Goal: Information Seeking & Learning: Find specific fact

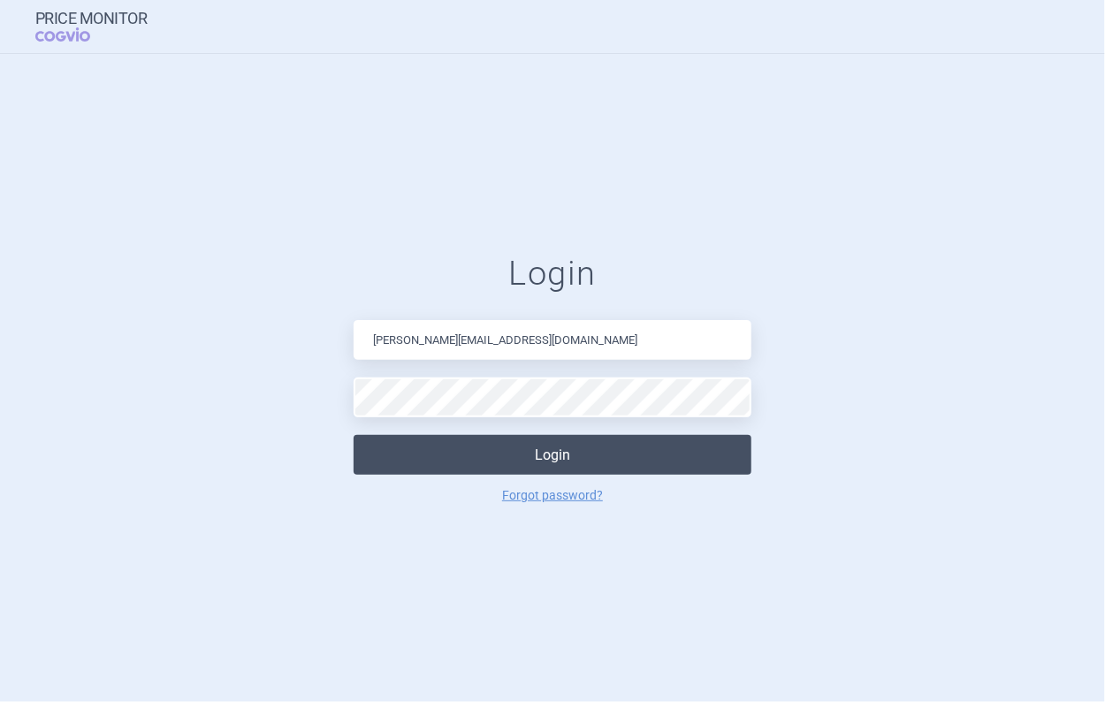
click at [470, 464] on button "Login" at bounding box center [553, 455] width 398 height 40
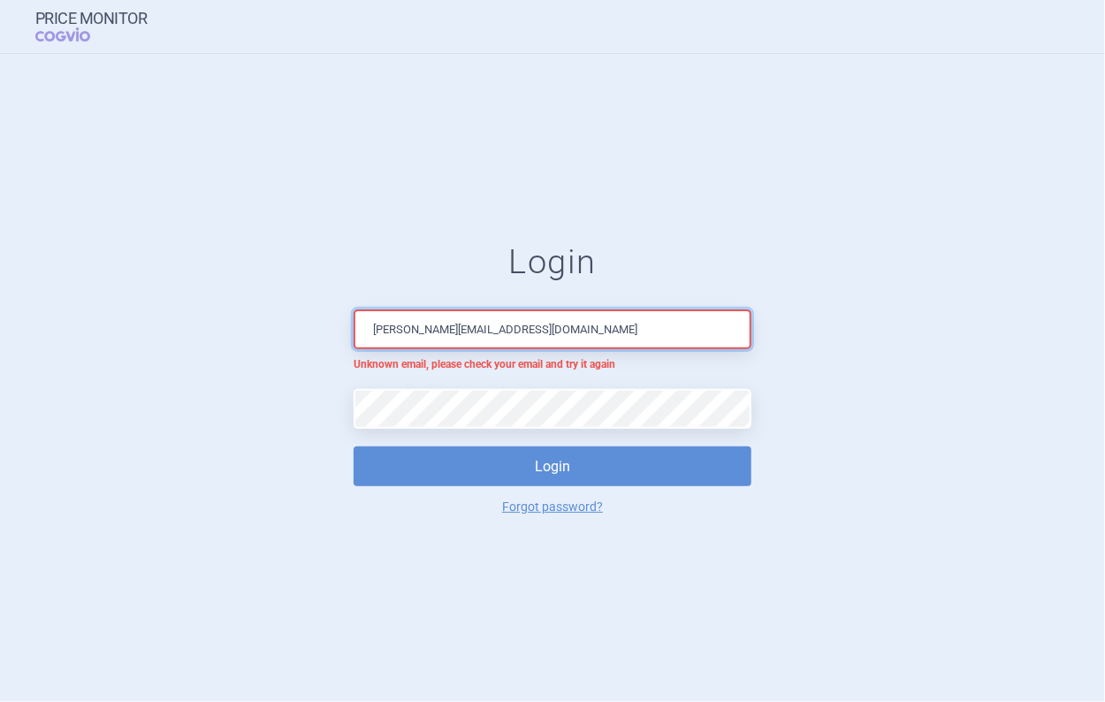
click at [617, 330] on input "[PERSON_NAME][EMAIL_ADDRESS][DOMAIN_NAME]" at bounding box center [553, 329] width 398 height 40
drag, startPoint x: 617, startPoint y: 330, endPoint x: 294, endPoint y: 348, distance: 324.1
click at [294, 348] on form "Login [PERSON_NAME][EMAIL_ADDRESS][DOMAIN_NAME] Unknown email, please check you…" at bounding box center [552, 377] width 1035 height 271
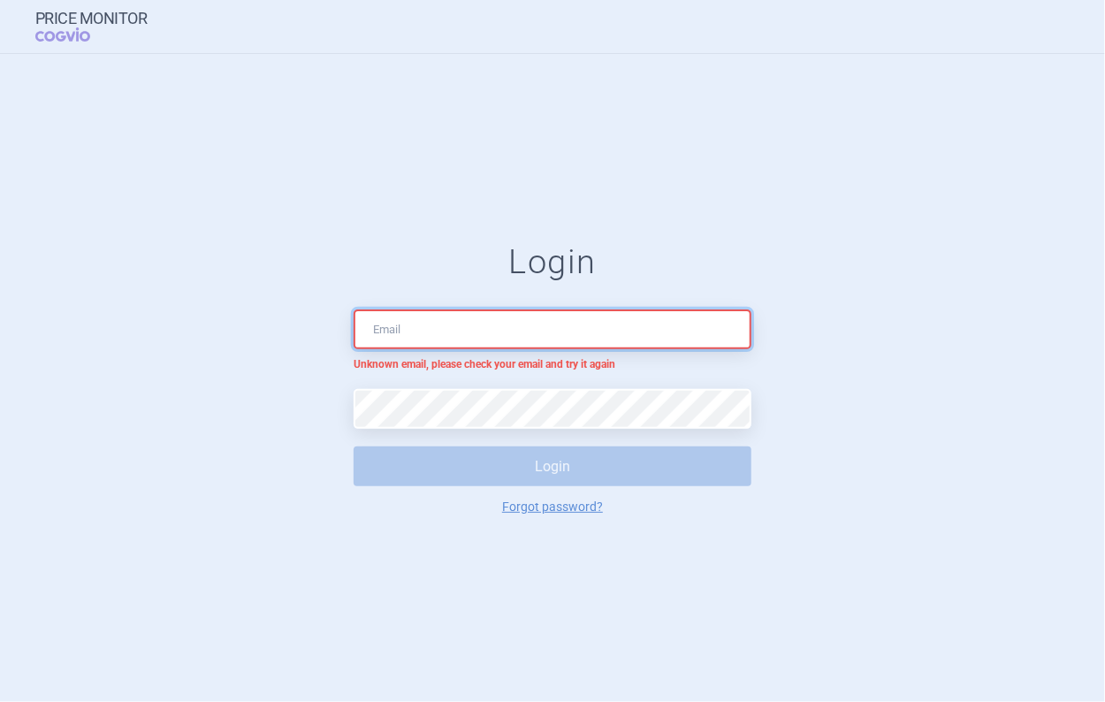
click at [458, 337] on input "text" at bounding box center [553, 329] width 398 height 40
type input "[PERSON_NAME][EMAIL_ADDRESS][DOMAIN_NAME]"
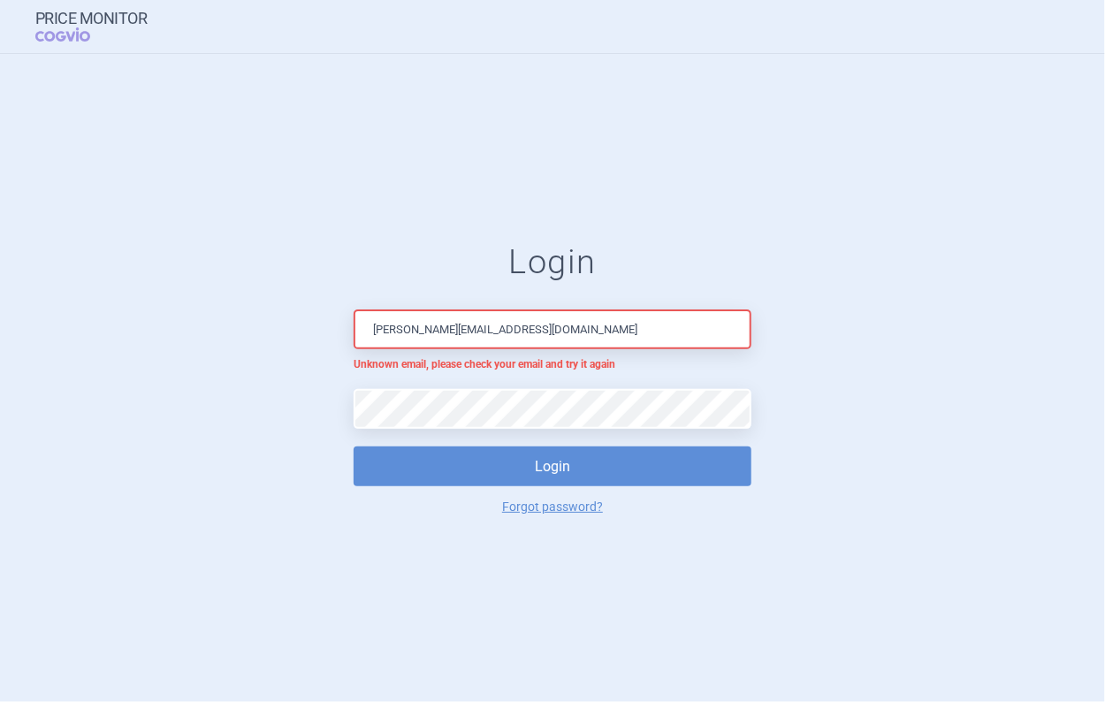
click at [446, 439] on div "Login [PERSON_NAME][EMAIL_ADDRESS][DOMAIN_NAME] Unknown email, please check you…" at bounding box center [553, 377] width 398 height 271
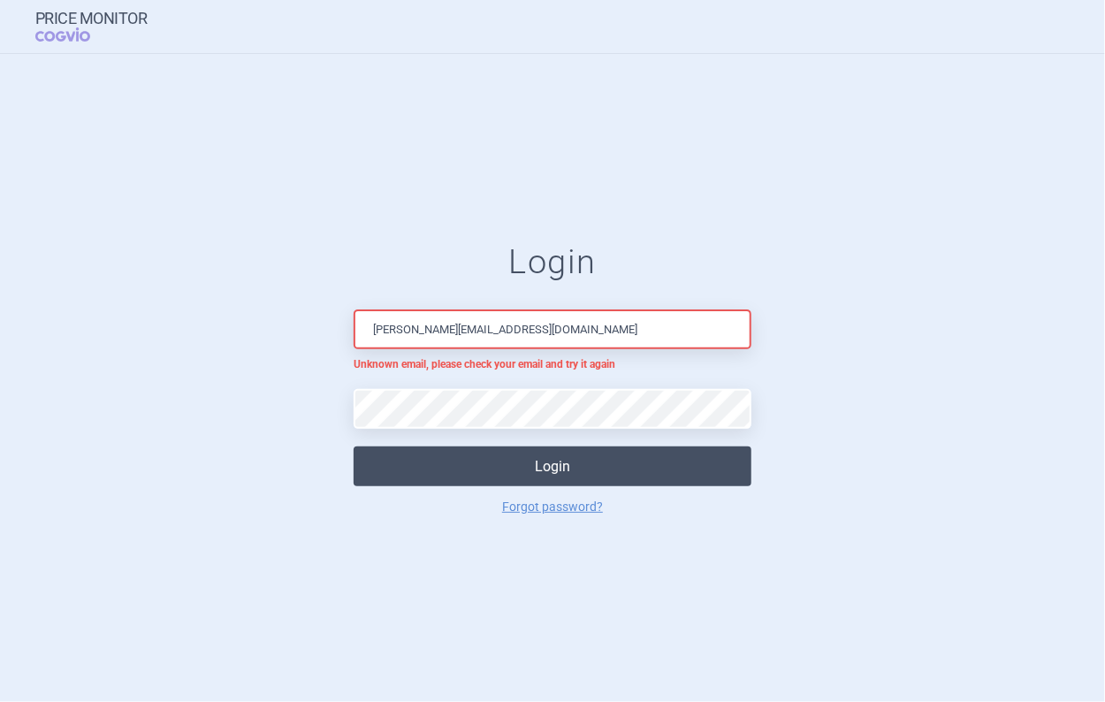
click at [448, 468] on button "Login" at bounding box center [553, 467] width 398 height 40
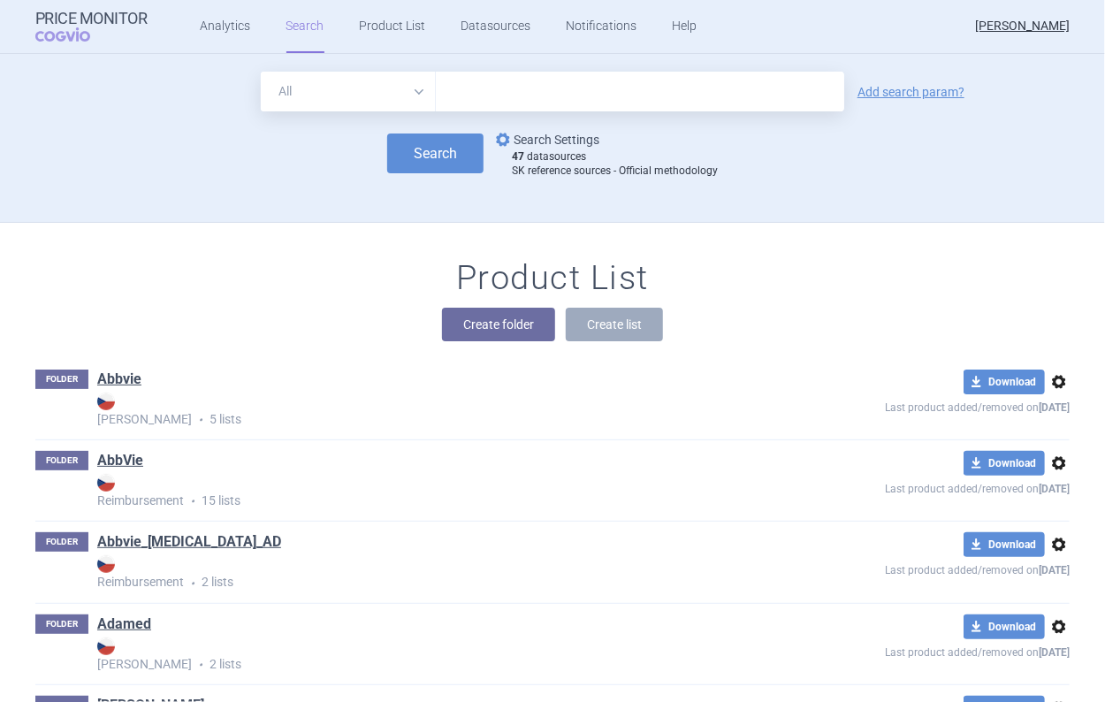
click at [520, 134] on link "options Search Settings" at bounding box center [545, 139] width 107 height 21
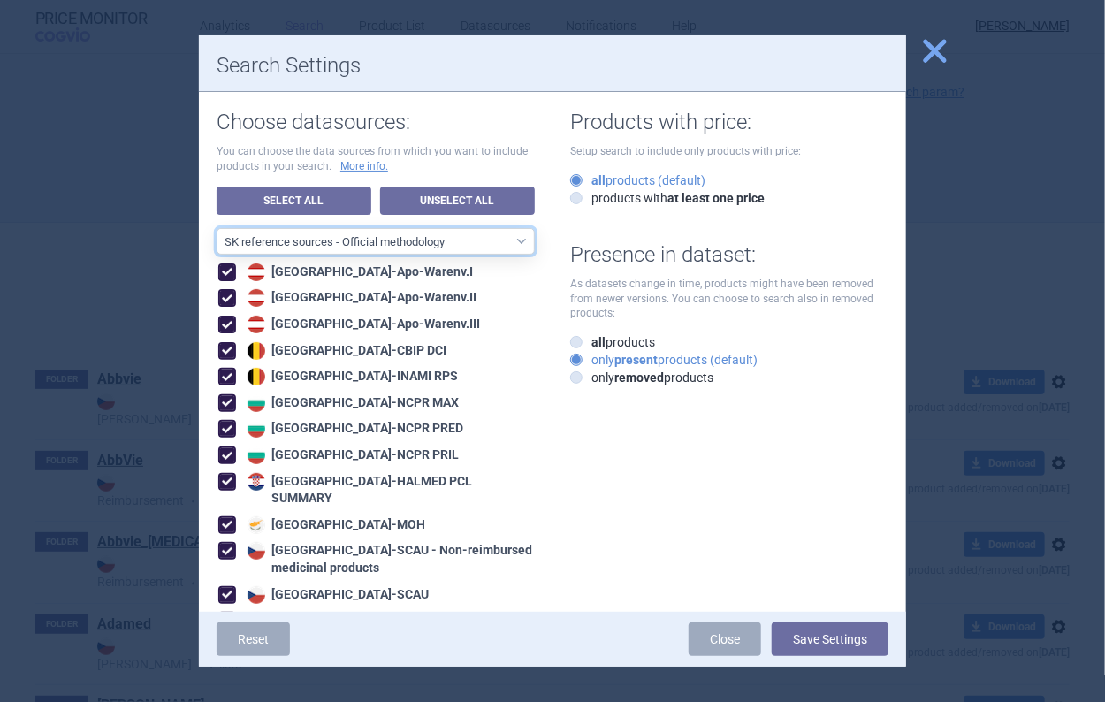
click at [311, 234] on select "All data sources CZ reference sources - Reimbursement SK reference sources - Of…" at bounding box center [376, 241] width 318 height 27
select select "9dbb7c6e-ea10-47e4-ac46-e28bda984dcc"
click at [217, 228] on select "All data sources CZ reference sources - Reimbursement SK reference sources - Of…" at bounding box center [376, 241] width 318 height 27
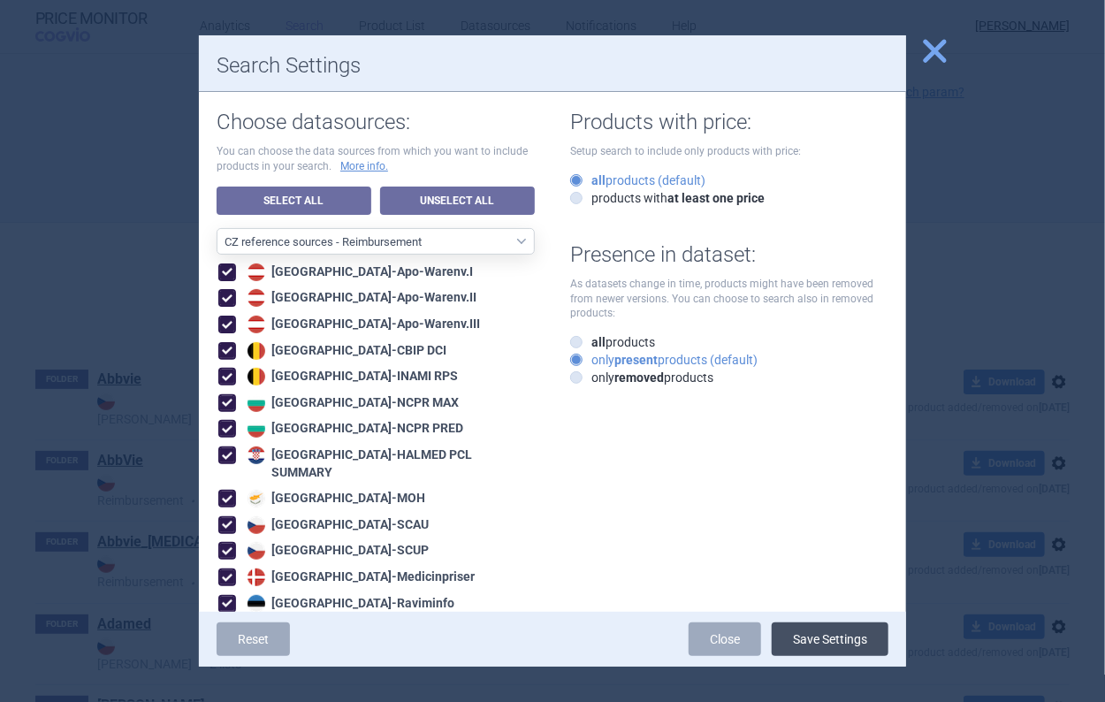
click at [811, 624] on button "Save Settings" at bounding box center [830, 639] width 117 height 34
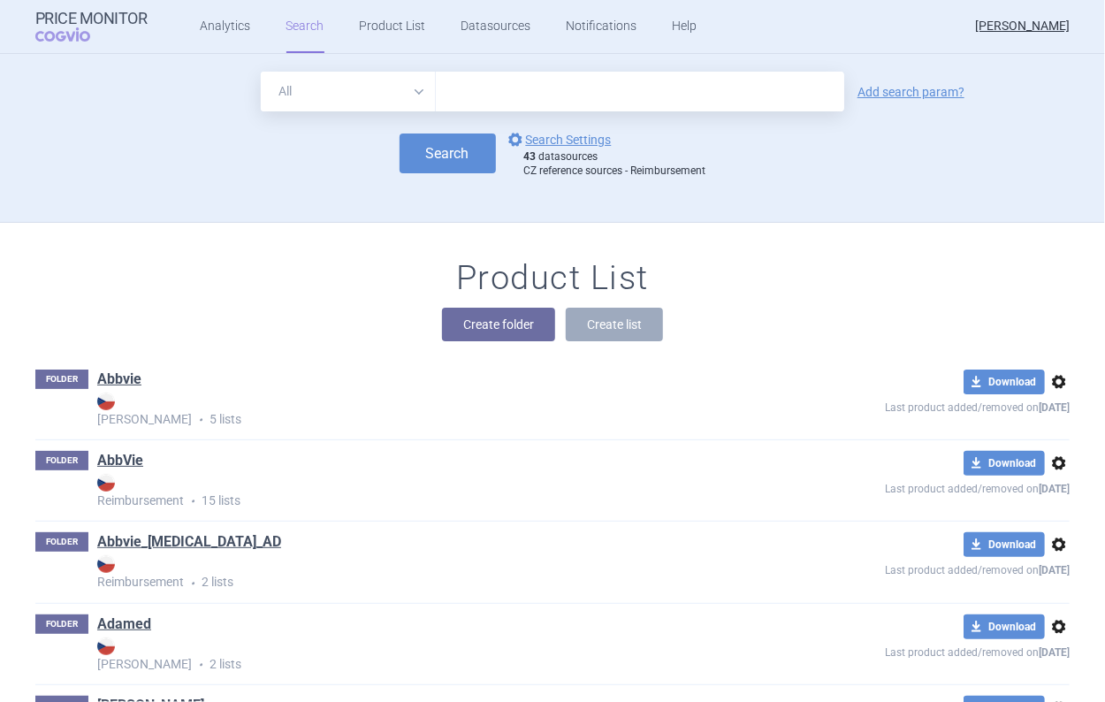
click at [498, 93] on input "text" at bounding box center [640, 92] width 408 height 40
type input "ontozry"
click button "Search" at bounding box center [448, 154] width 96 height 40
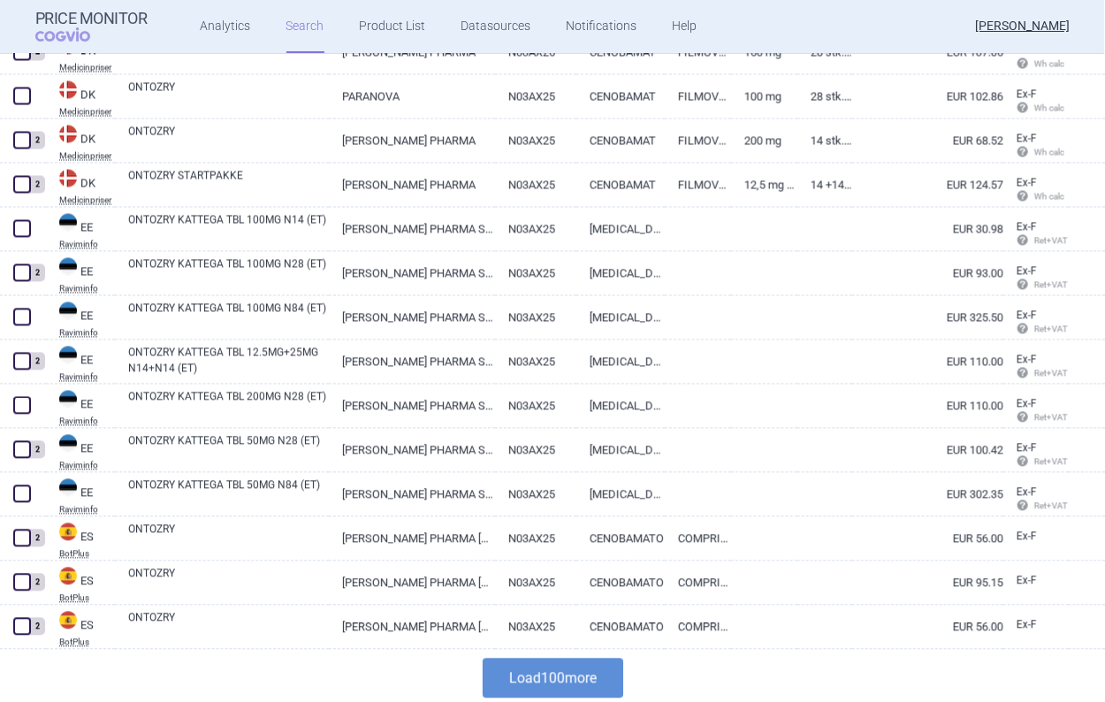
scroll to position [4152, 0]
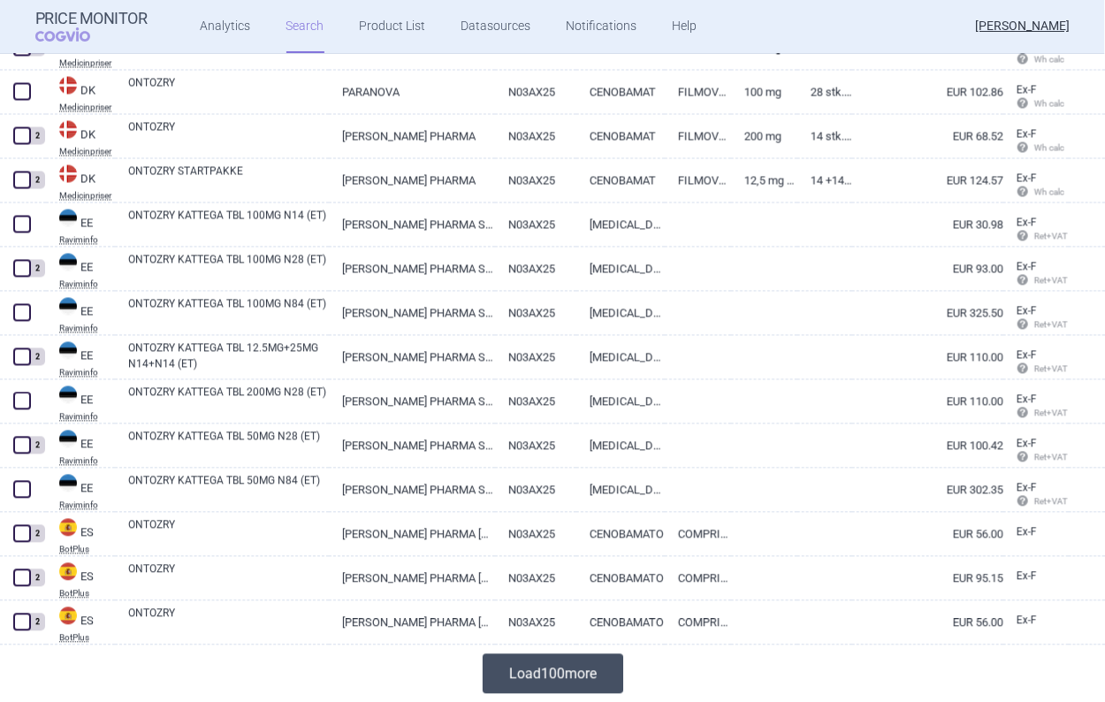
click at [513, 691] on button "Load 100 more" at bounding box center [553, 674] width 141 height 40
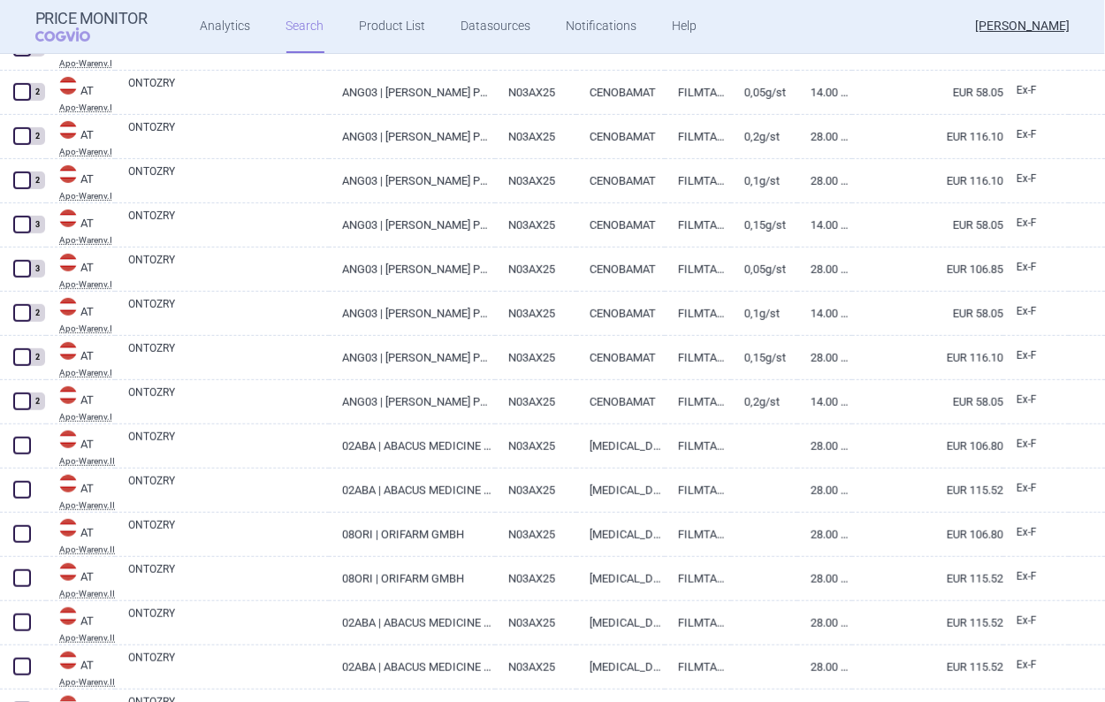
scroll to position [0, 0]
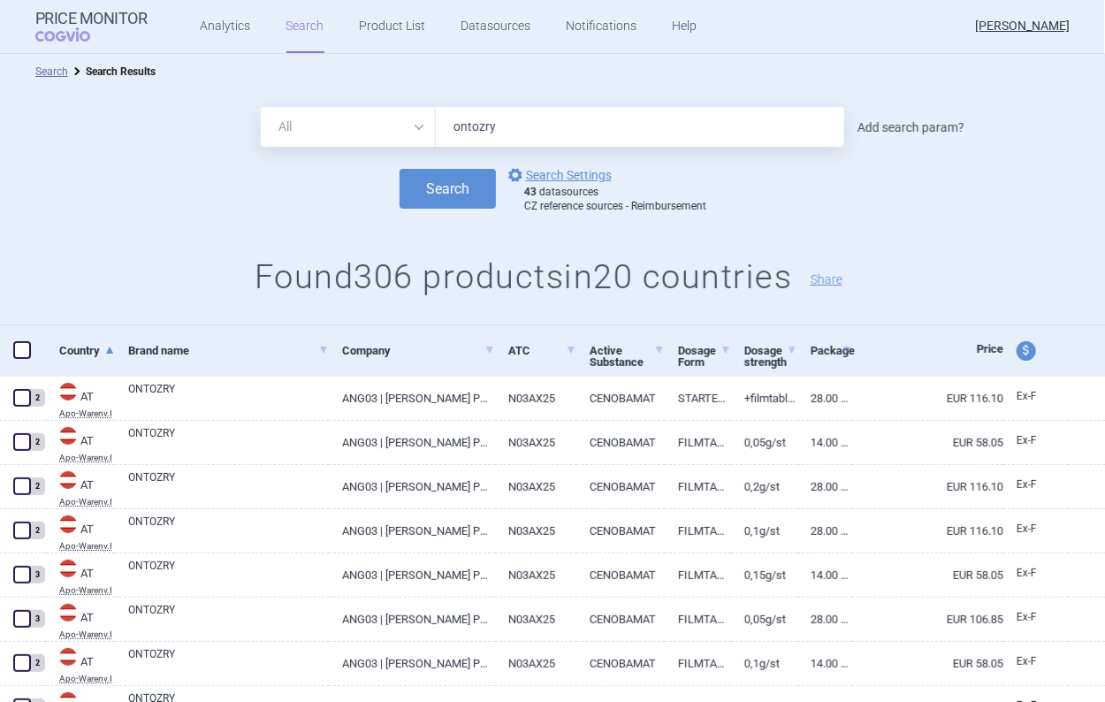
click at [858, 121] on link "Add search param?" at bounding box center [911, 127] width 107 height 12
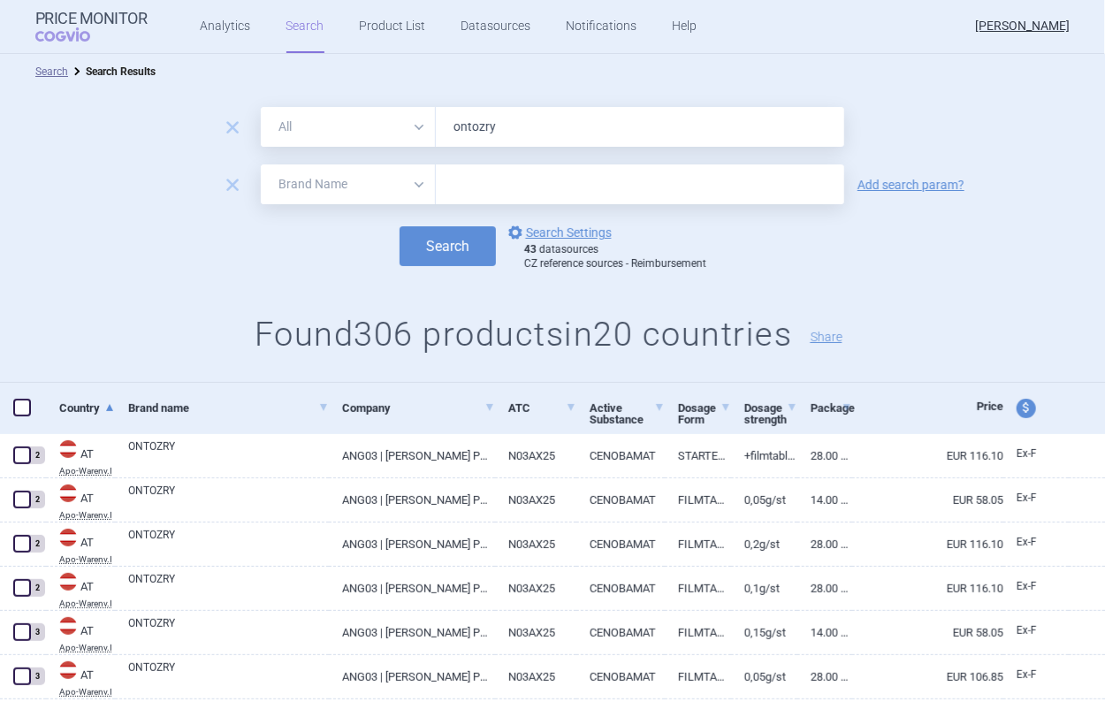
click at [287, 189] on select "All Brand Name ATC Company Active Substance Country Newer than" at bounding box center [348, 184] width 175 height 40
select select "newerThan"
click at [261, 164] on select "All Brand Name ATC Company Active Substance Country Newer than" at bounding box center [348, 184] width 175 height 40
click at [453, 173] on input "text" at bounding box center [640, 184] width 408 height 40
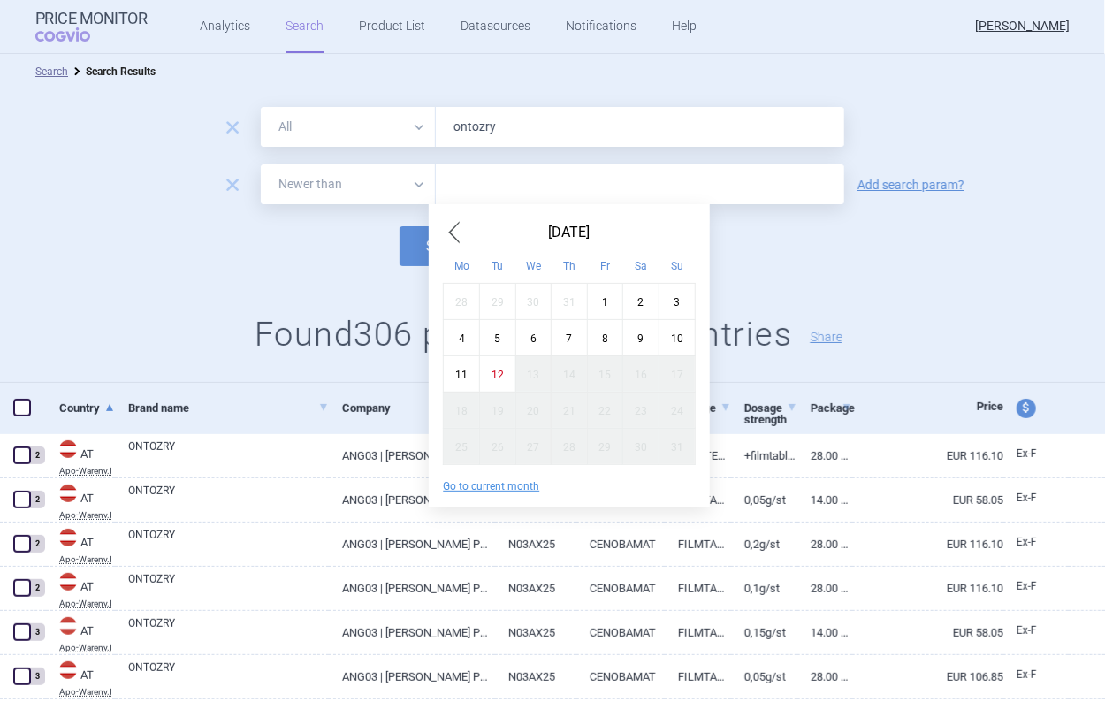
click at [450, 233] on span "Previous Month" at bounding box center [453, 232] width 21 height 28
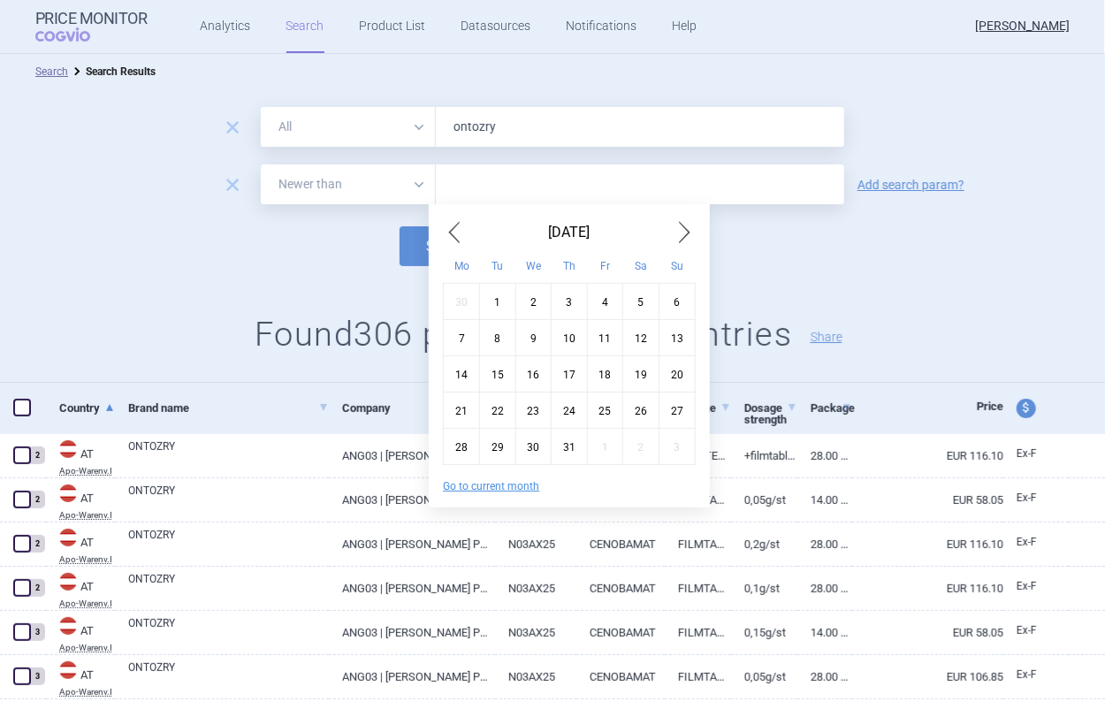
click at [450, 232] on span "Previous Month" at bounding box center [453, 232] width 21 height 28
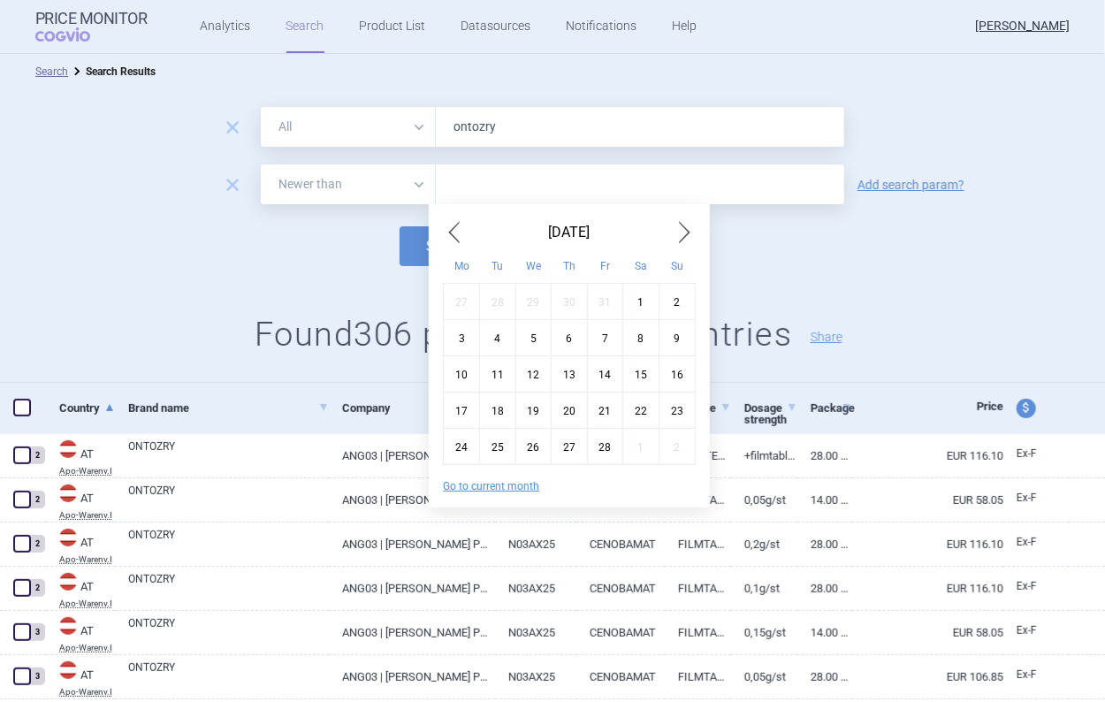
click at [450, 232] on span "Previous Month" at bounding box center [453, 232] width 21 height 28
click at [453, 233] on span "Previous Month" at bounding box center [453, 232] width 21 height 28
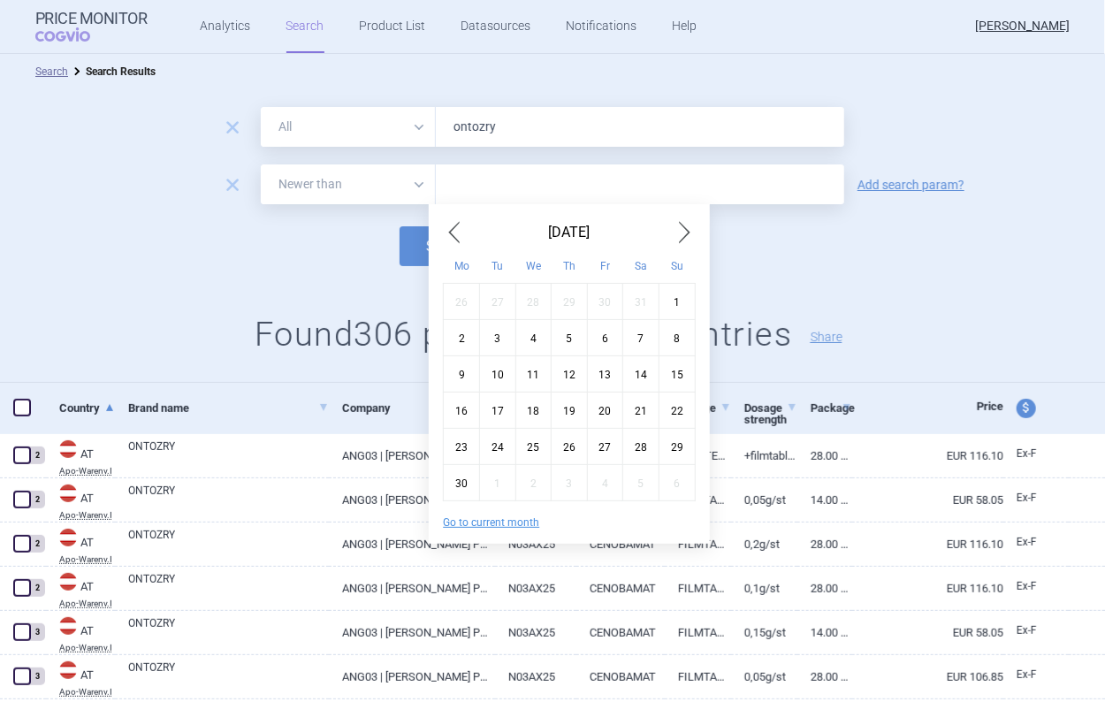
click at [453, 233] on span "Previous Month" at bounding box center [453, 232] width 21 height 28
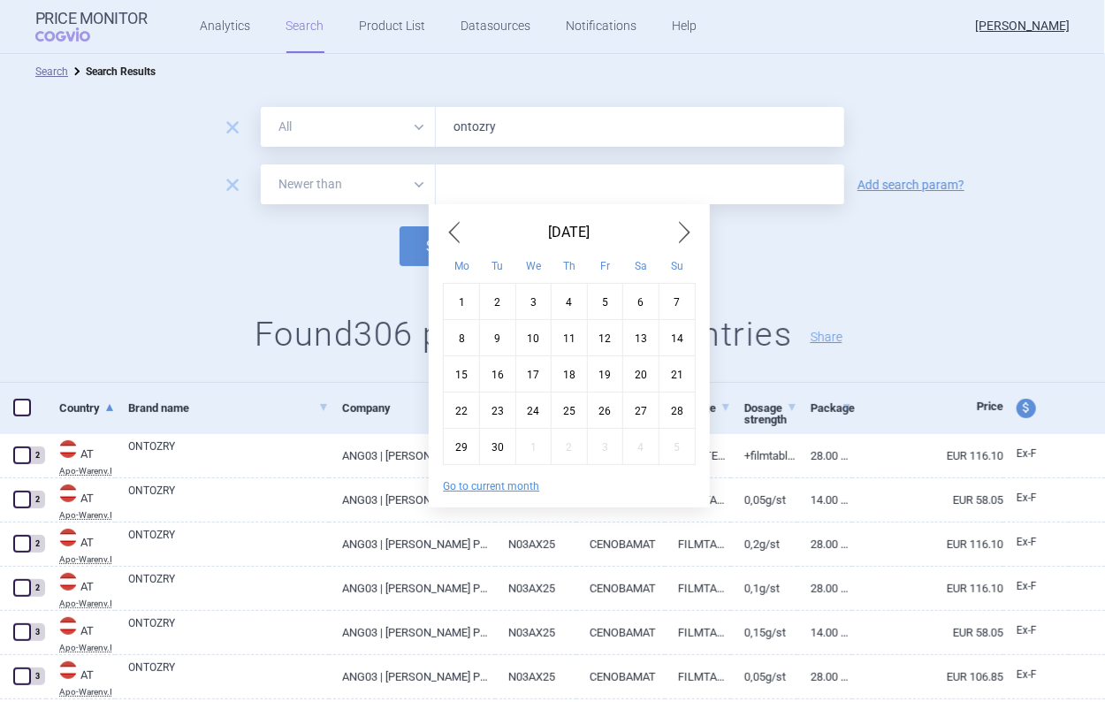
click at [453, 233] on span "Previous Month" at bounding box center [453, 232] width 21 height 28
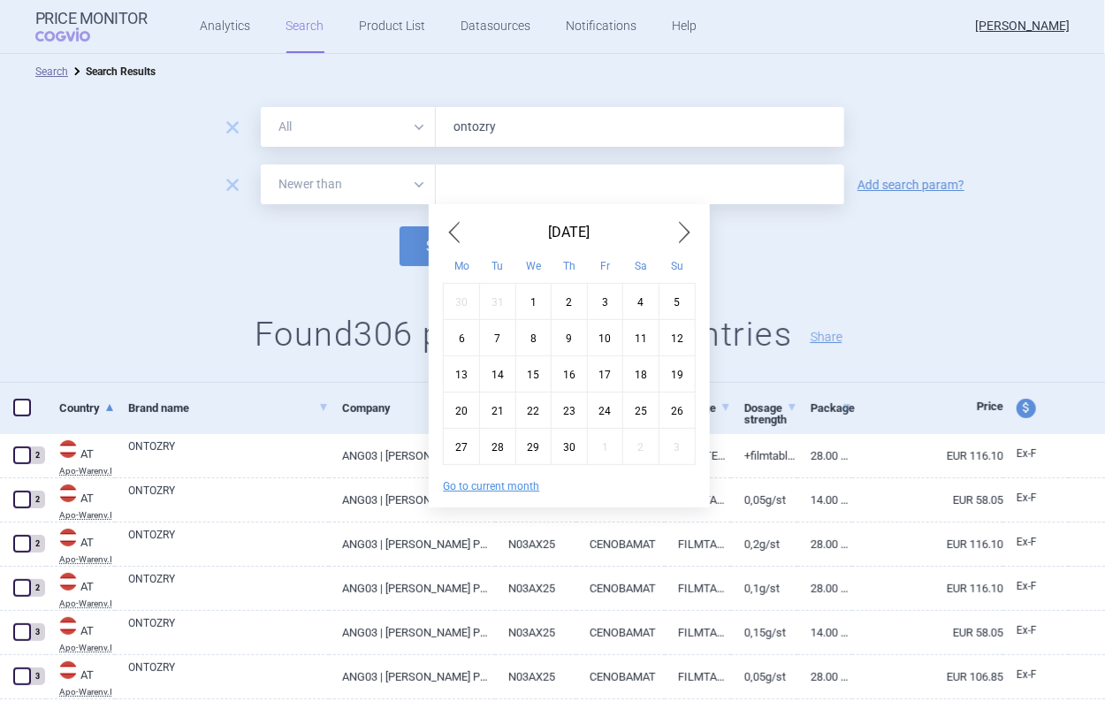
click at [453, 233] on span "Previous Month" at bounding box center [453, 232] width 21 height 28
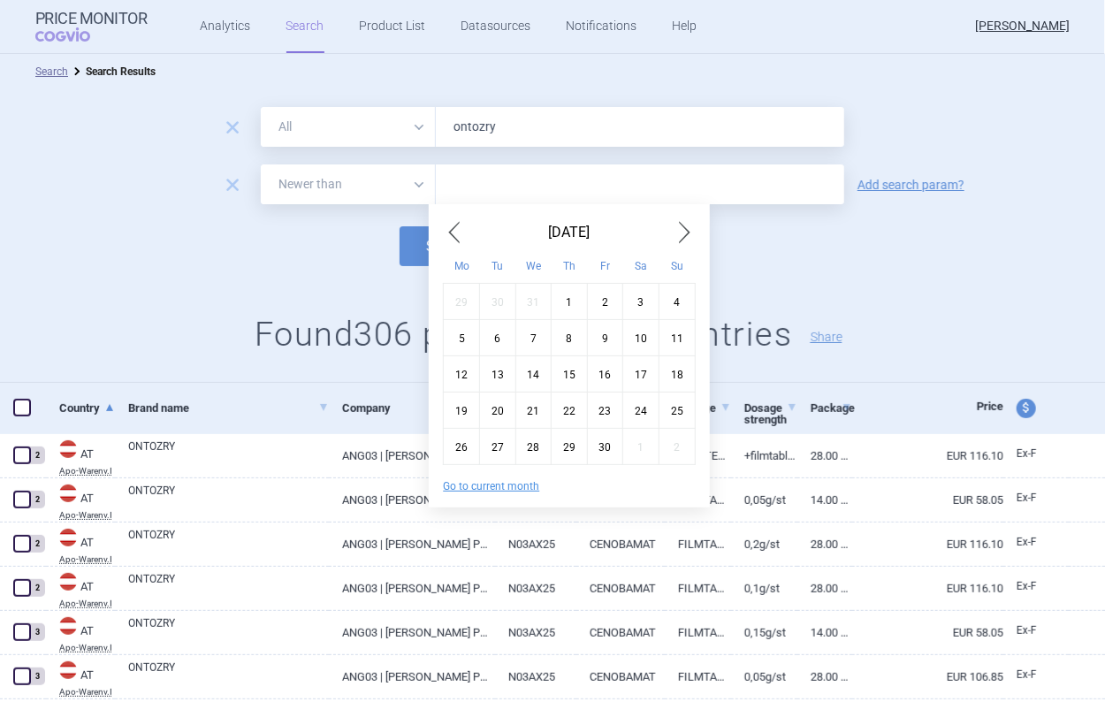
click at [453, 233] on span "Previous Month" at bounding box center [453, 232] width 21 height 28
click at [475, 306] on div "1" at bounding box center [462, 301] width 36 height 36
type input "1. 5. 2023"
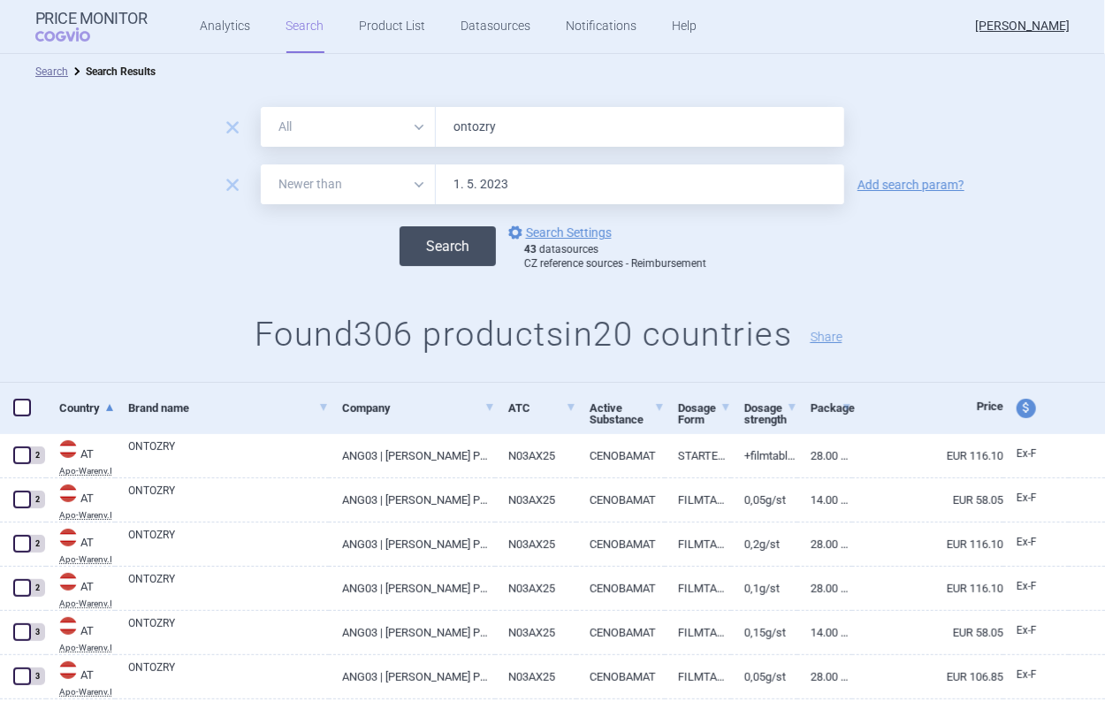
click at [443, 234] on button "Search" at bounding box center [448, 246] width 96 height 40
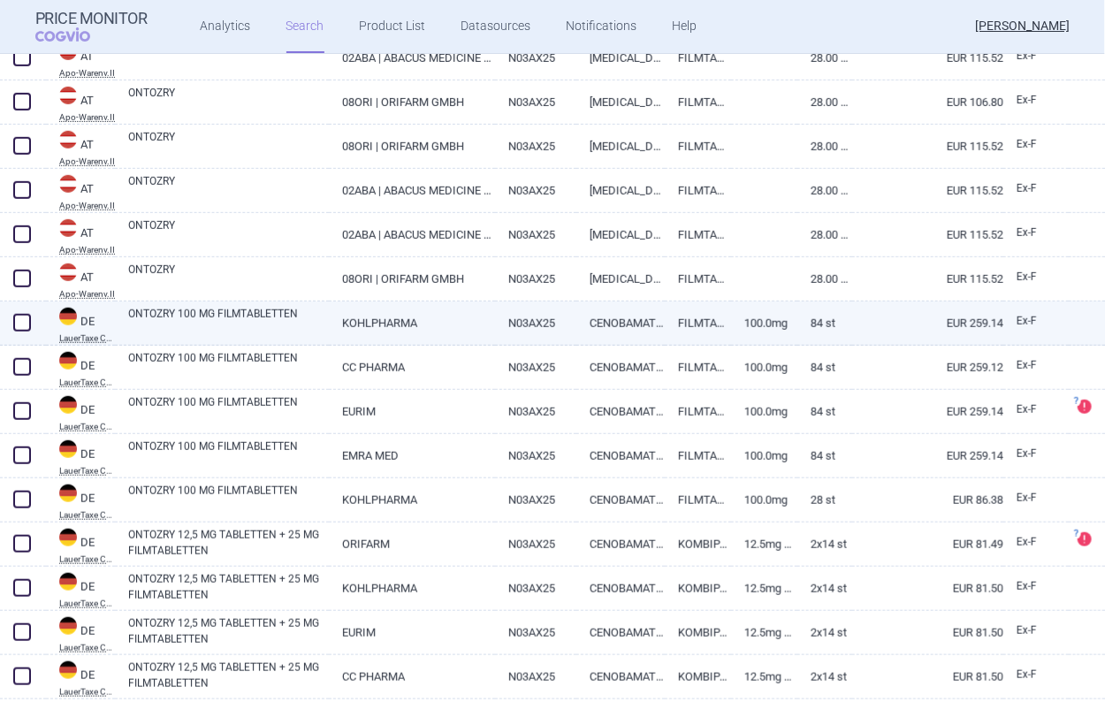
scroll to position [354, 0]
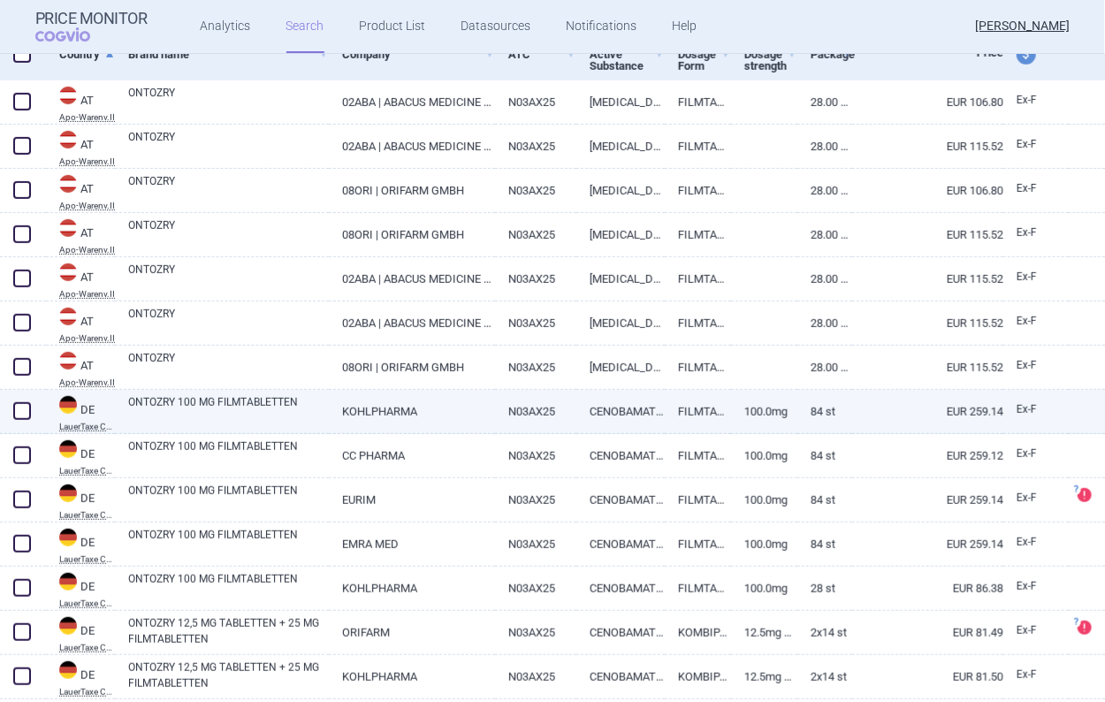
select select "newerThan"
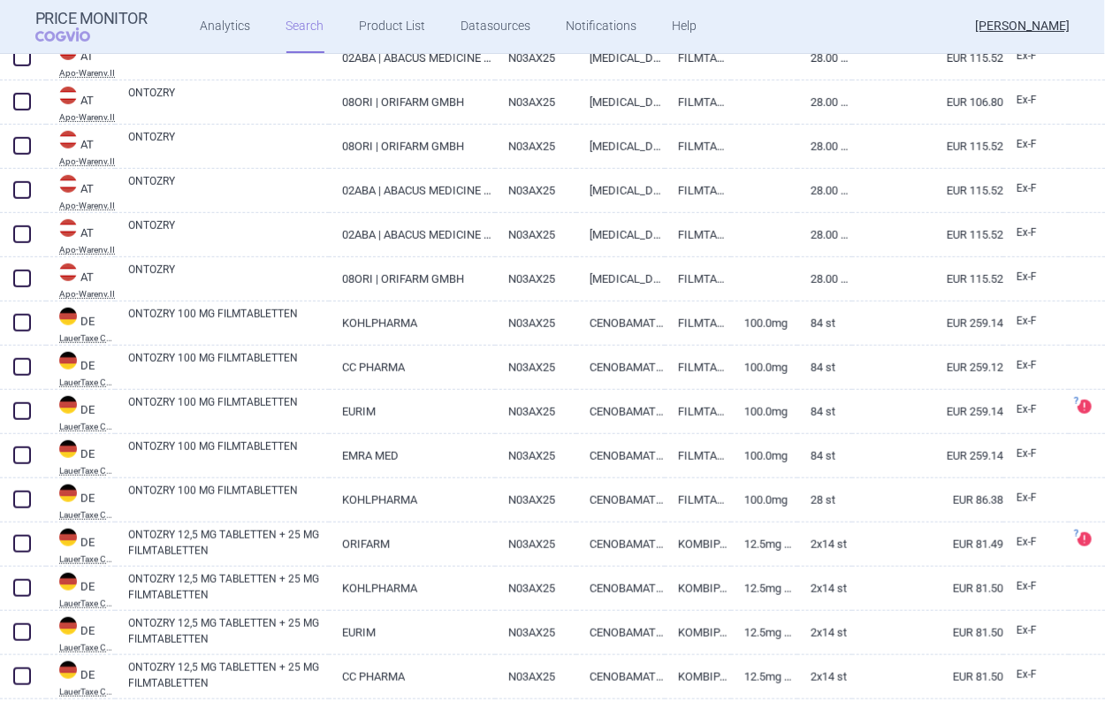
scroll to position [209, 0]
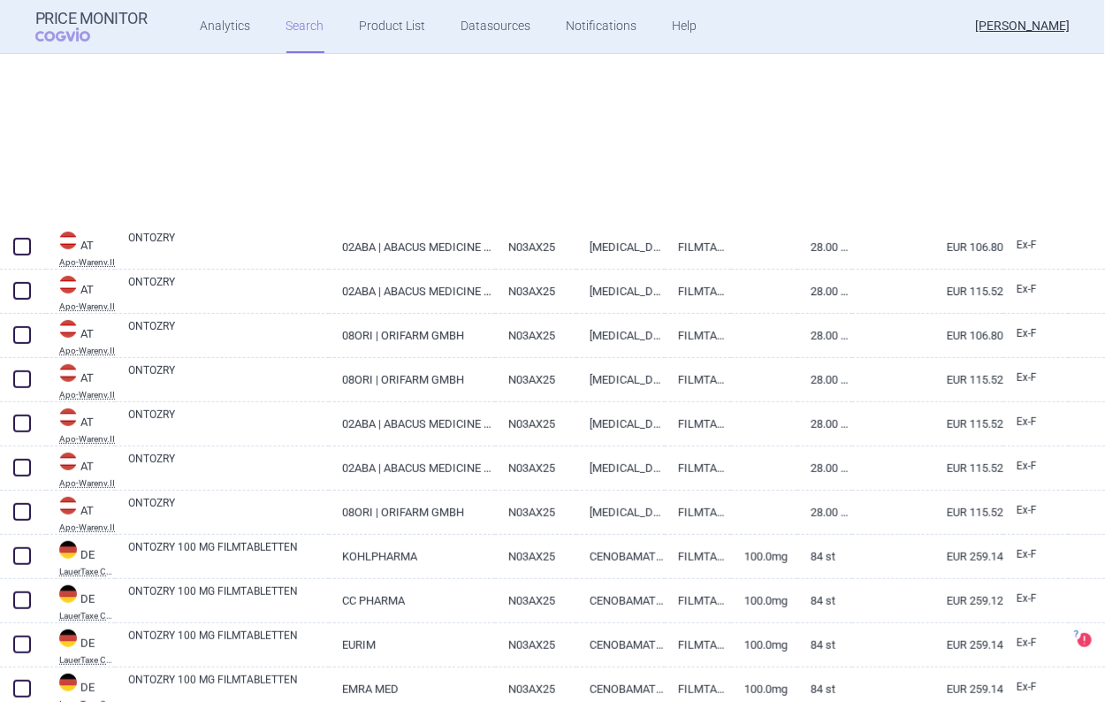
select select "newerThan"
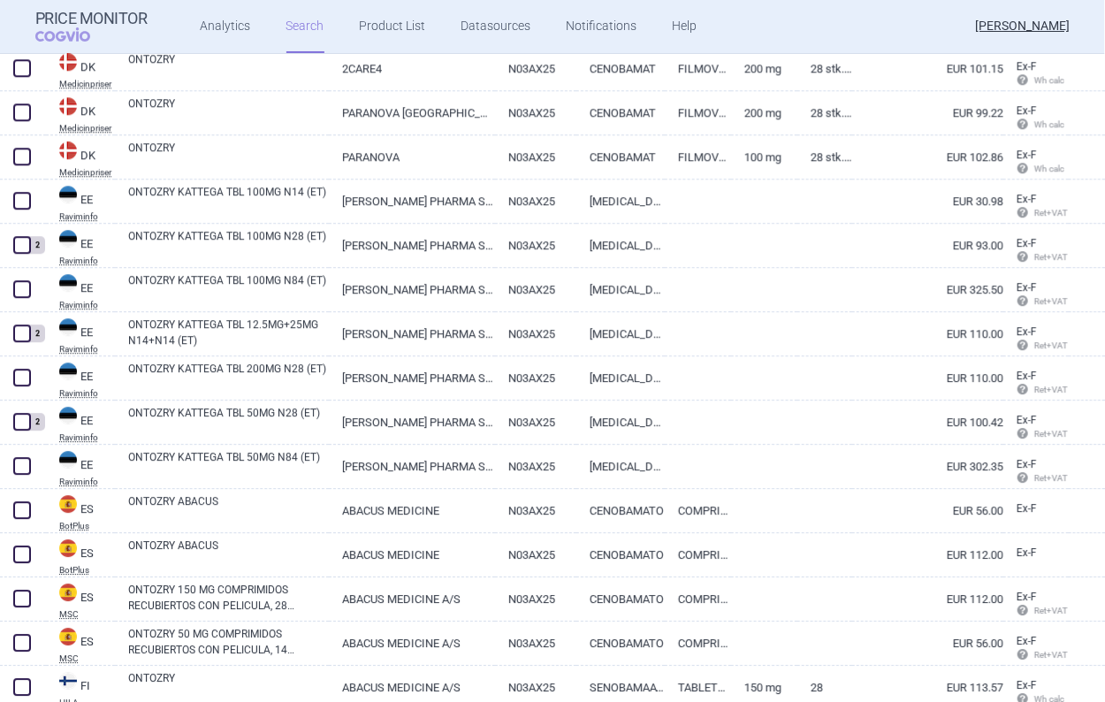
scroll to position [1945, 0]
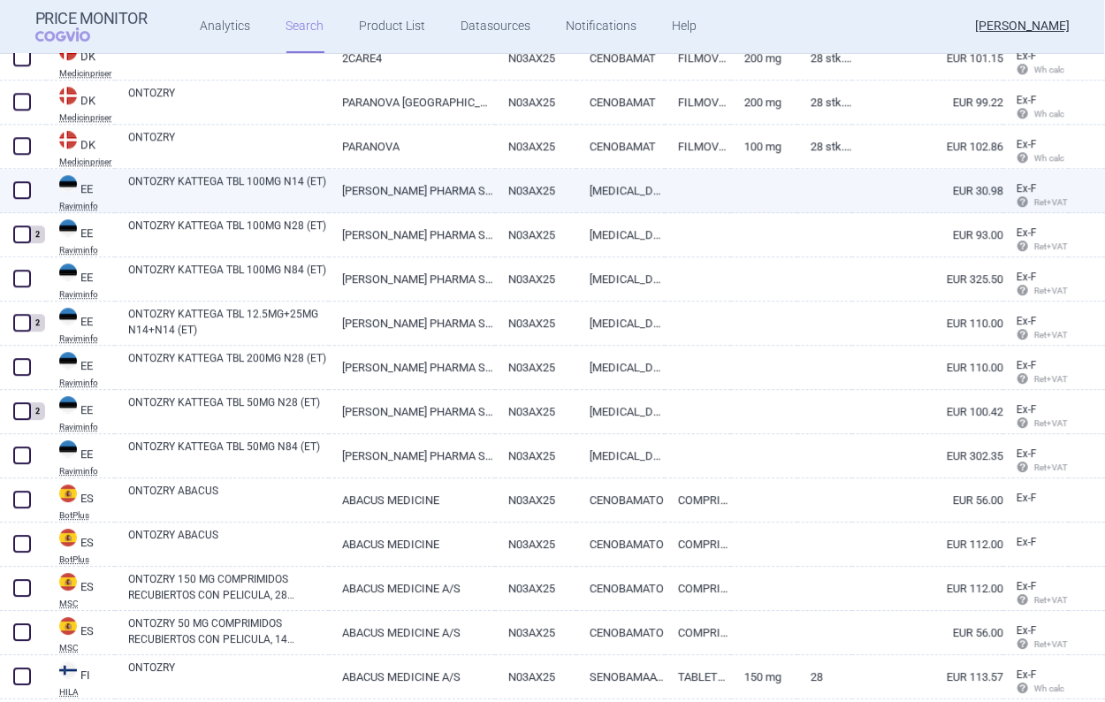
click at [28, 195] on span at bounding box center [22, 190] width 18 height 18
checkbox input "true"
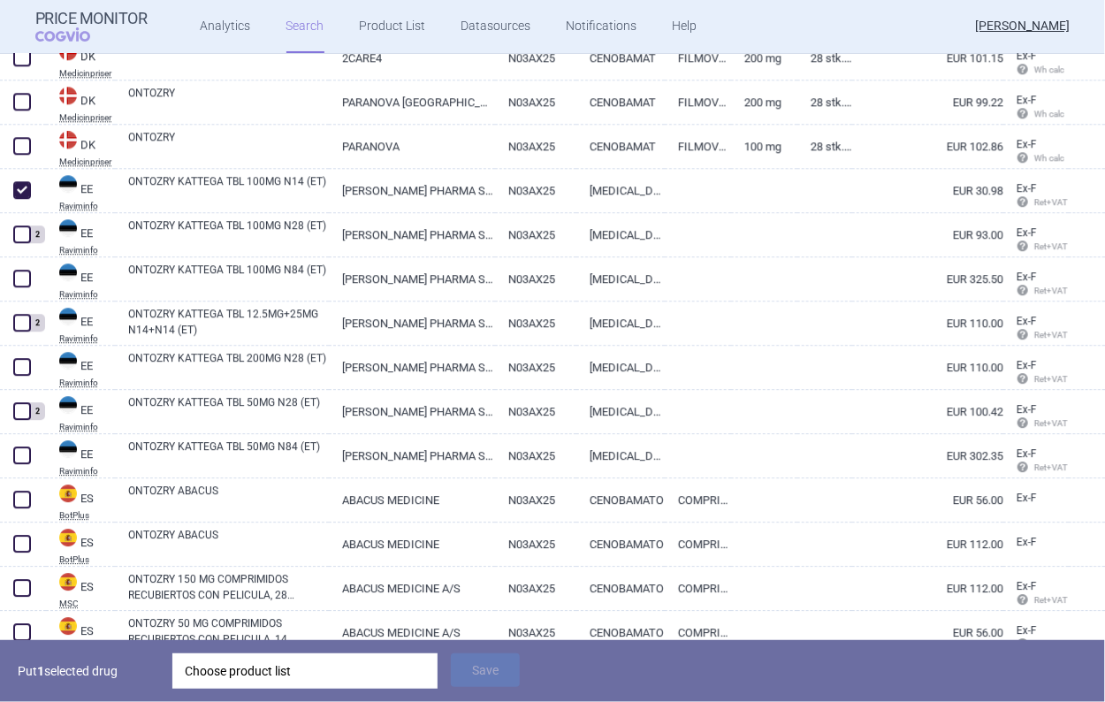
click at [248, 680] on div "Choose product list" at bounding box center [305, 670] width 241 height 35
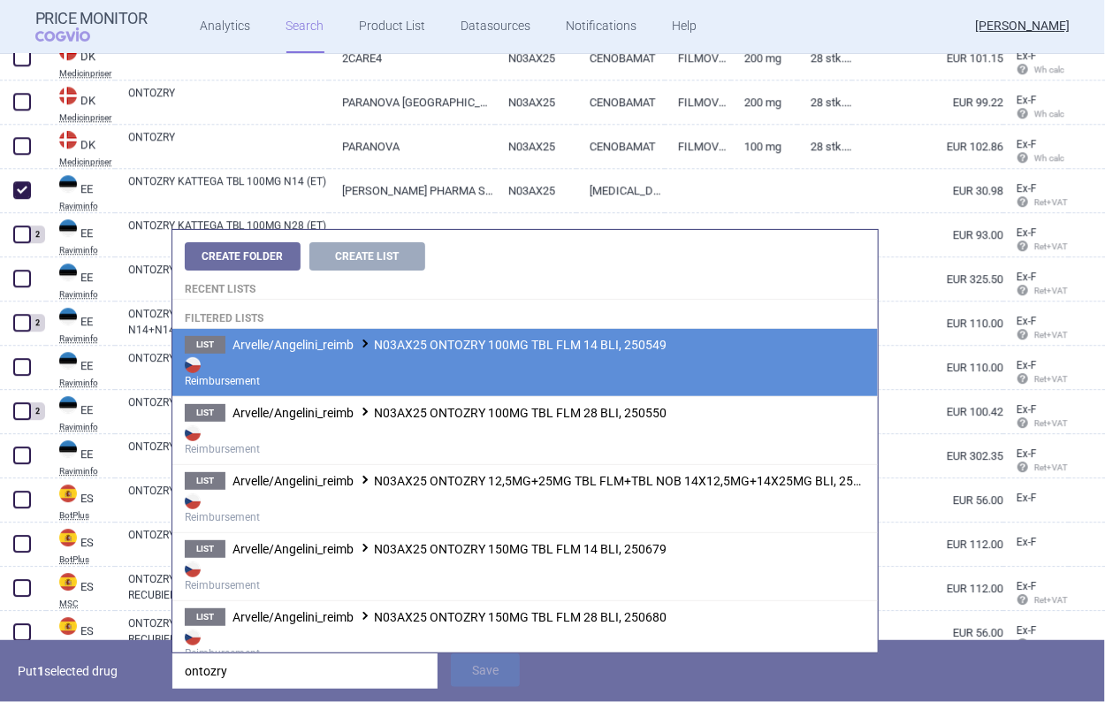
type input "ontozry"
click at [360, 378] on strong "Reimbursement" at bounding box center [525, 371] width 681 height 35
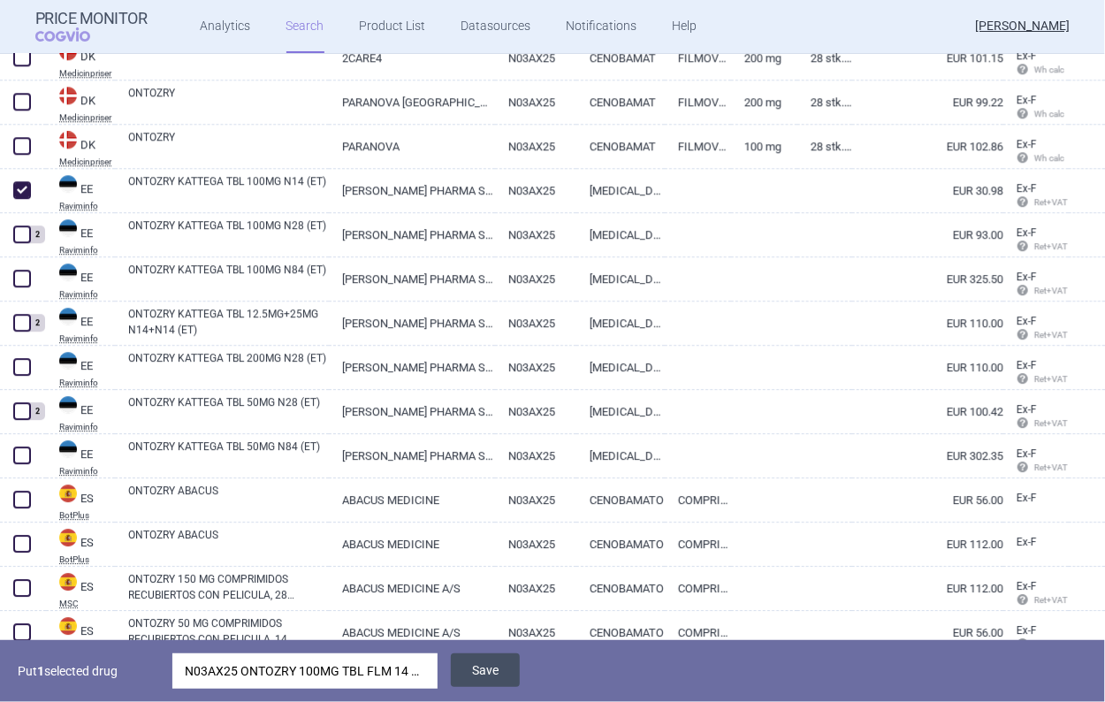
click at [487, 662] on button "Save" at bounding box center [485, 670] width 69 height 34
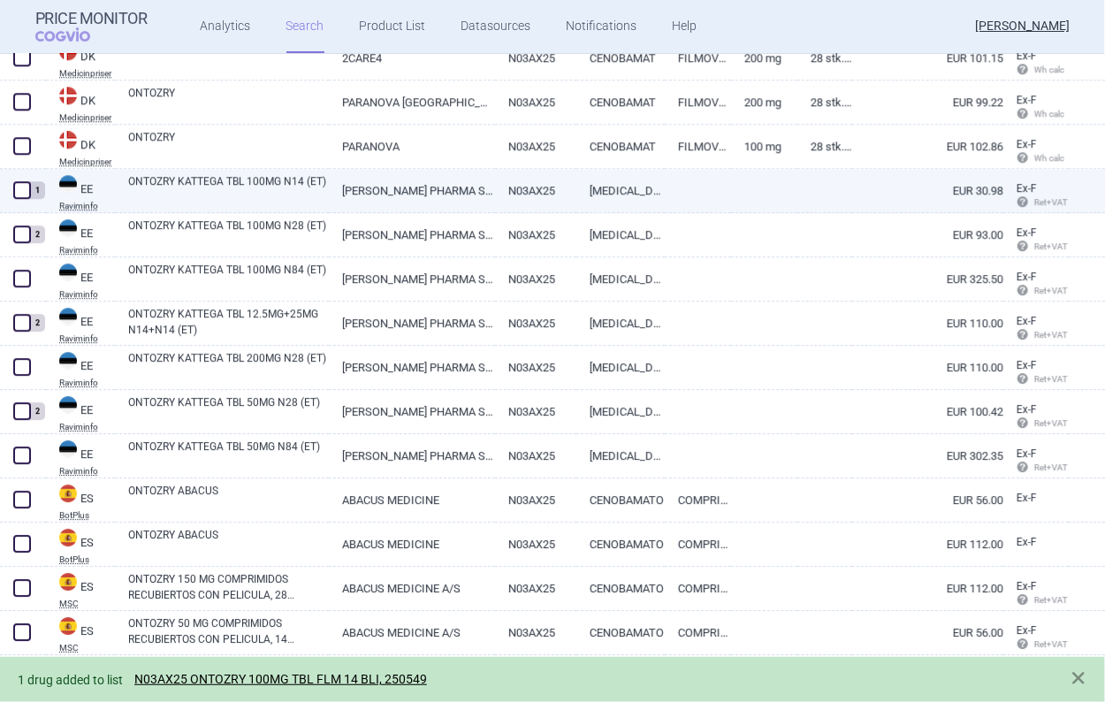
click at [19, 195] on span at bounding box center [22, 190] width 18 height 18
checkbox input "true"
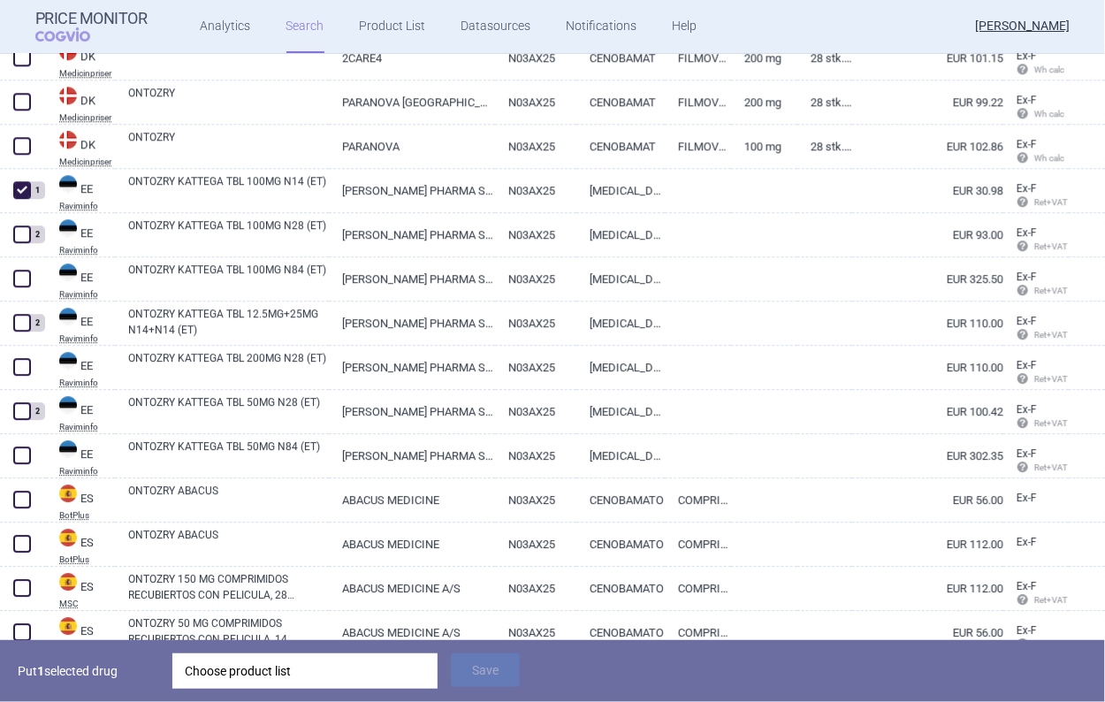
click at [296, 686] on div "Choose product list" at bounding box center [305, 670] width 241 height 35
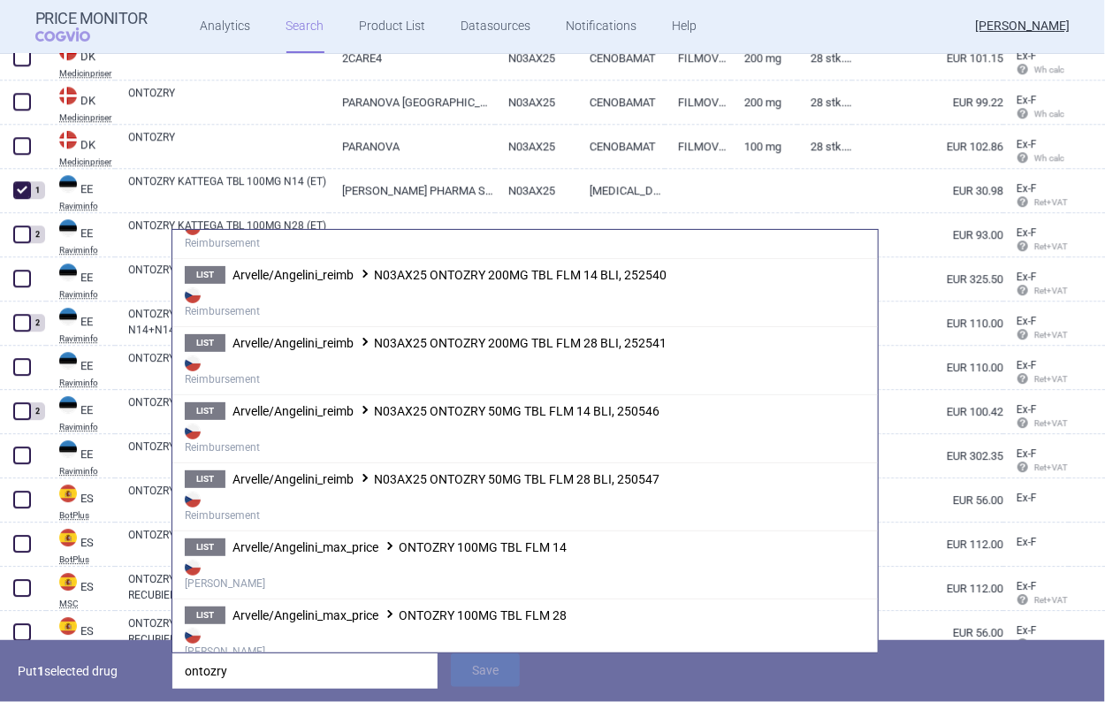
scroll to position [619, 0]
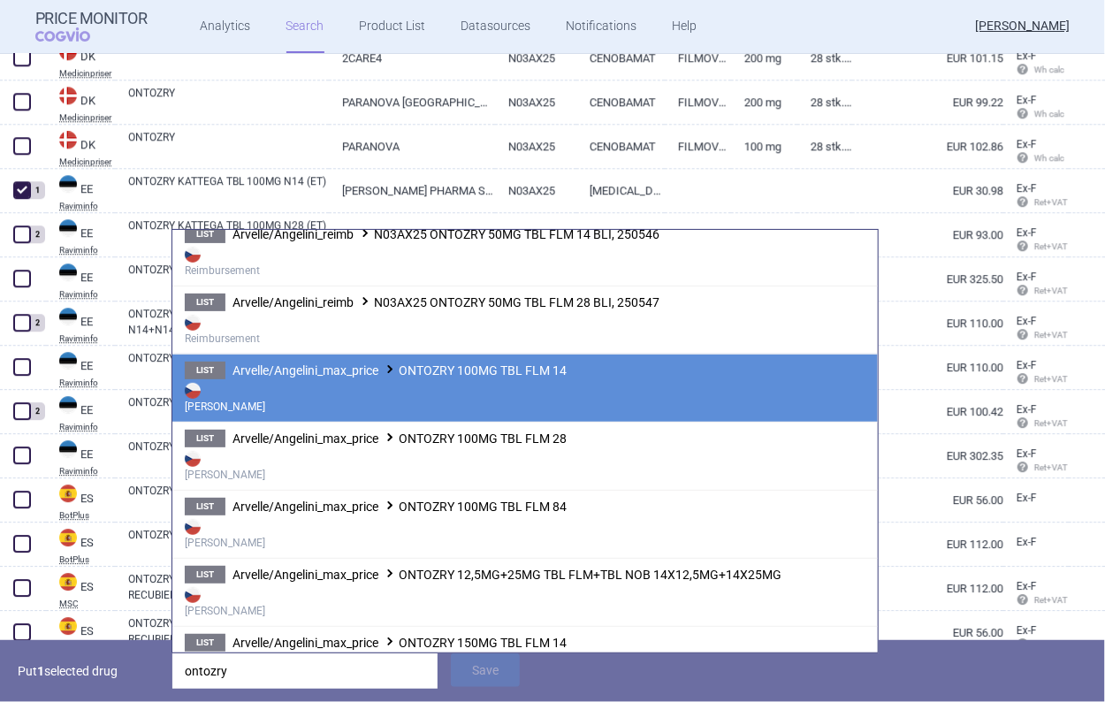
type input "ontozry"
click at [460, 393] on strong "[PERSON_NAME]" at bounding box center [525, 396] width 681 height 35
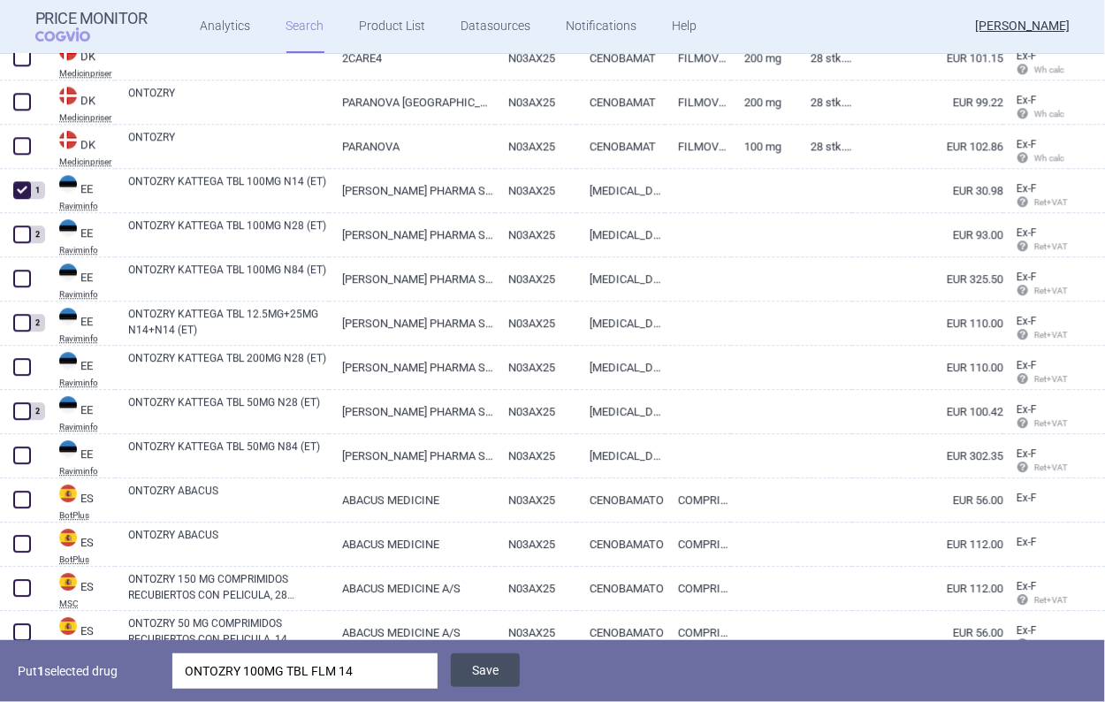
click at [507, 678] on button "Save" at bounding box center [485, 670] width 69 height 34
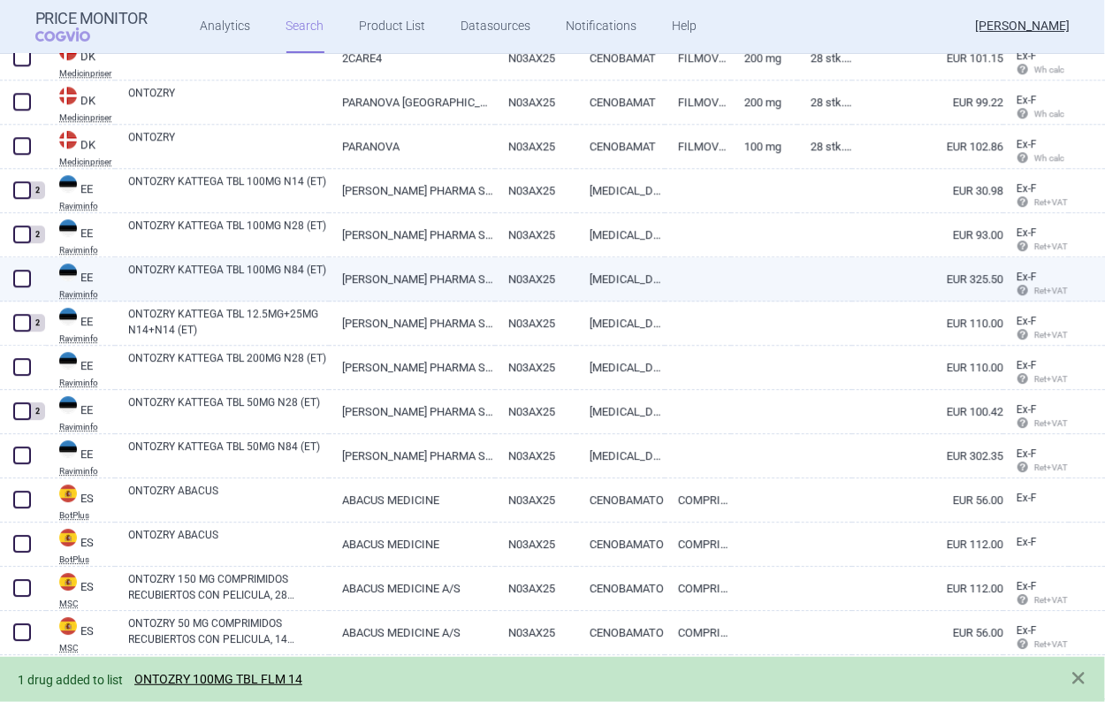
click at [24, 278] on span at bounding box center [22, 279] width 18 height 18
checkbox input "true"
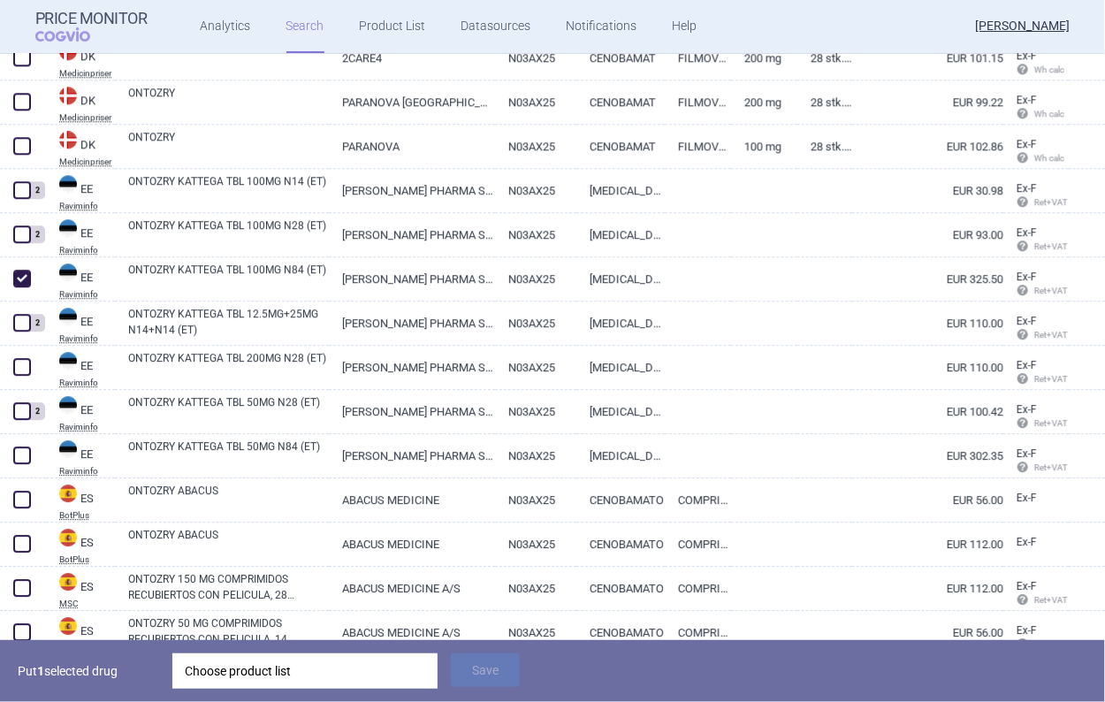
click at [213, 679] on div "Choose product list" at bounding box center [305, 670] width 241 height 35
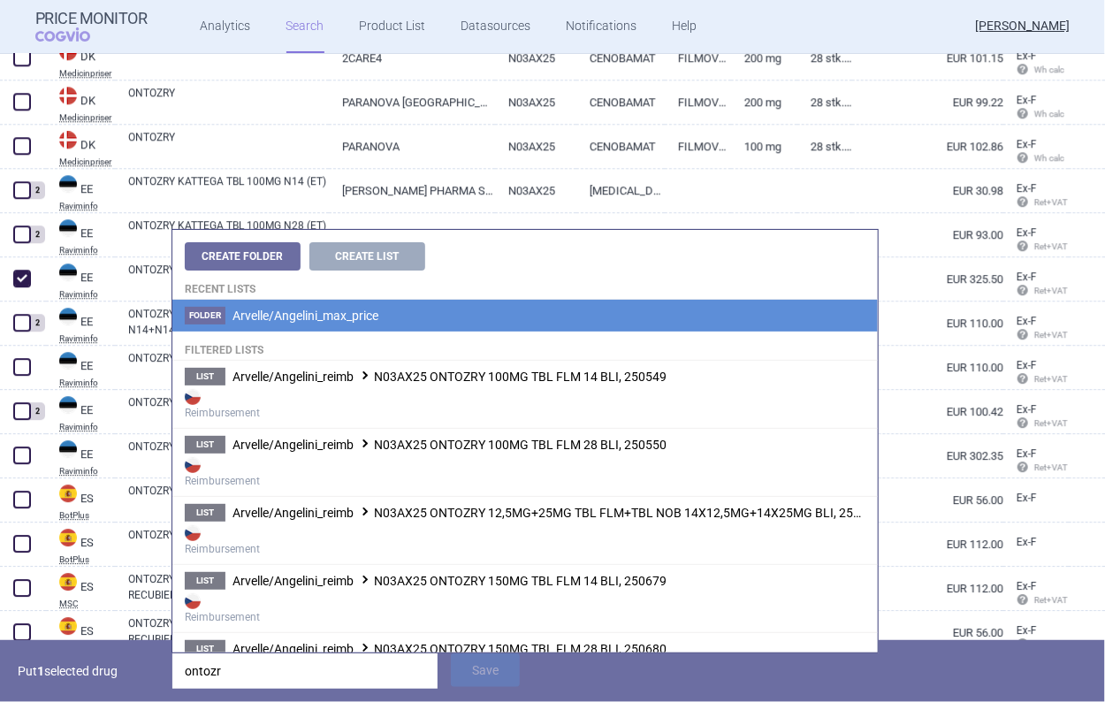
type input "ontozr"
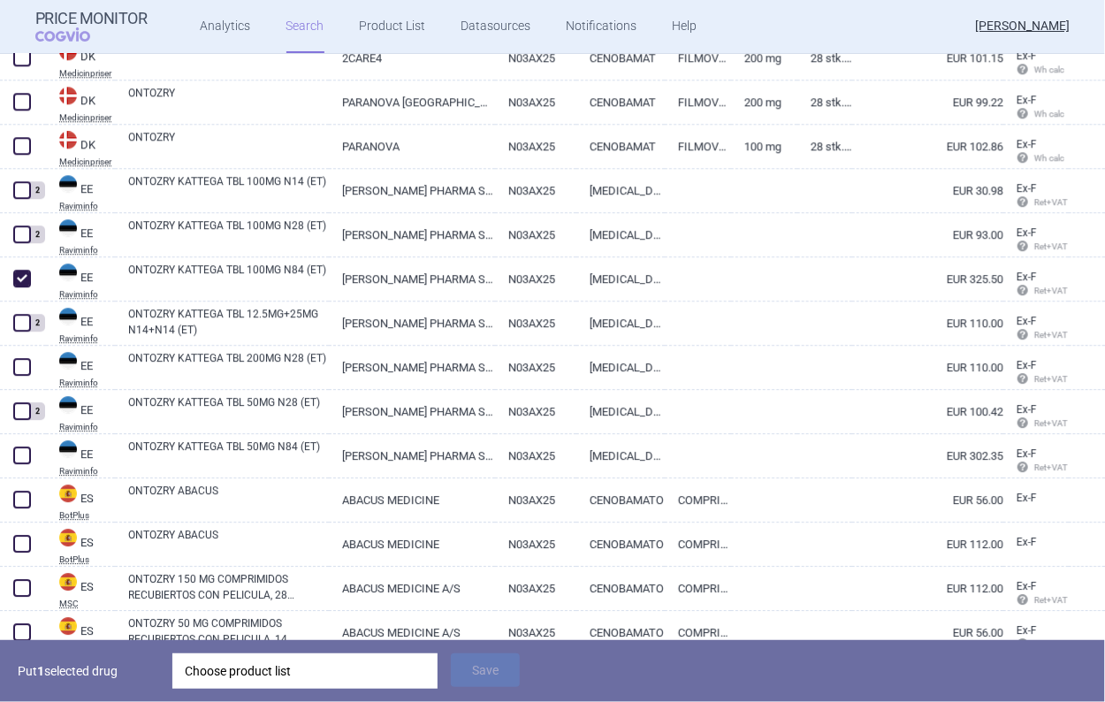
click at [105, 683] on p "Put 1 selected drug" at bounding box center [88, 670] width 141 height 35
click at [303, 668] on div "Choose product list" at bounding box center [305, 670] width 241 height 35
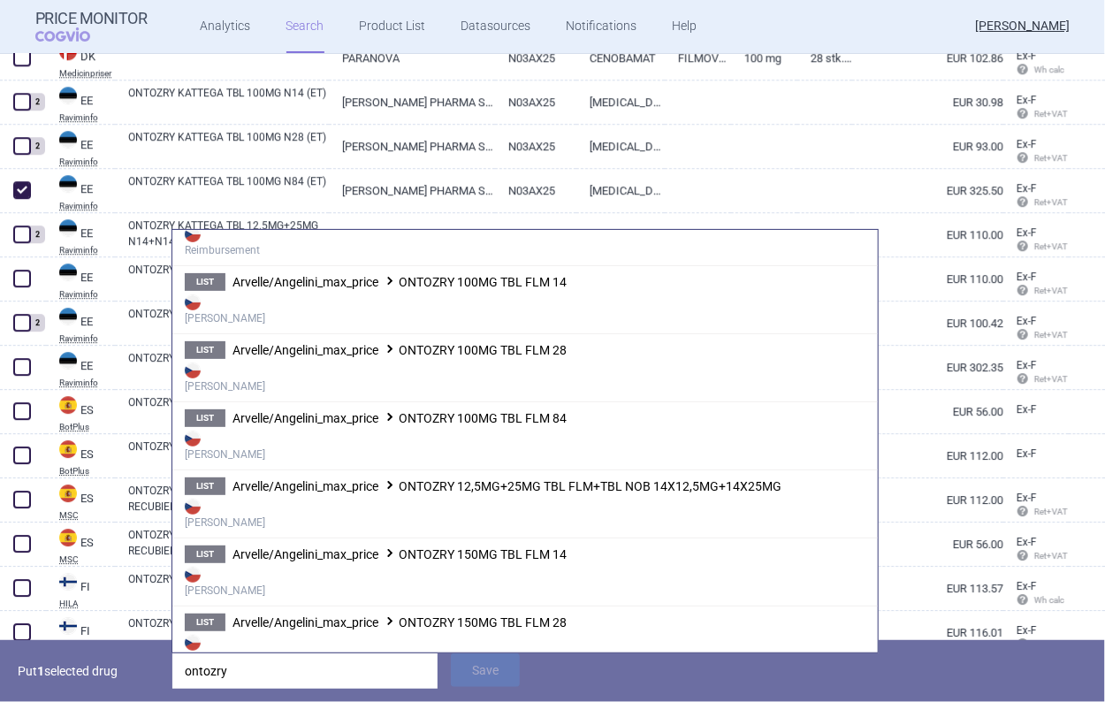
scroll to position [796, 0]
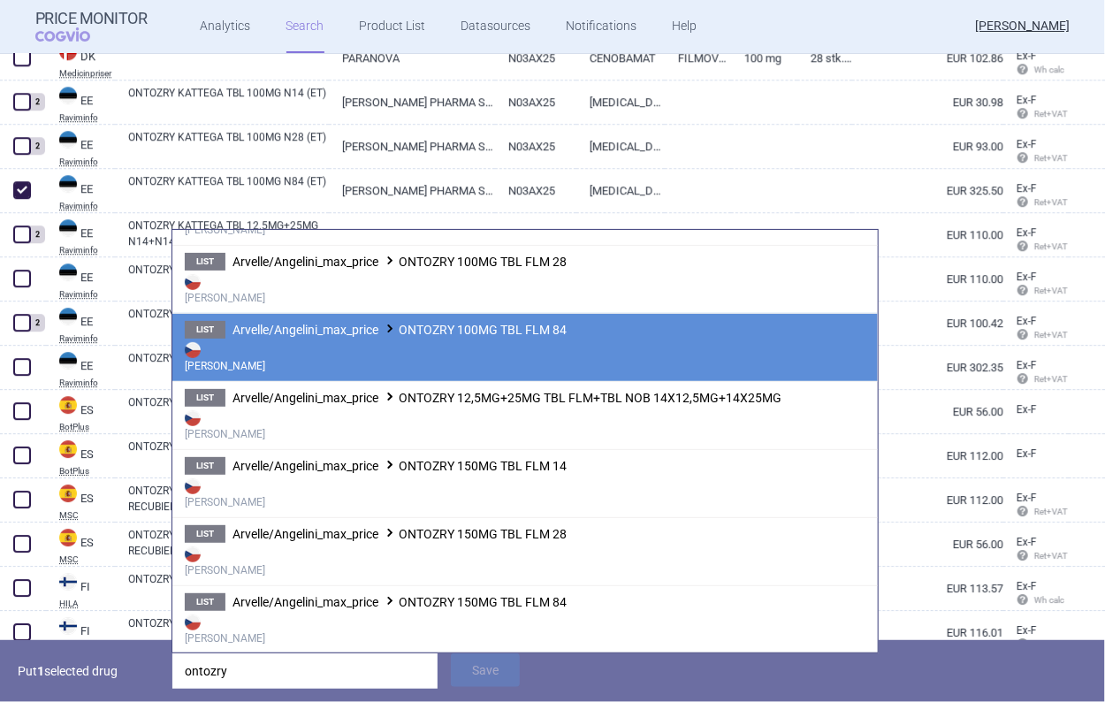
type input "ontozry"
click at [456, 361] on strong "[PERSON_NAME]" at bounding box center [525, 356] width 681 height 35
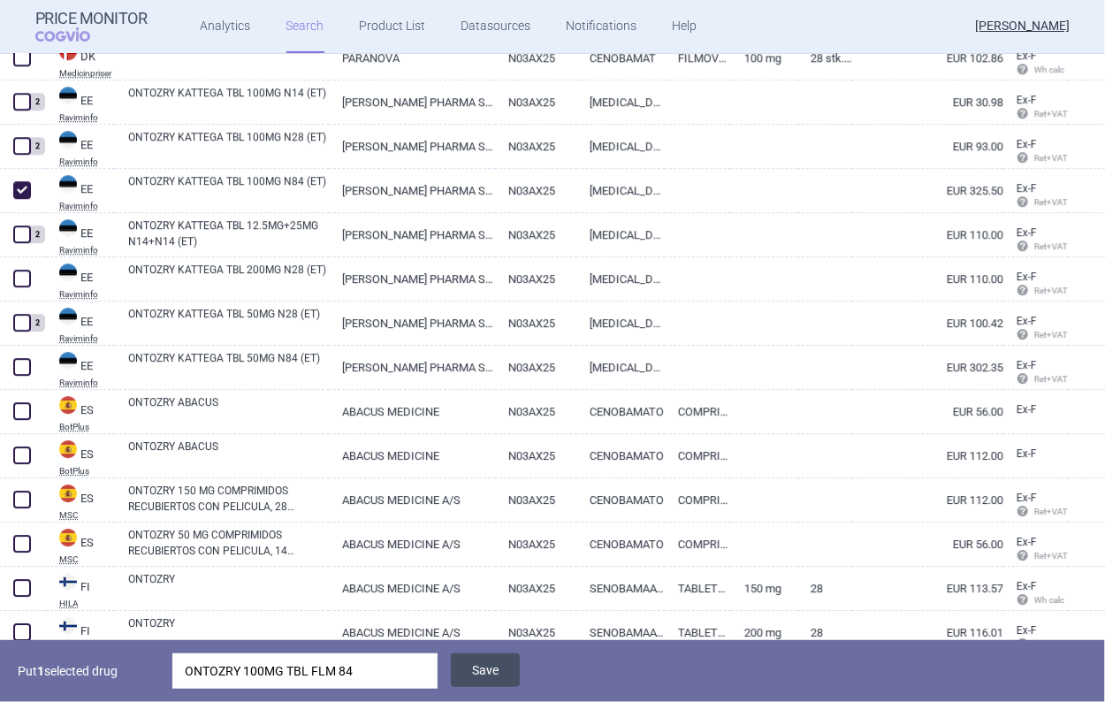
click at [477, 667] on button "Save" at bounding box center [485, 670] width 69 height 34
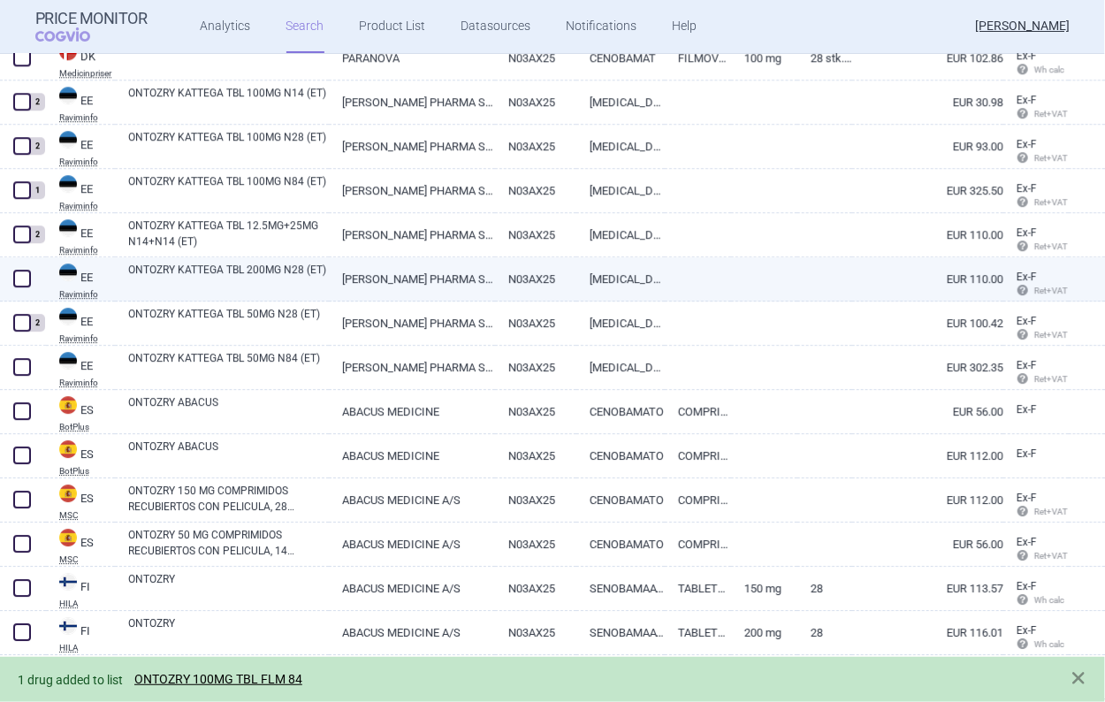
click at [27, 279] on span at bounding box center [22, 279] width 18 height 18
checkbox input "true"
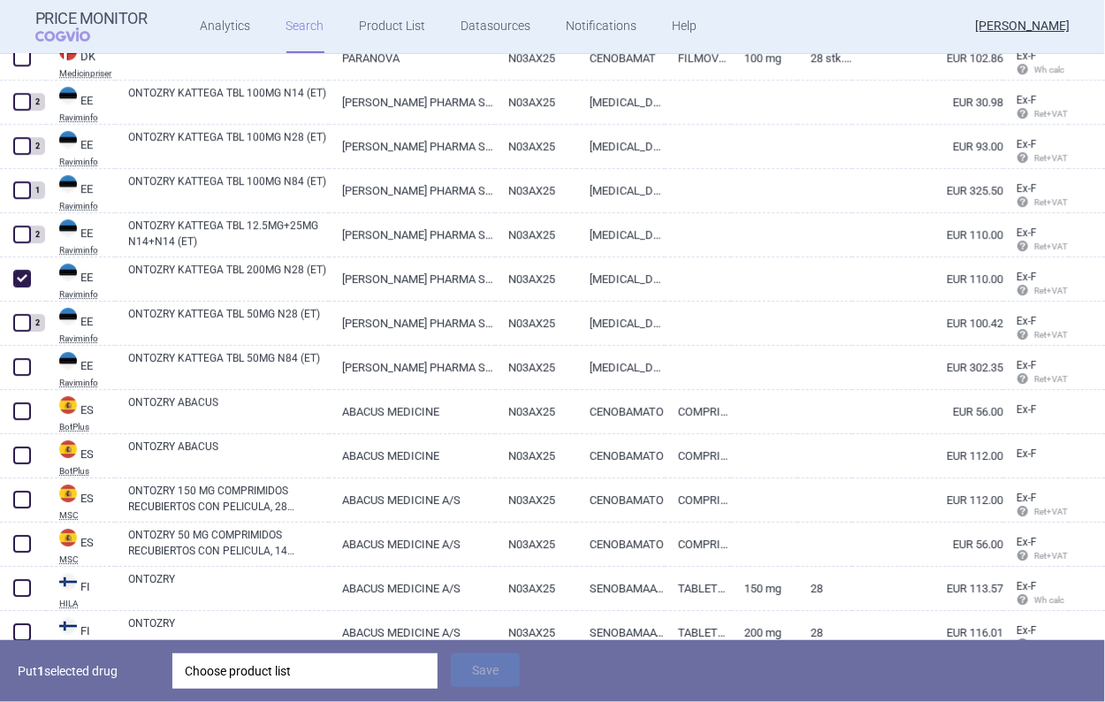
click at [273, 657] on div "Choose product list" at bounding box center [305, 670] width 241 height 35
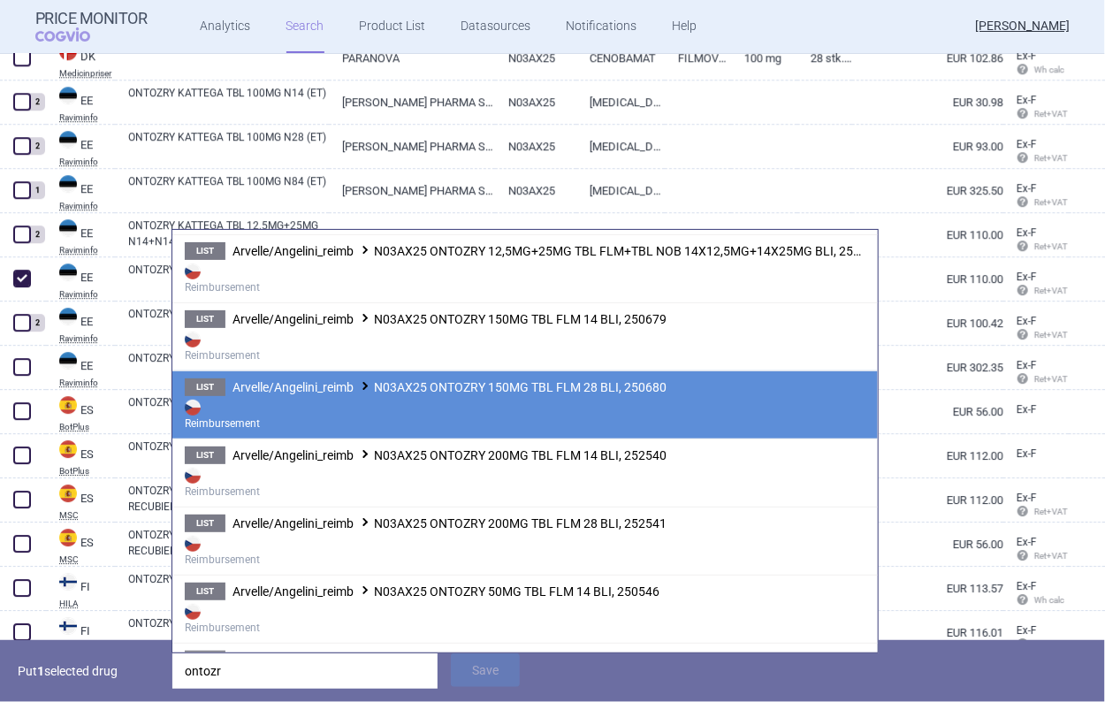
scroll to position [265, 0]
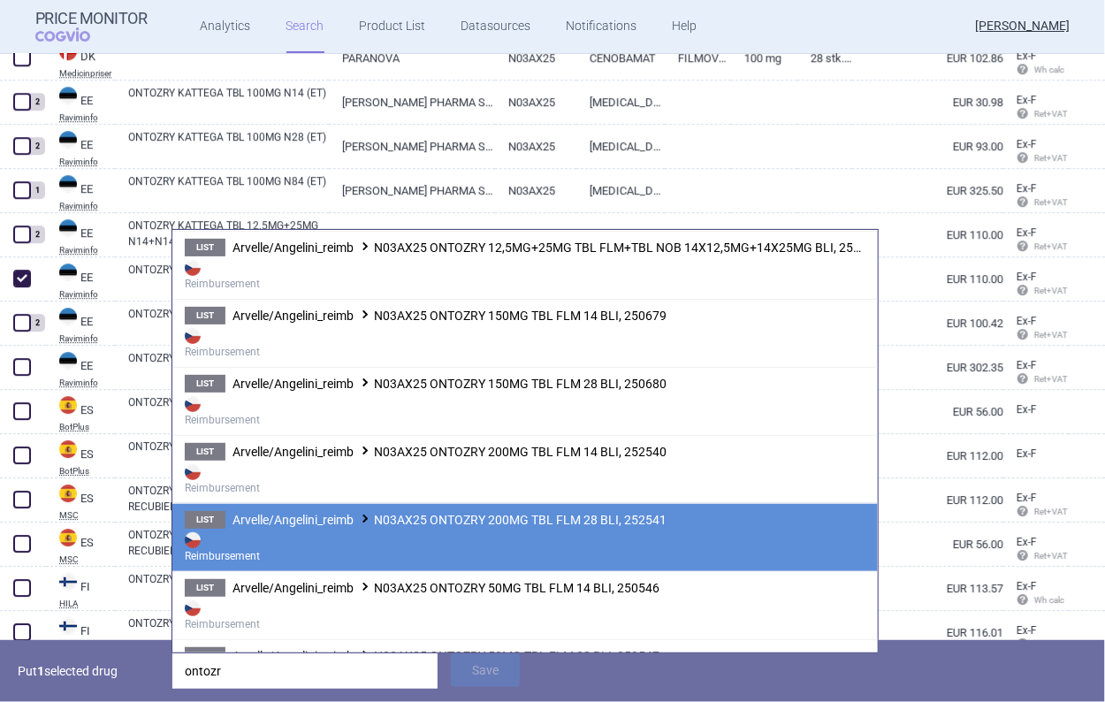
type input "ontozr"
click at [378, 522] on span "Arvelle/Angelini_reimb N03AX25 ONTOZRY 200MG TBL FLM 28 BLI, 252541" at bounding box center [450, 520] width 434 height 14
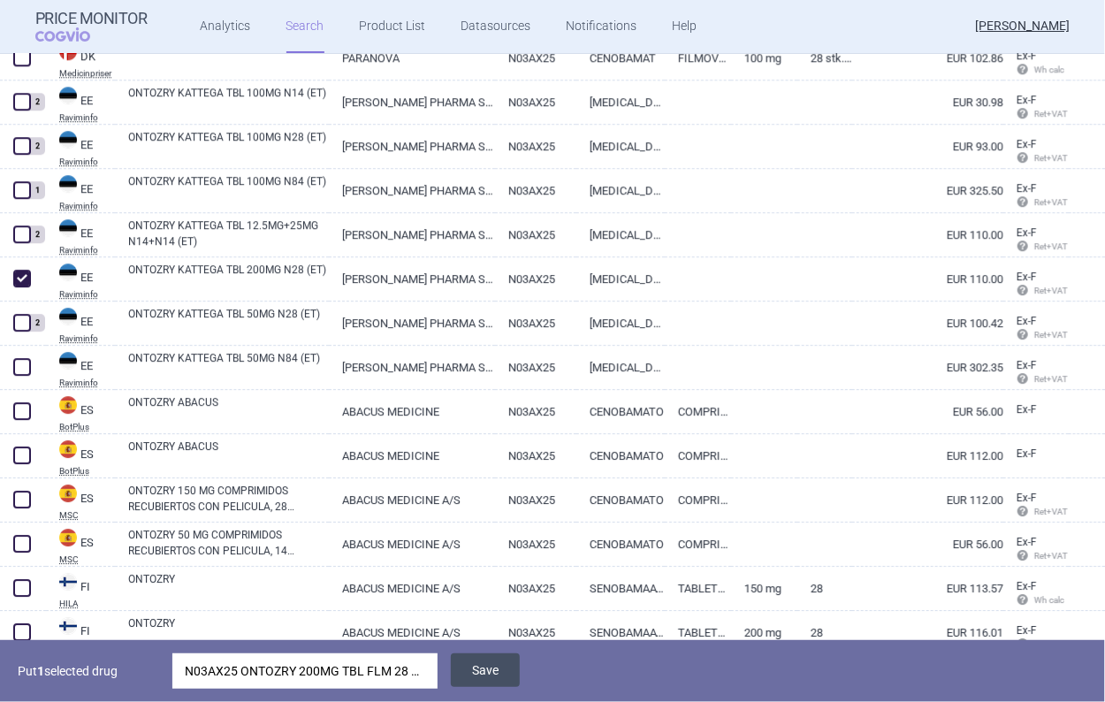
click at [495, 667] on button "Save" at bounding box center [485, 670] width 69 height 34
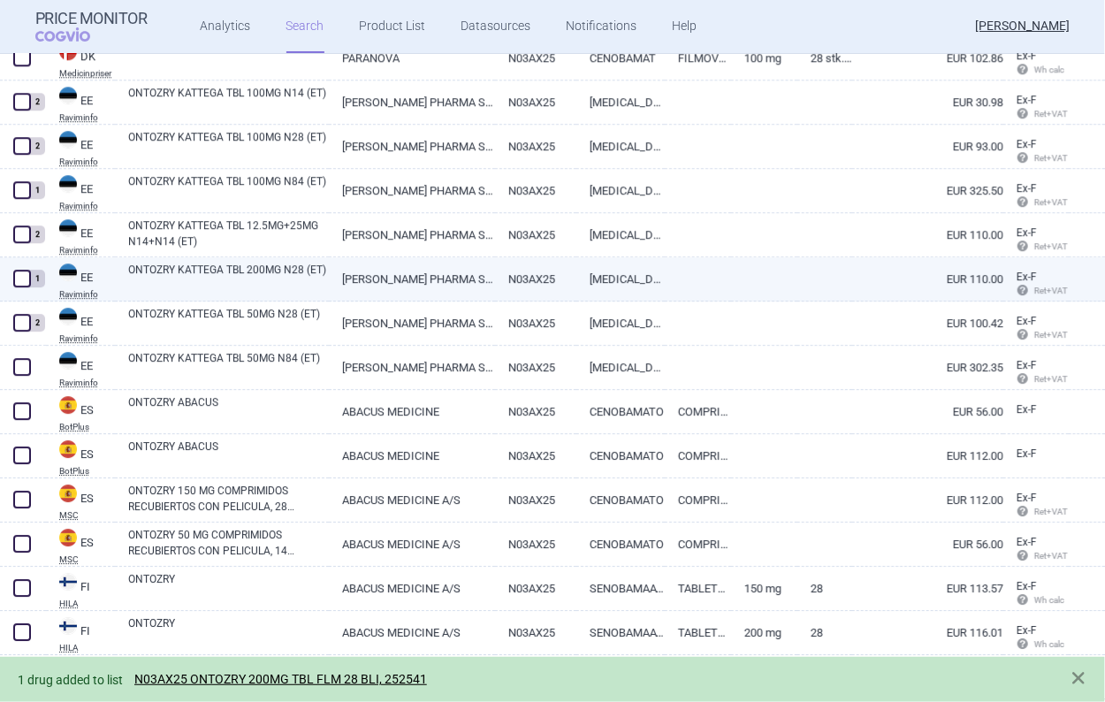
click at [17, 274] on span at bounding box center [22, 279] width 18 height 18
checkbox input "true"
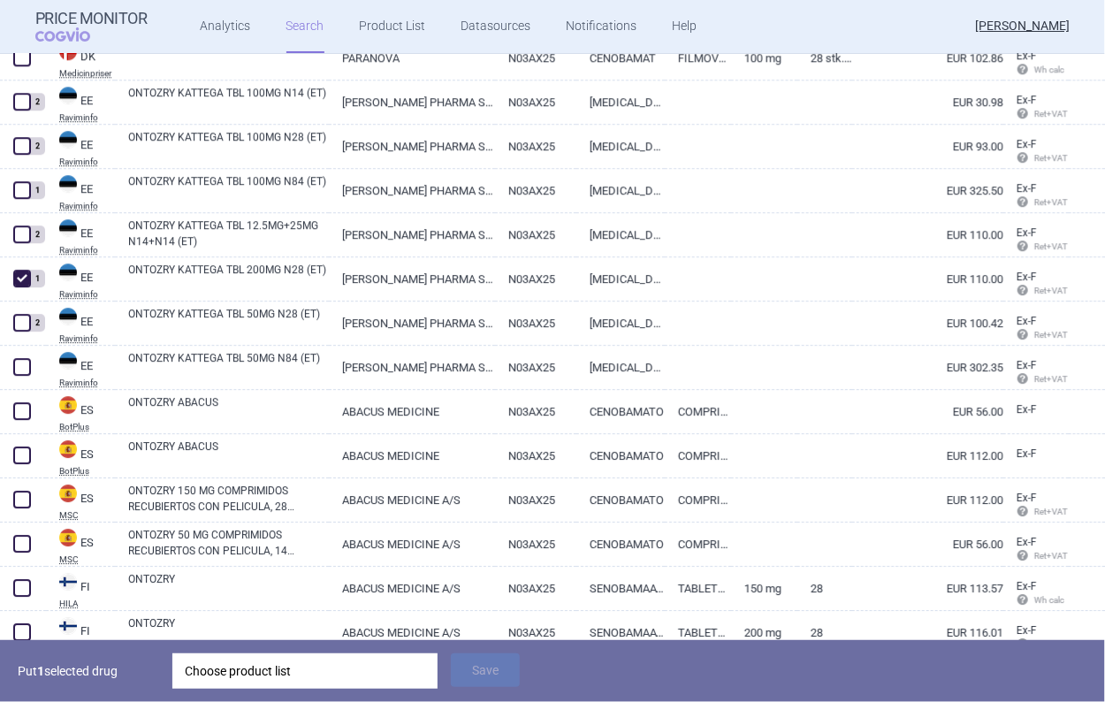
click at [271, 665] on div "Choose product list" at bounding box center [305, 670] width 241 height 35
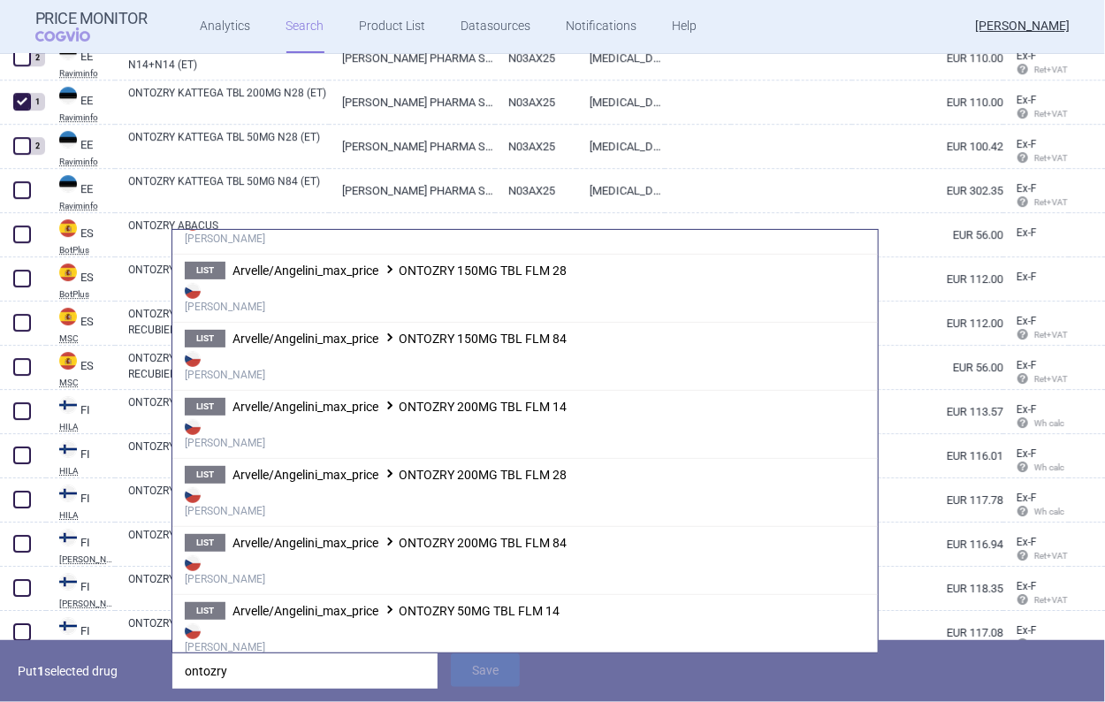
scroll to position [1061, 0]
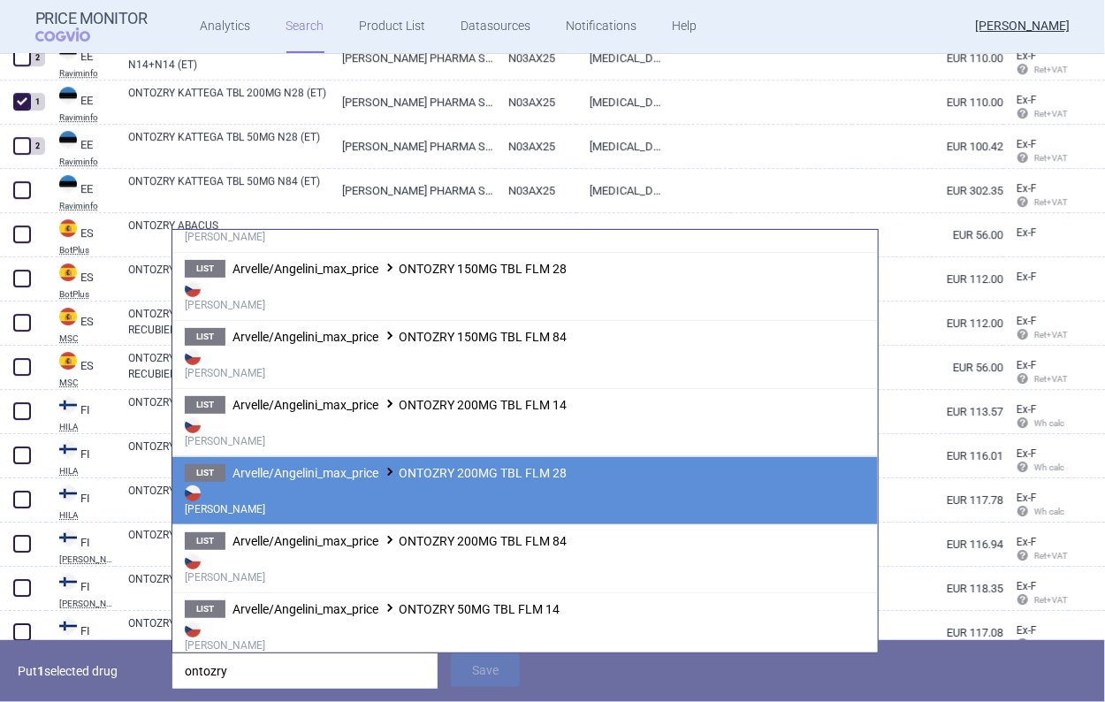
type input "ontozry"
click at [456, 495] on strong "[PERSON_NAME]" at bounding box center [525, 499] width 681 height 35
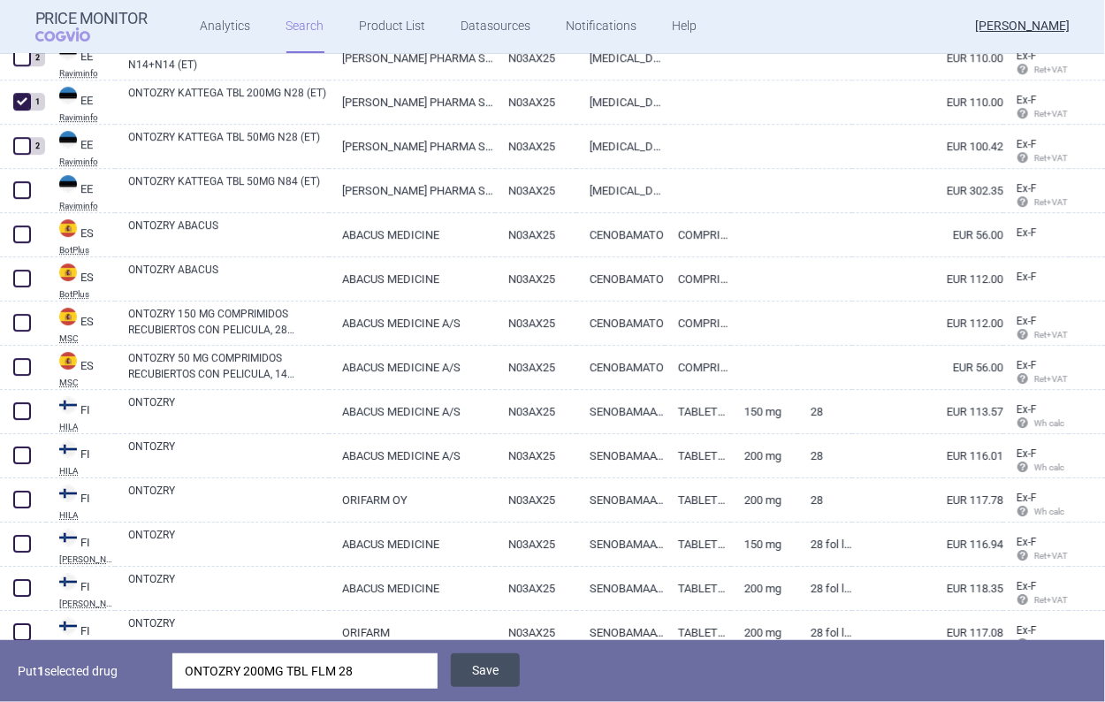
click at [484, 673] on button "Save" at bounding box center [485, 670] width 69 height 34
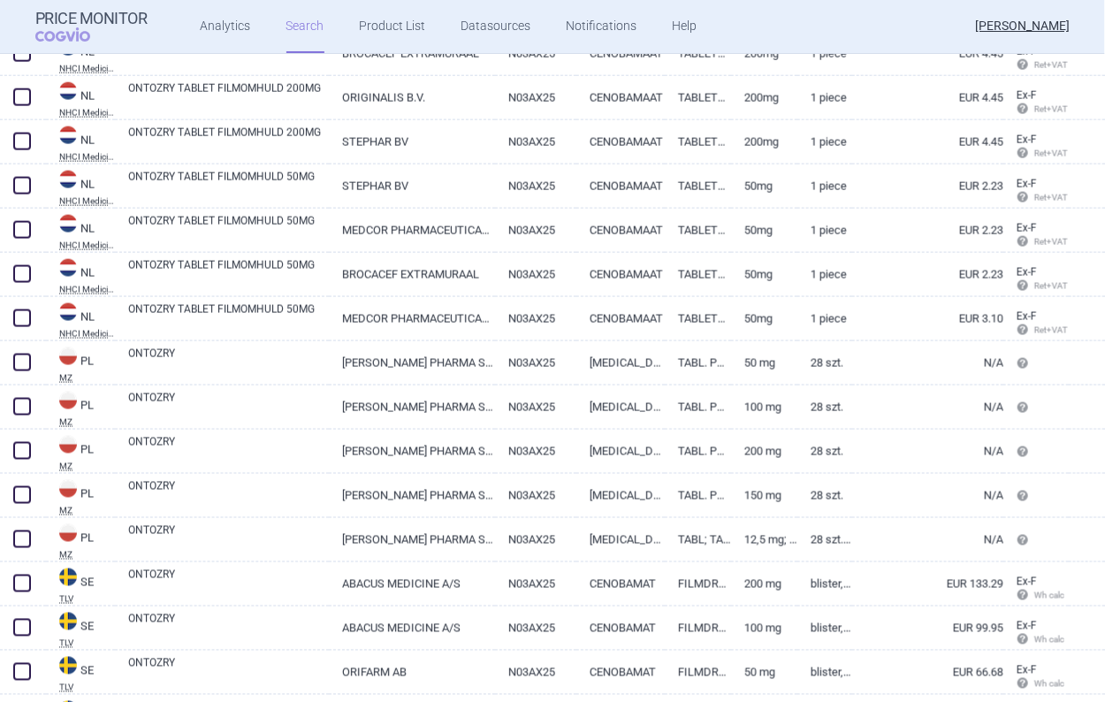
scroll to position [3802, 0]
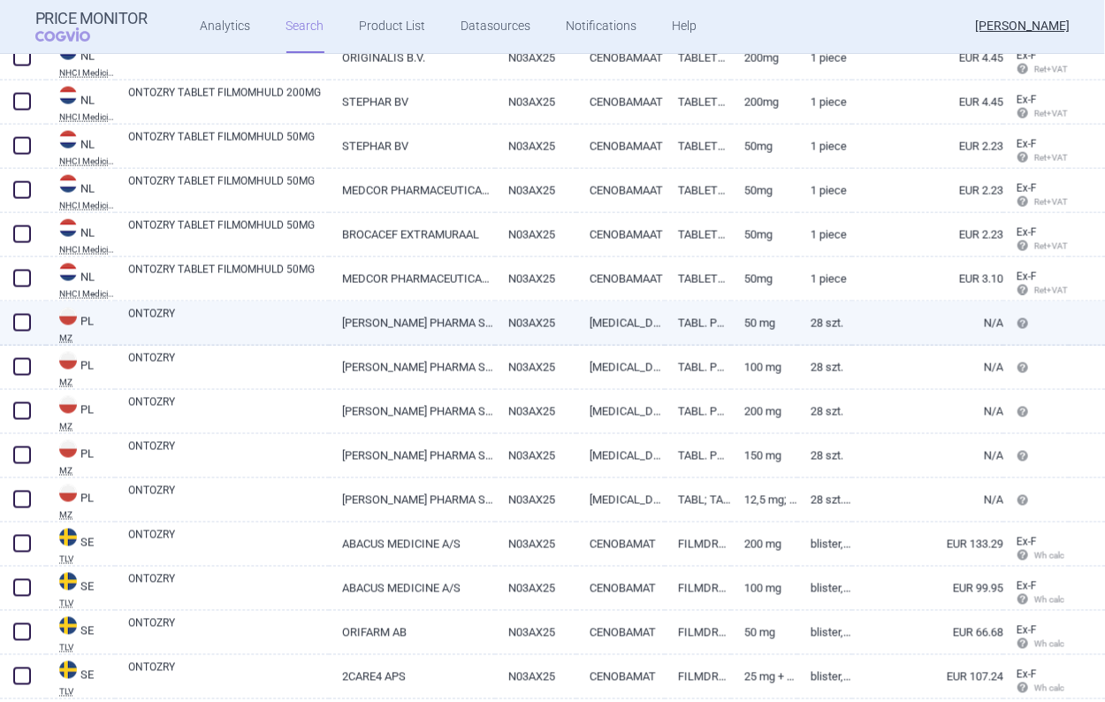
click at [19, 320] on span at bounding box center [22, 323] width 18 height 18
checkbox input "true"
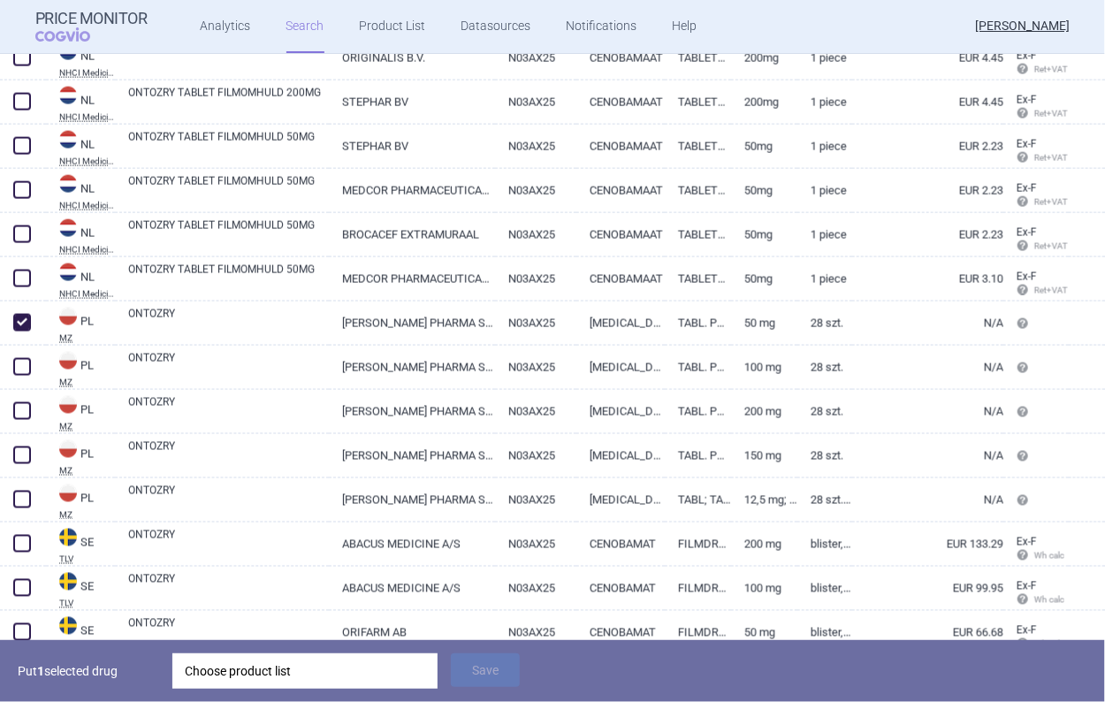
click at [284, 658] on div "Choose product list" at bounding box center [305, 670] width 241 height 35
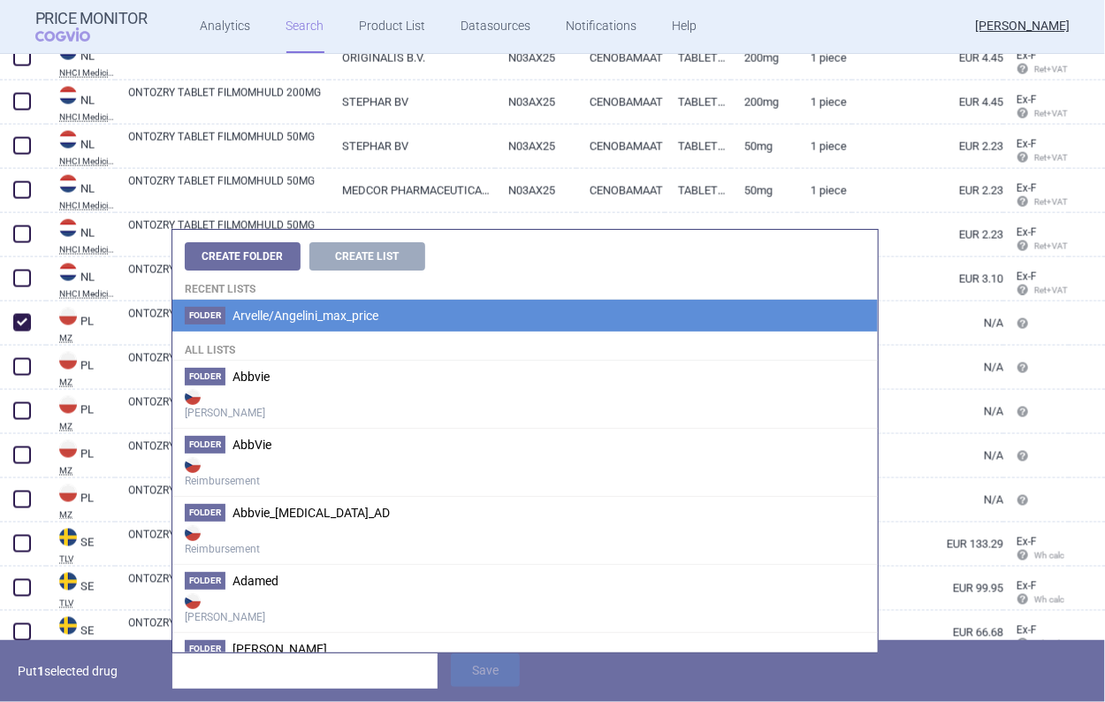
click at [297, 310] on span "Arvelle/Angelini_max_price" at bounding box center [306, 316] width 146 height 14
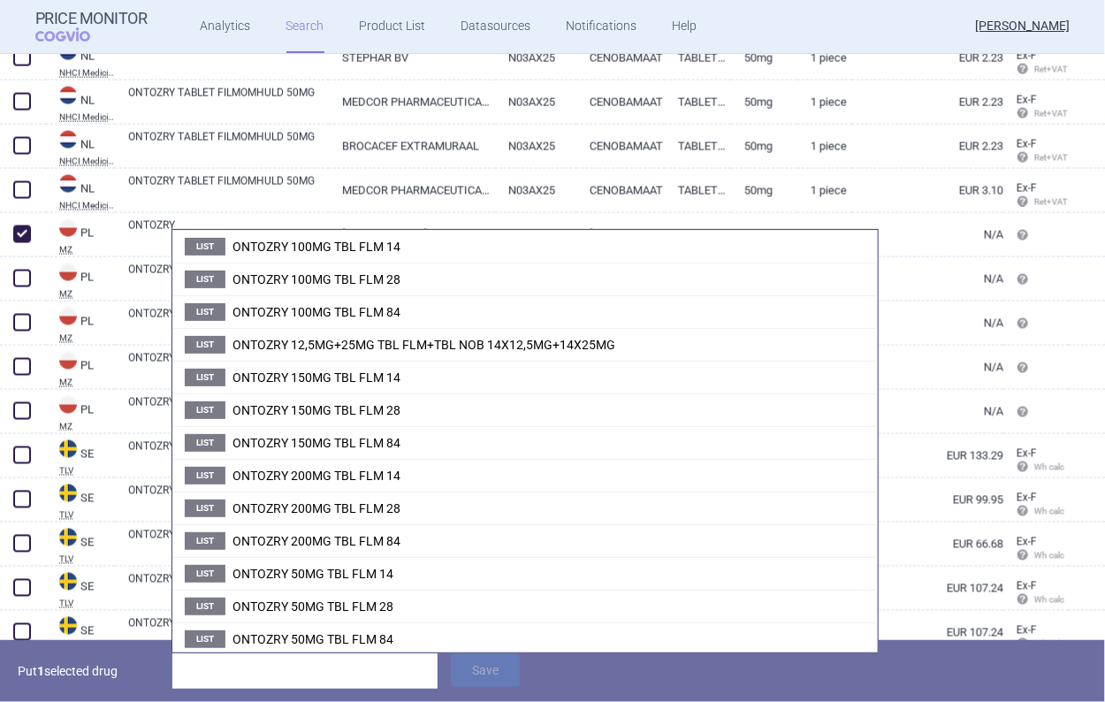
scroll to position [3979, 0]
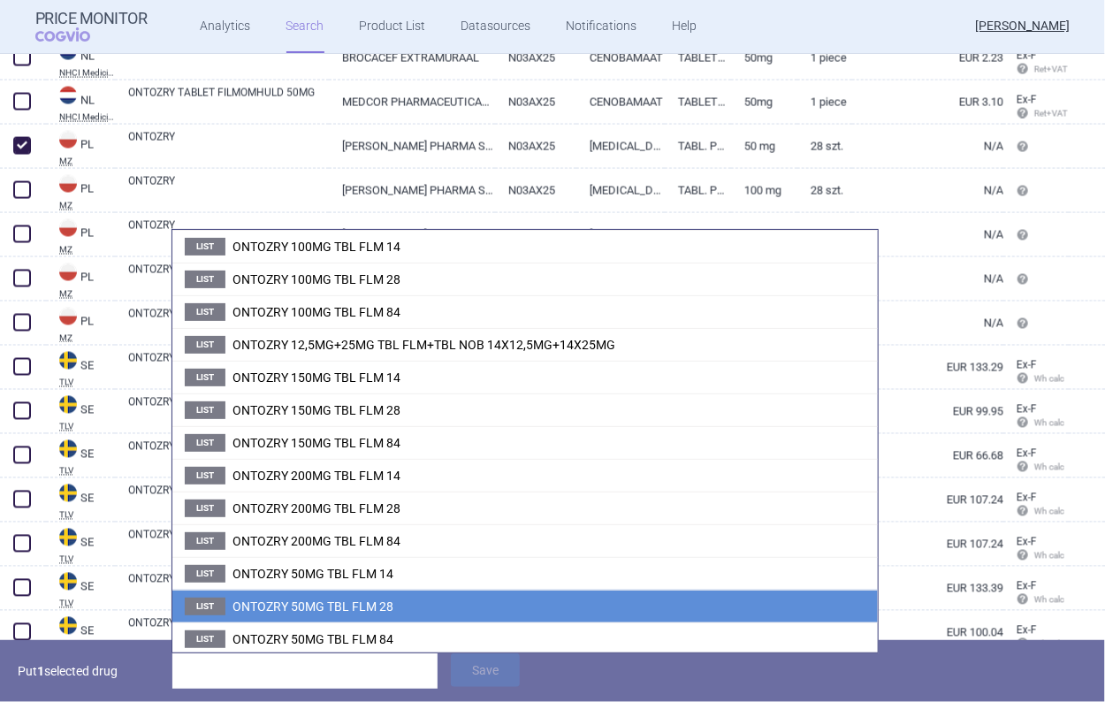
click at [328, 606] on span "ONTOZRY 50MG TBL FLM 28" at bounding box center [313, 606] width 161 height 14
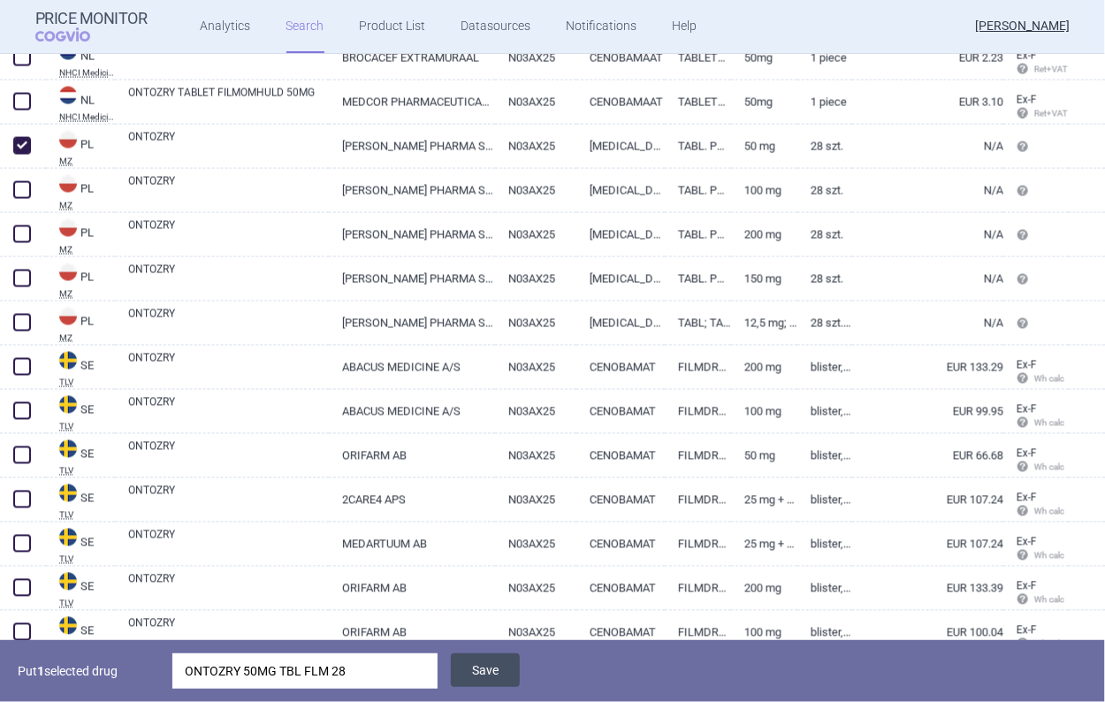
click at [475, 665] on button "Save" at bounding box center [485, 670] width 69 height 34
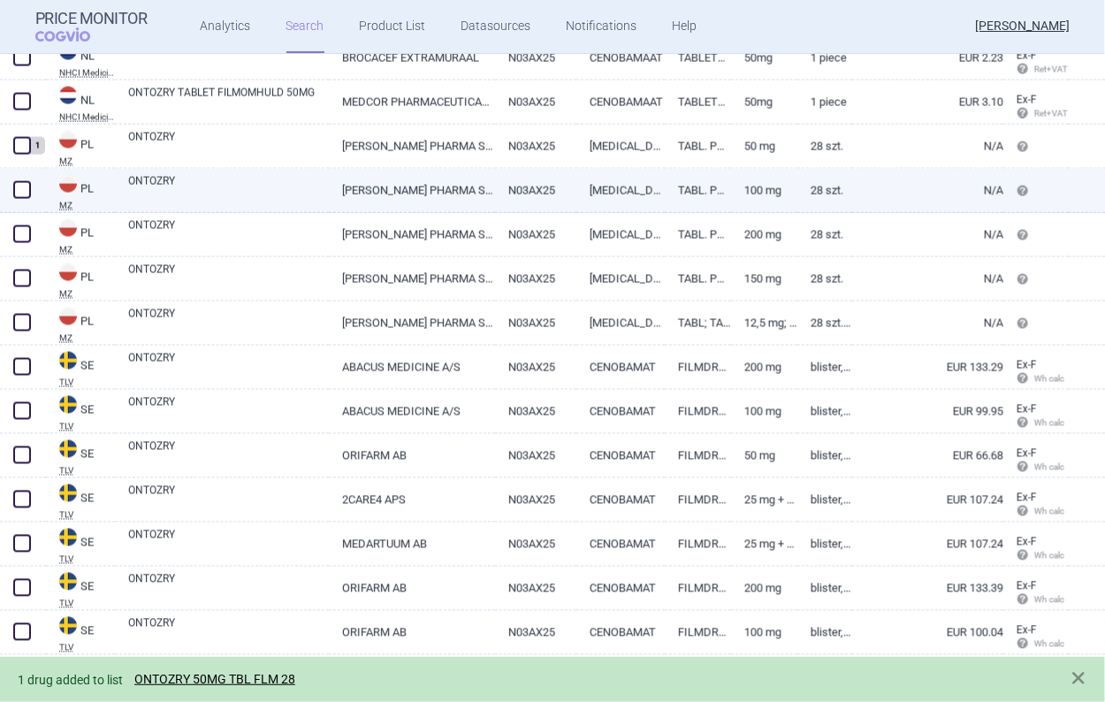
click at [19, 183] on span at bounding box center [22, 190] width 18 height 18
checkbox input "true"
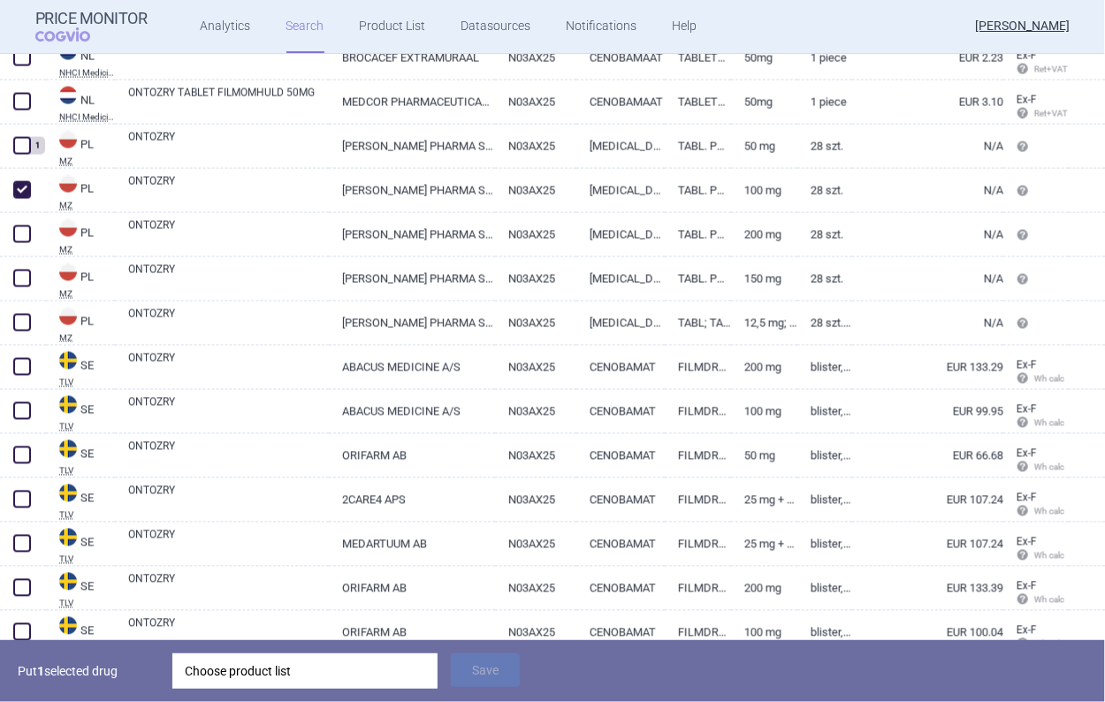
click at [241, 672] on div "Choose product list" at bounding box center [305, 670] width 241 height 35
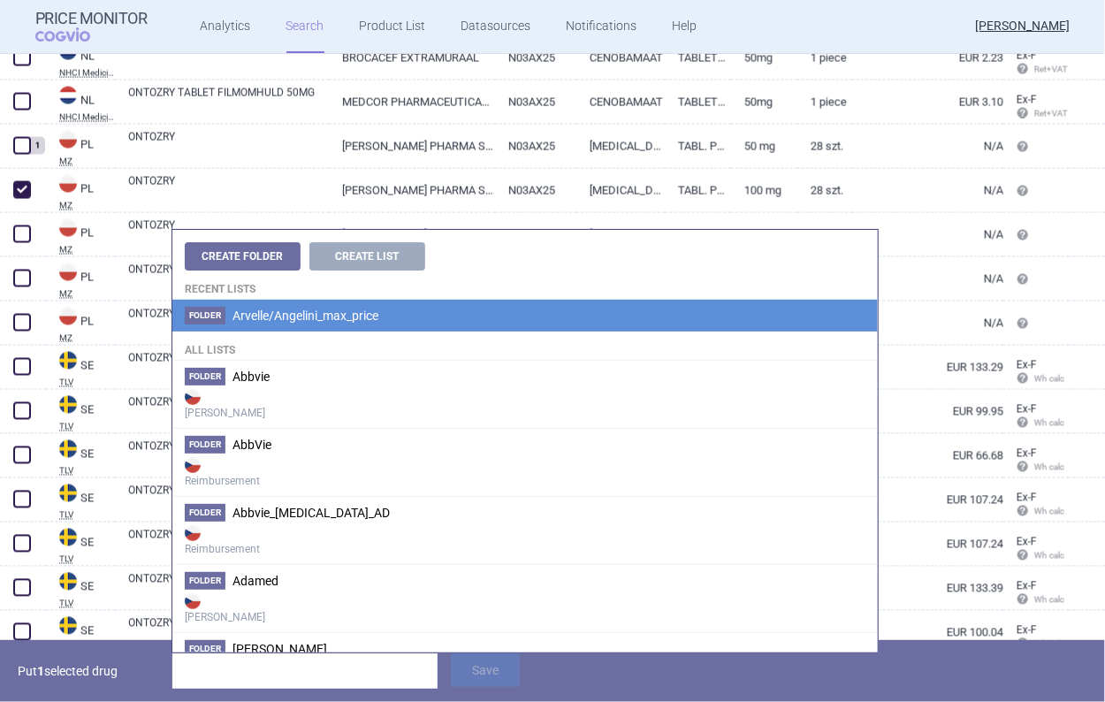
click at [233, 309] on span "Arvelle/Angelini_max_price" at bounding box center [306, 316] width 146 height 14
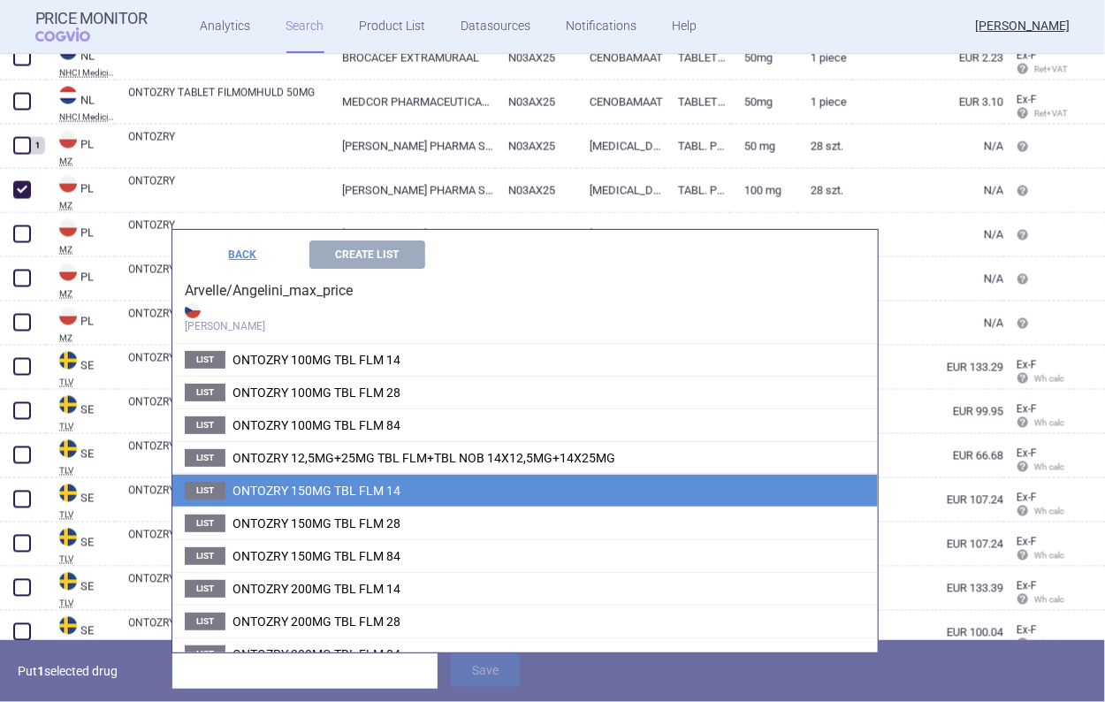
scroll to position [0, 0]
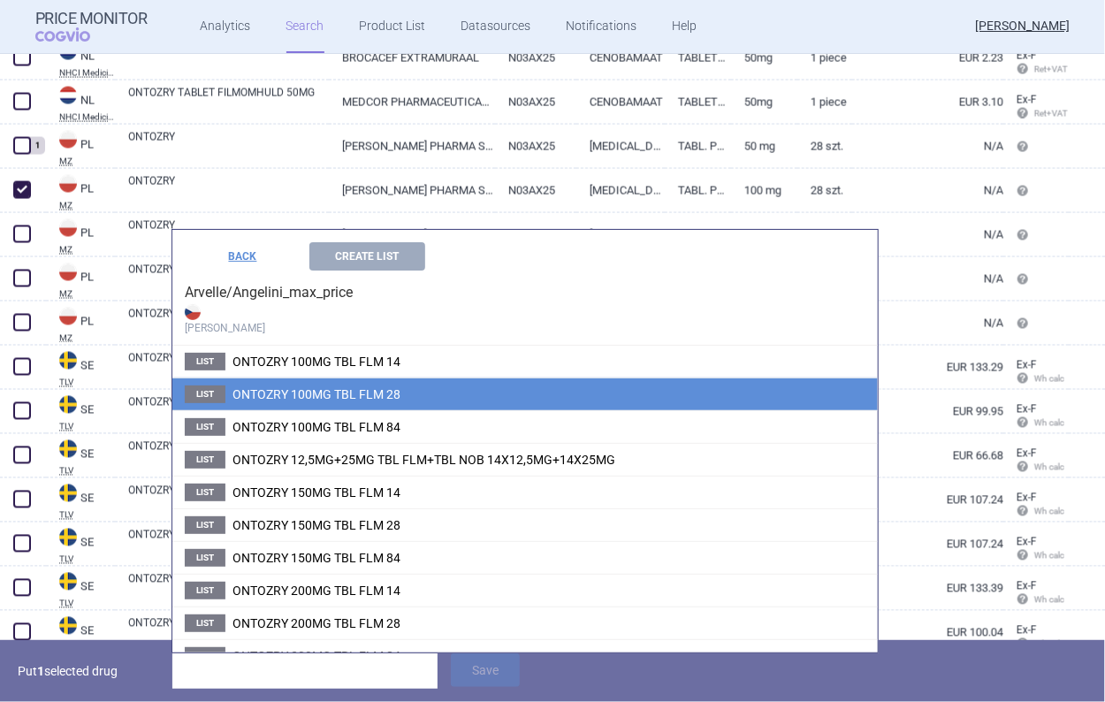
click at [362, 404] on li "List ONTOZRY 100MG TBL FLM 28" at bounding box center [525, 394] width 706 height 33
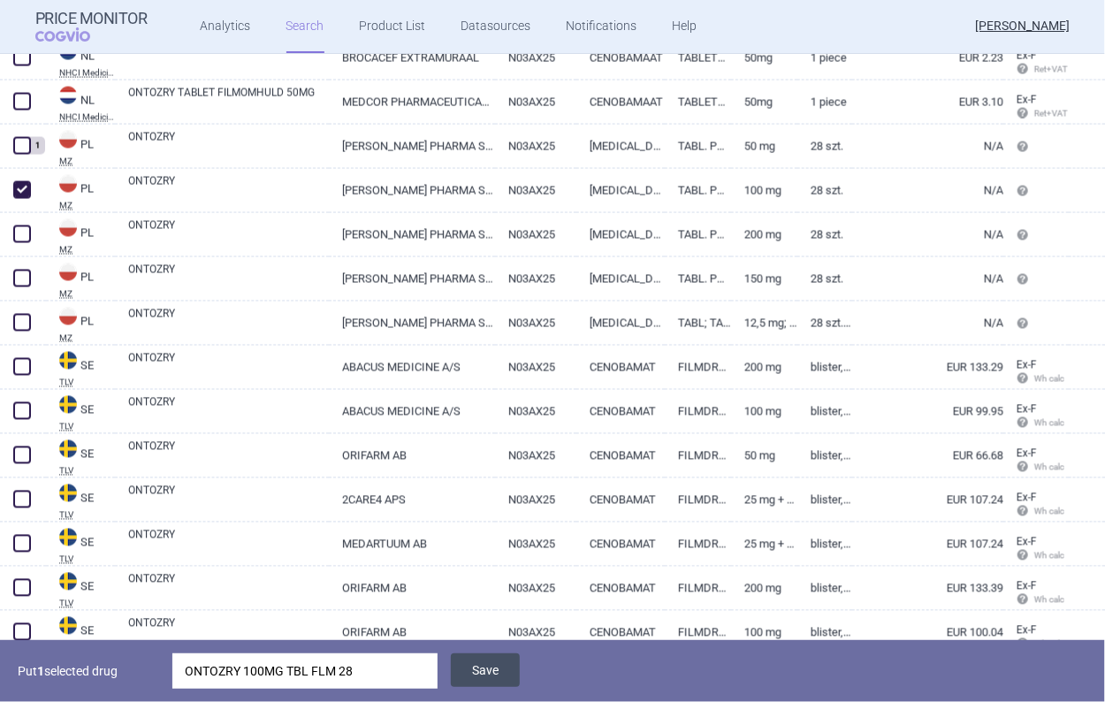
click at [474, 655] on button "Save" at bounding box center [485, 670] width 69 height 34
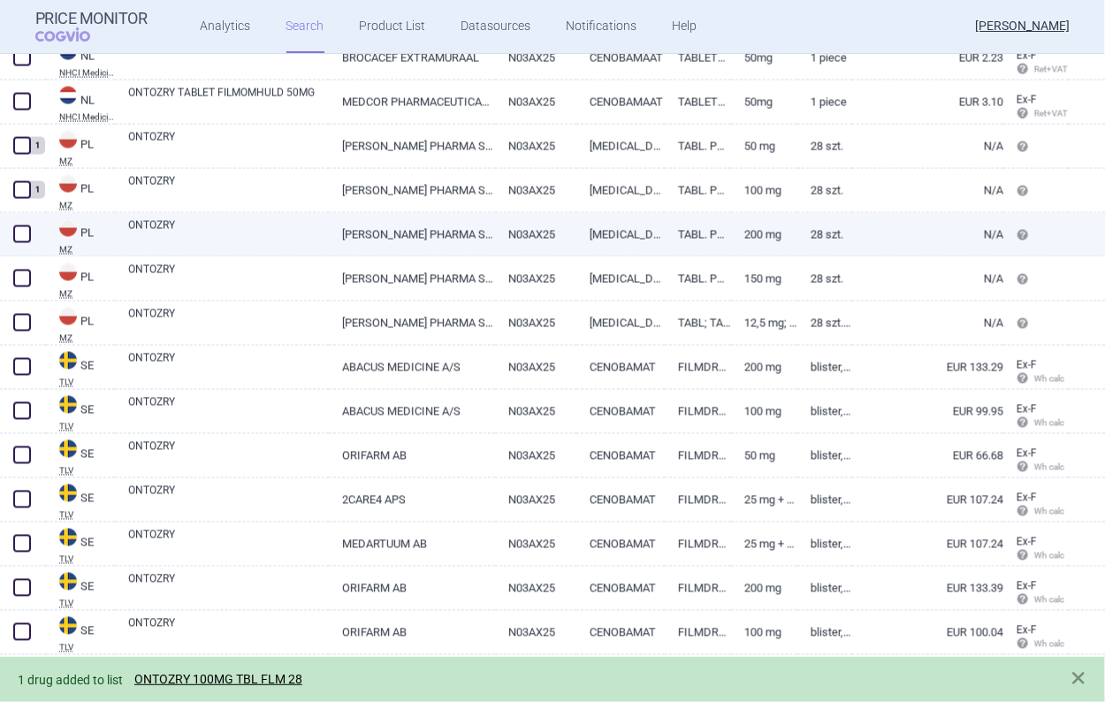
click at [19, 237] on span at bounding box center [22, 234] width 18 height 18
checkbox input "true"
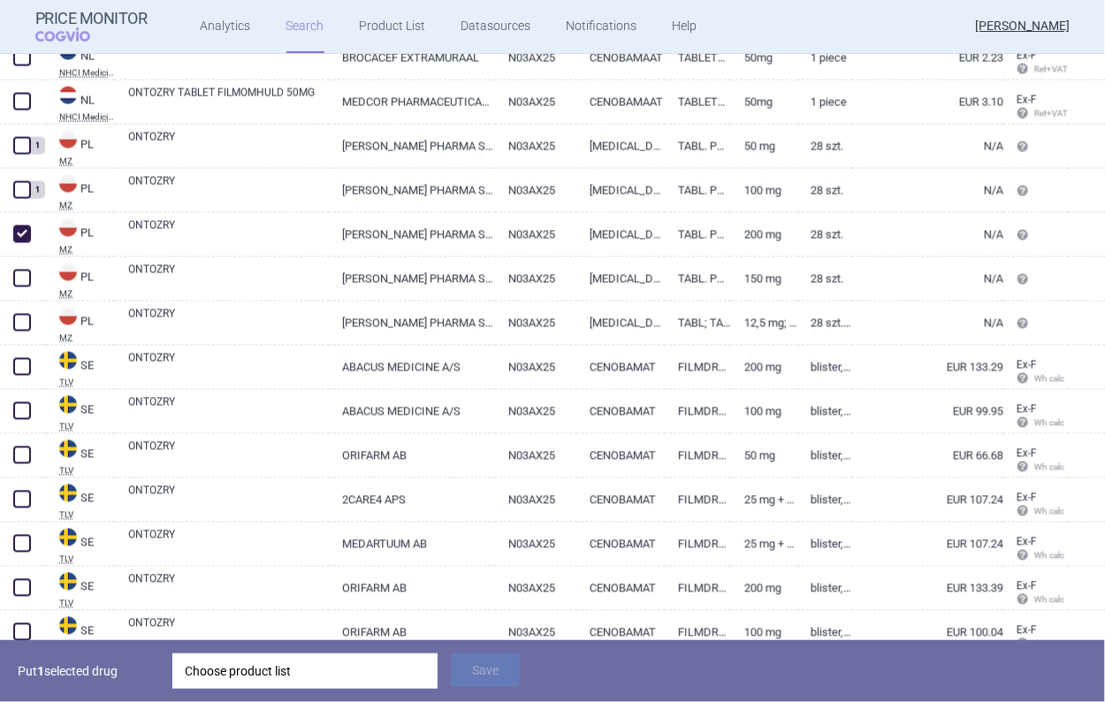
click at [252, 652] on div "Put 1 selected drug Choose product list Save" at bounding box center [552, 671] width 1105 height 62
click at [241, 692] on div "Put 1 selected drug Choose product list Save" at bounding box center [552, 671] width 1105 height 62
click at [241, 661] on div "Choose product list" at bounding box center [305, 670] width 241 height 35
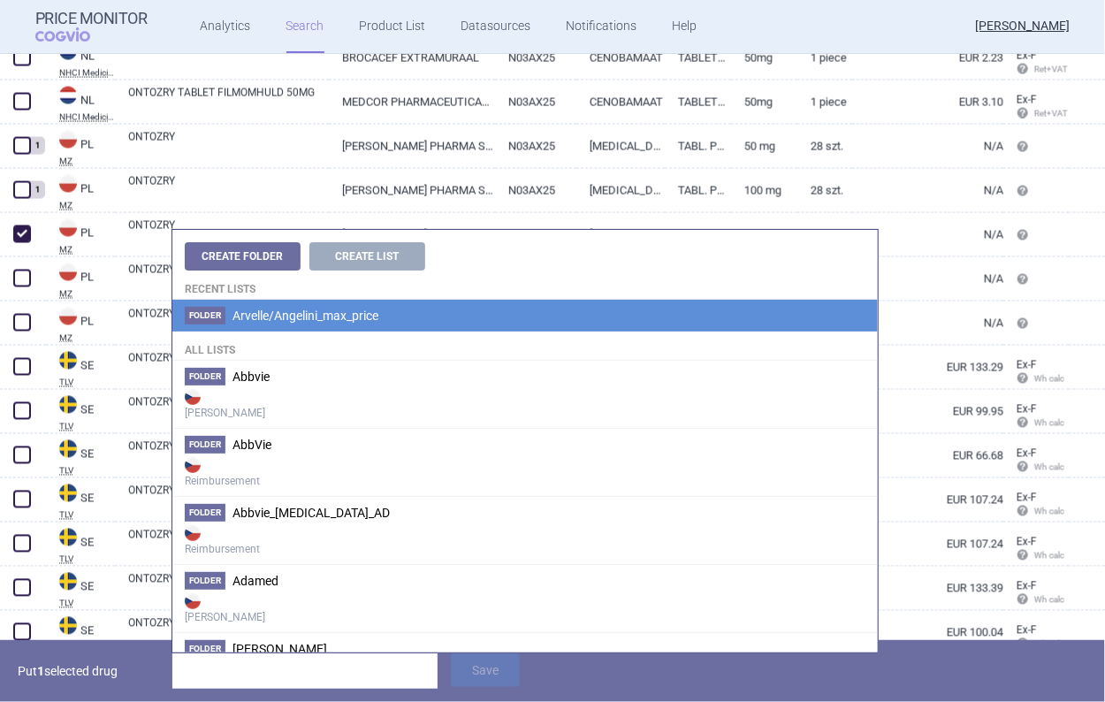
click at [268, 312] on span "Arvelle/Angelini_max_price" at bounding box center [306, 316] width 146 height 14
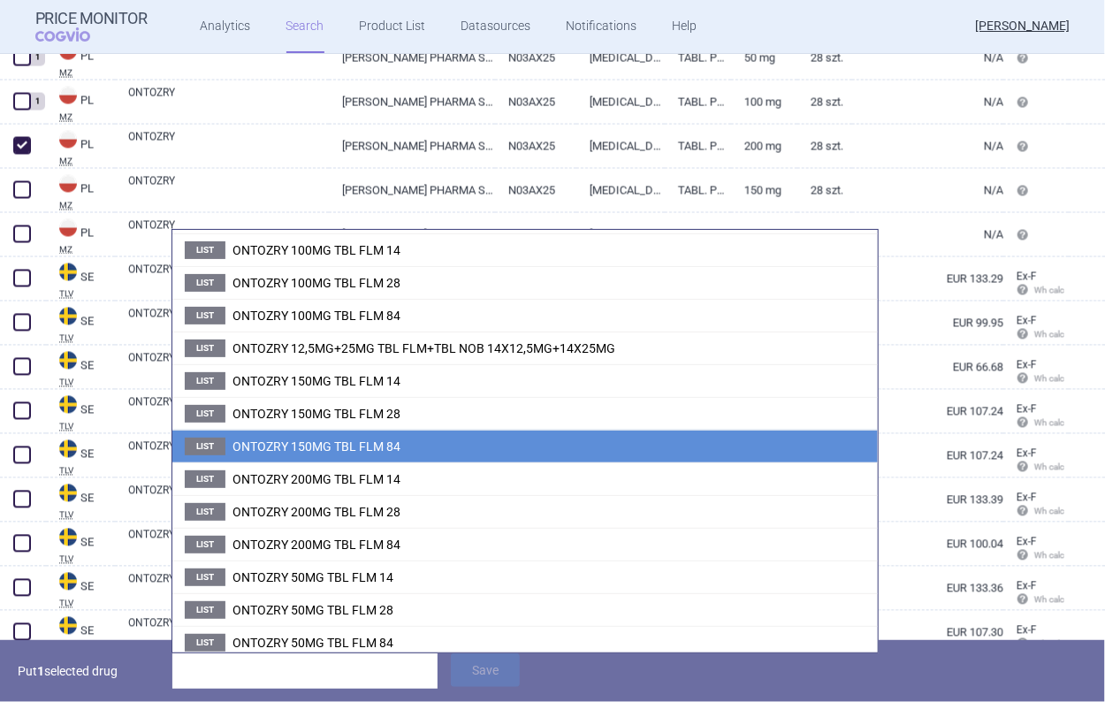
scroll to position [115, 0]
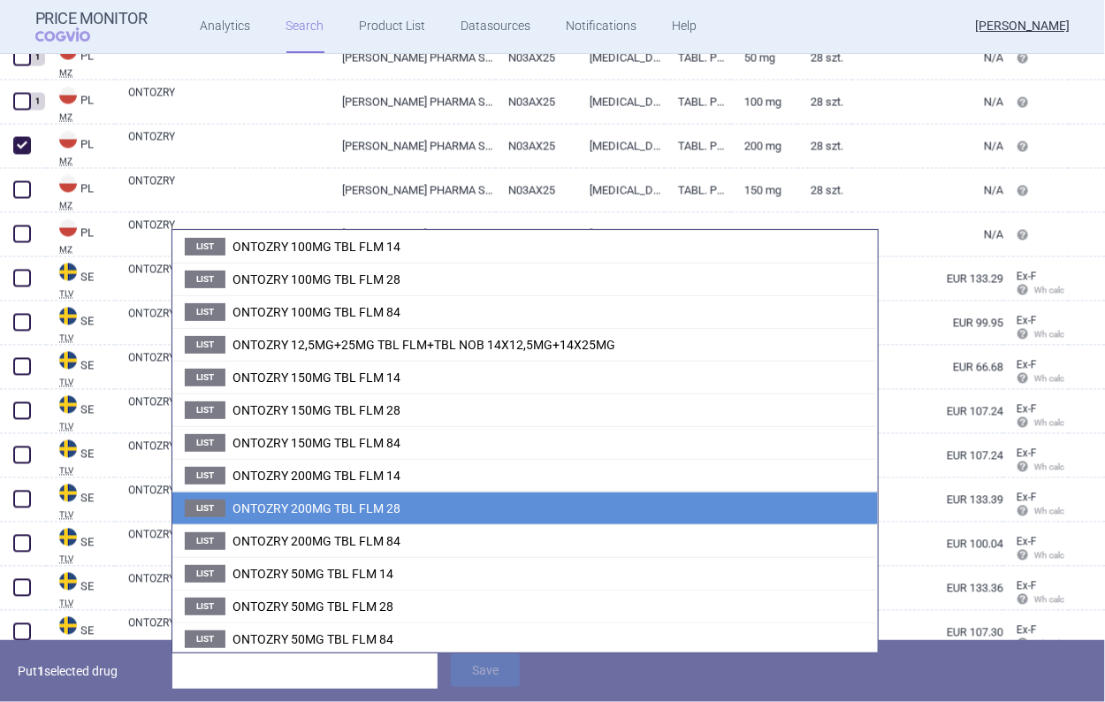
click at [314, 511] on span "ONTOZRY 200MG TBL FLM 28" at bounding box center [317, 508] width 168 height 14
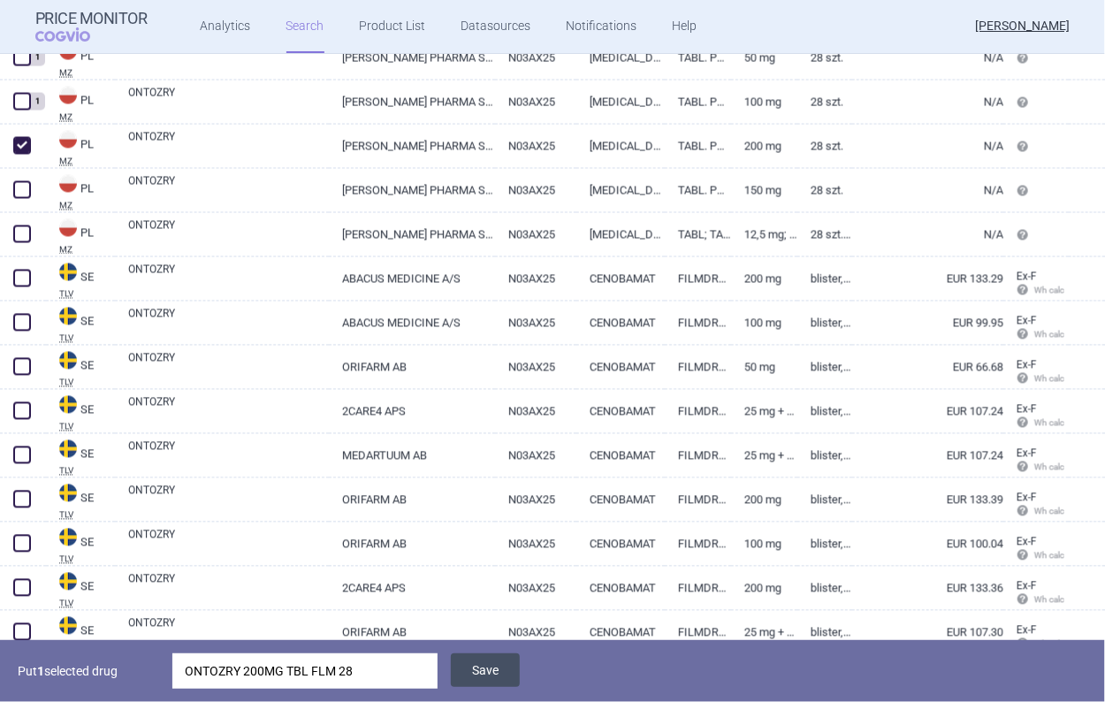
click at [476, 662] on button "Save" at bounding box center [485, 670] width 69 height 34
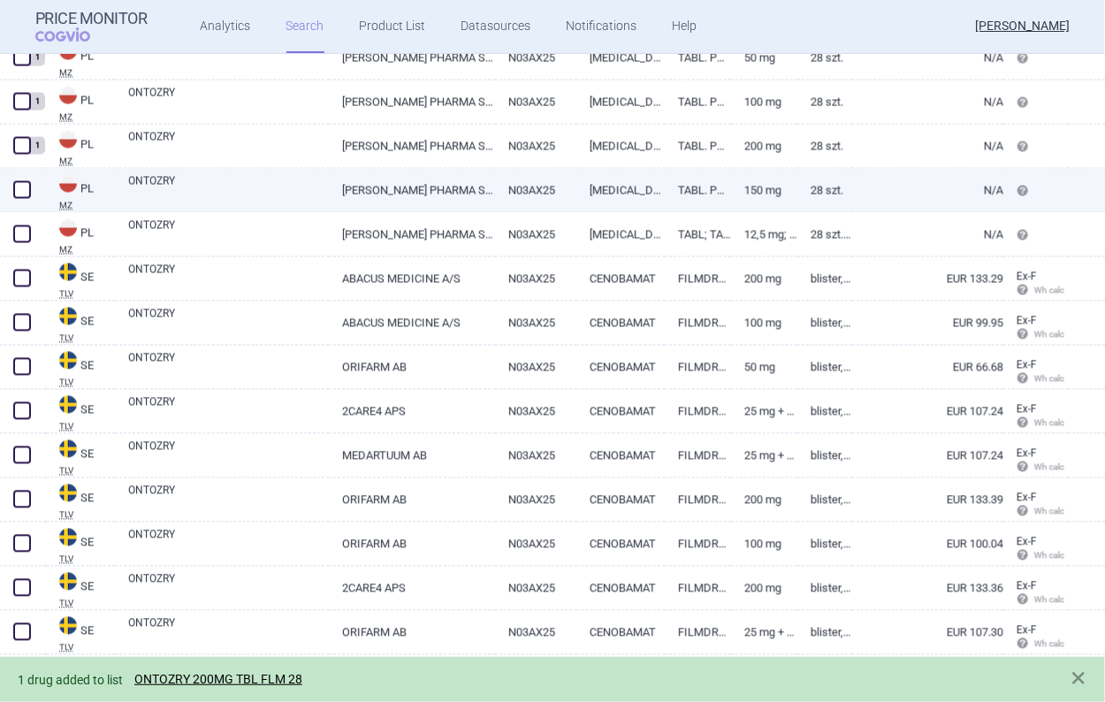
click at [23, 197] on span at bounding box center [22, 190] width 18 height 18
checkbox input "true"
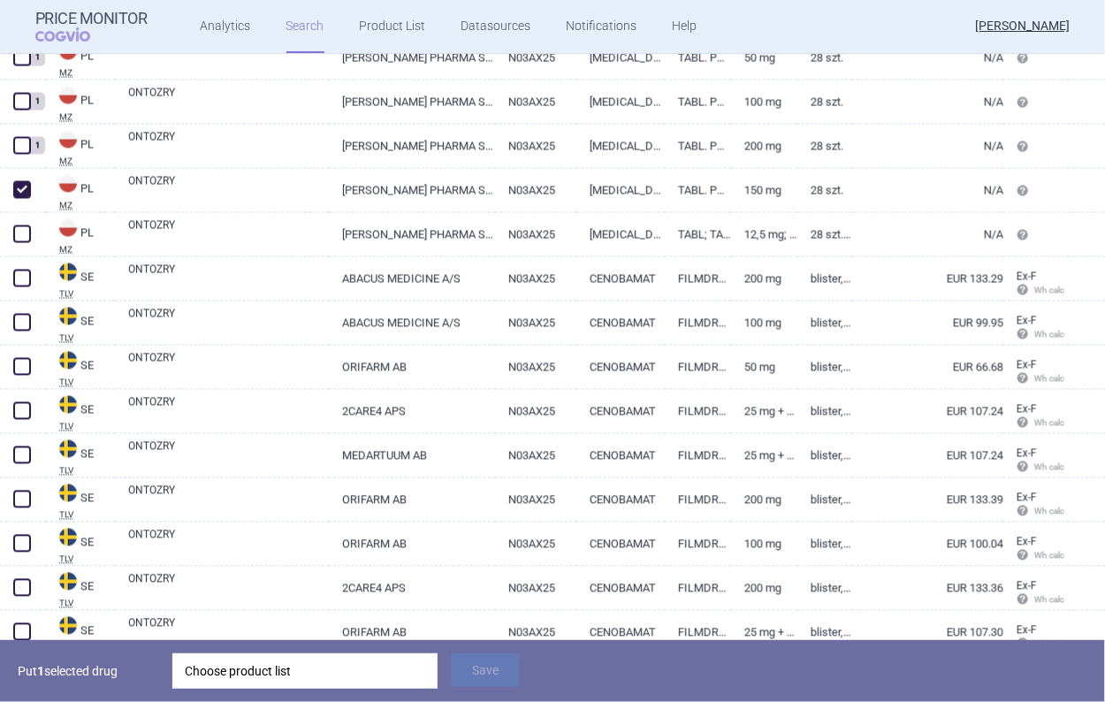
click at [334, 676] on div "Choose product list" at bounding box center [305, 670] width 241 height 35
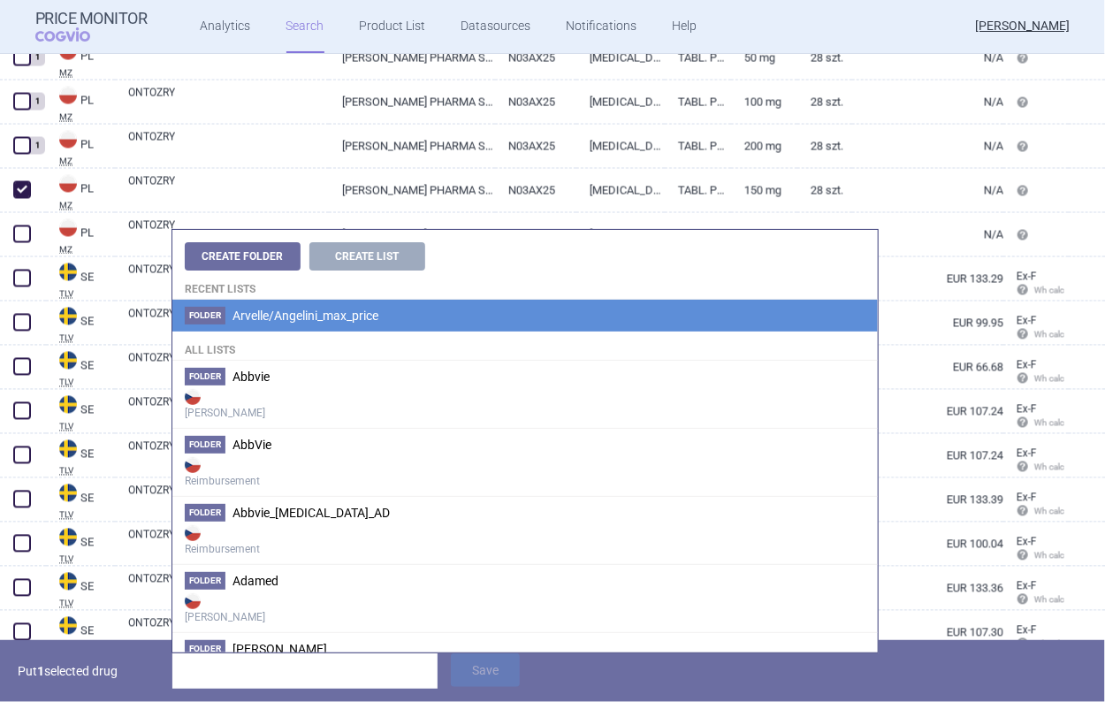
click at [333, 316] on span "Arvelle/Angelini_max_price" at bounding box center [306, 316] width 146 height 14
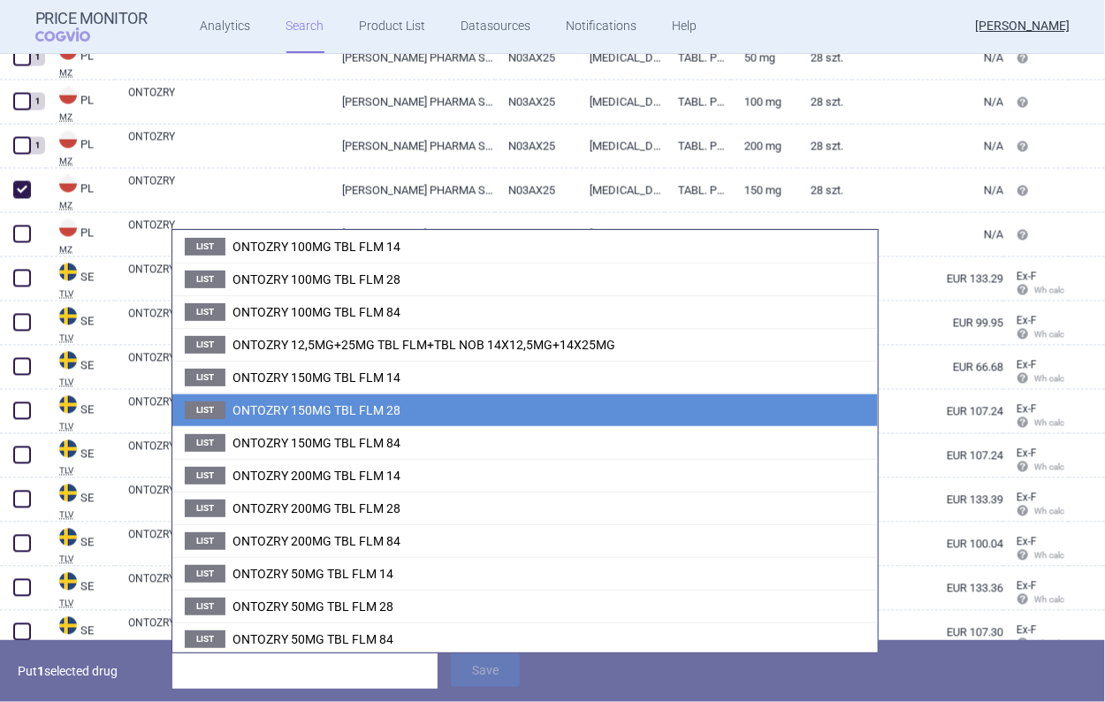
click at [361, 406] on span "ONTOZRY 150MG TBL FLM 28" at bounding box center [317, 410] width 168 height 14
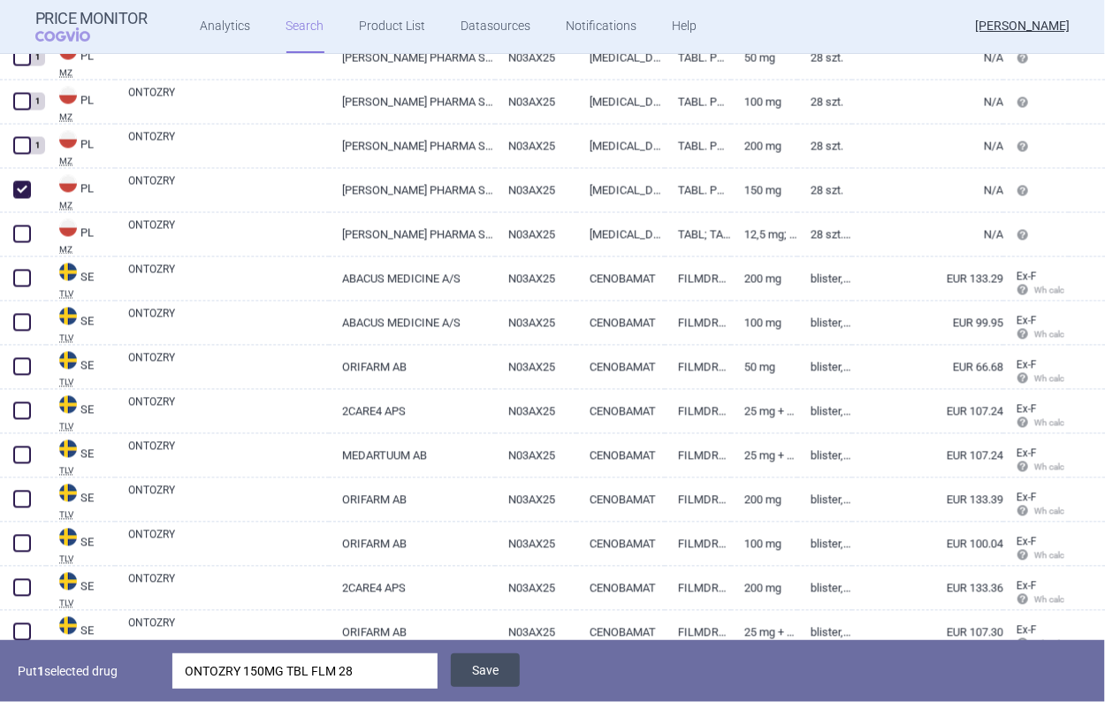
click at [494, 667] on button "Save" at bounding box center [485, 670] width 69 height 34
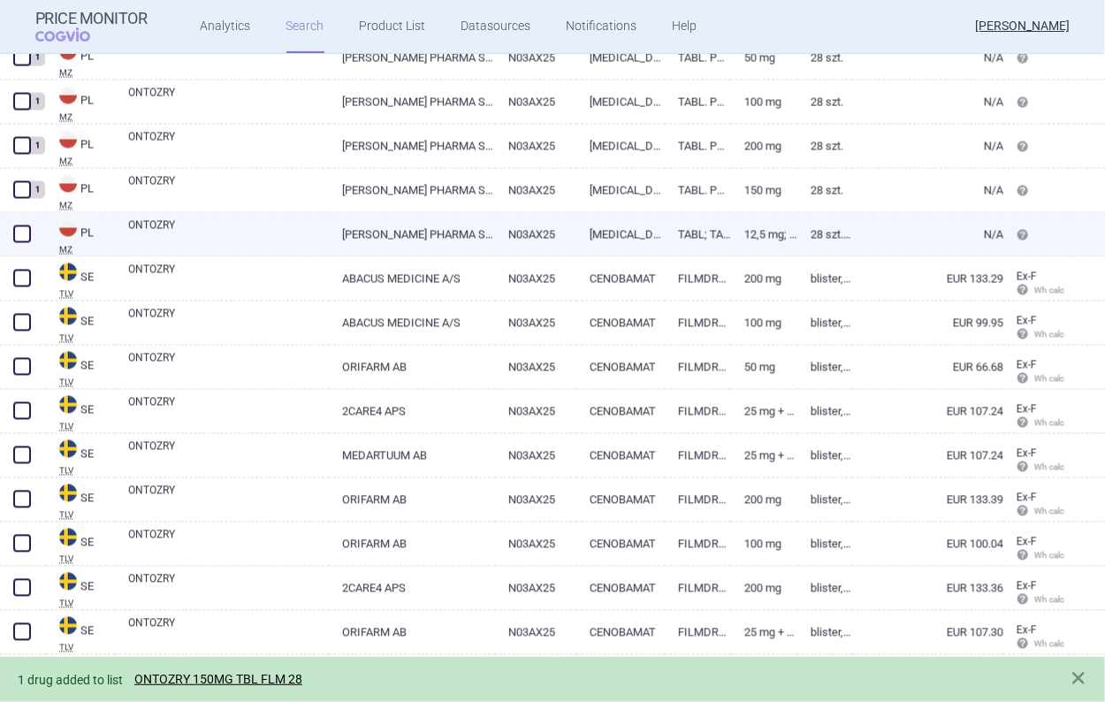
click at [21, 232] on span at bounding box center [22, 234] width 18 height 18
checkbox input "true"
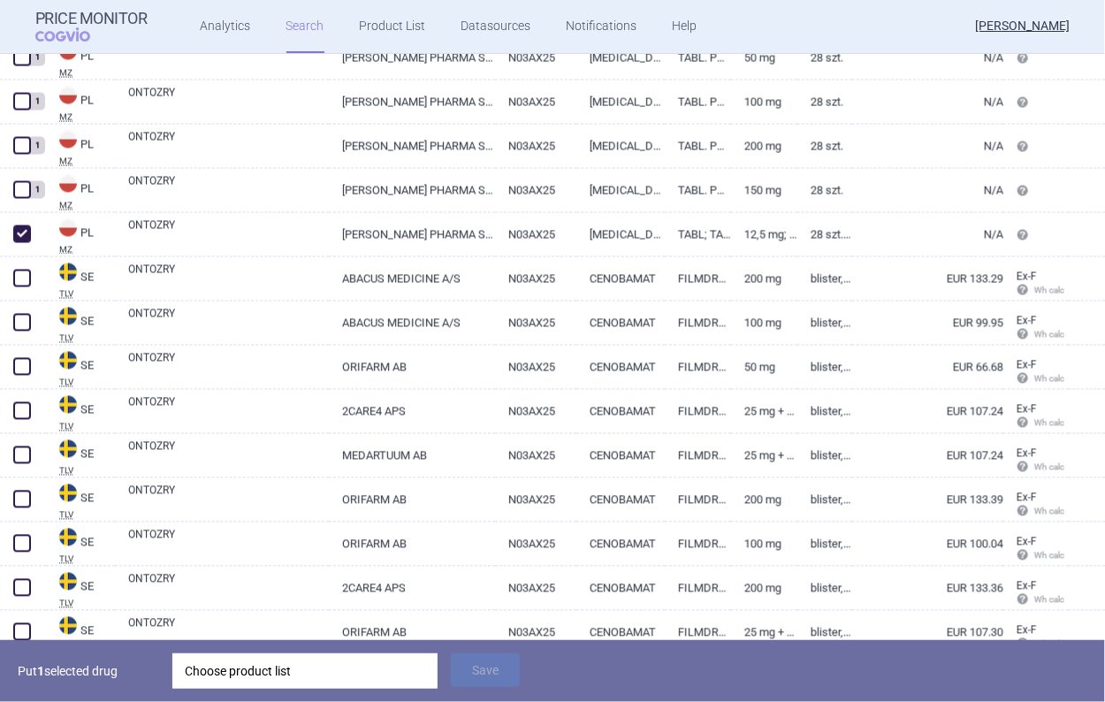
click at [249, 681] on div "Choose product list" at bounding box center [305, 670] width 241 height 35
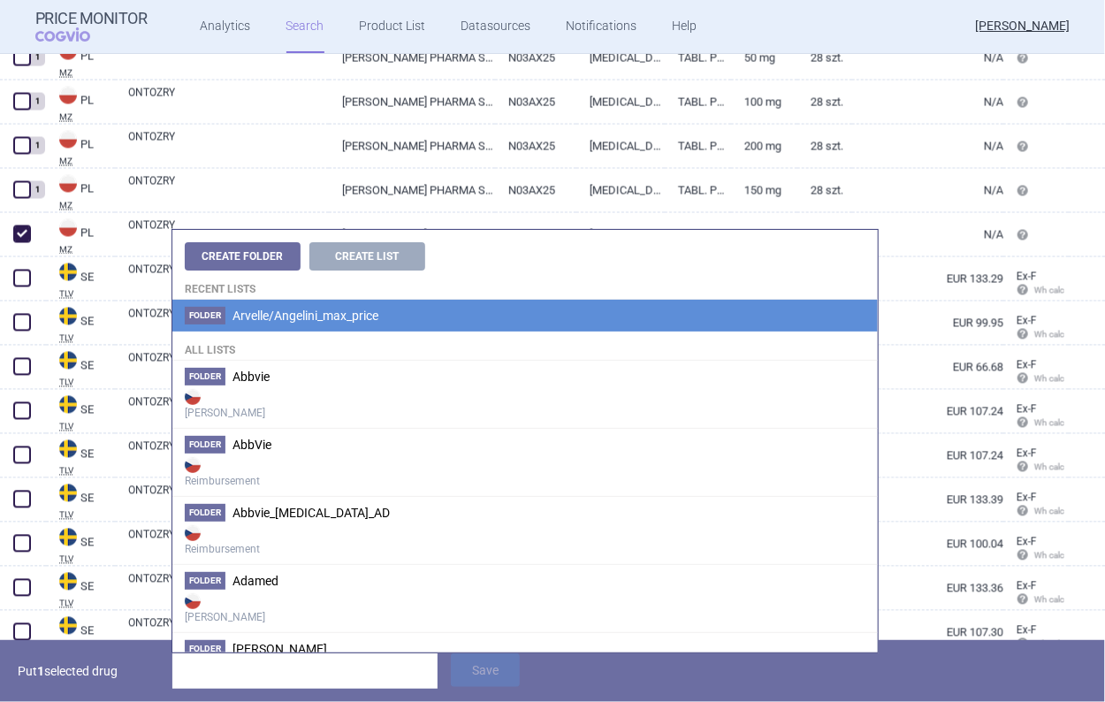
click at [309, 316] on span "Arvelle/Angelini_max_price" at bounding box center [306, 316] width 146 height 14
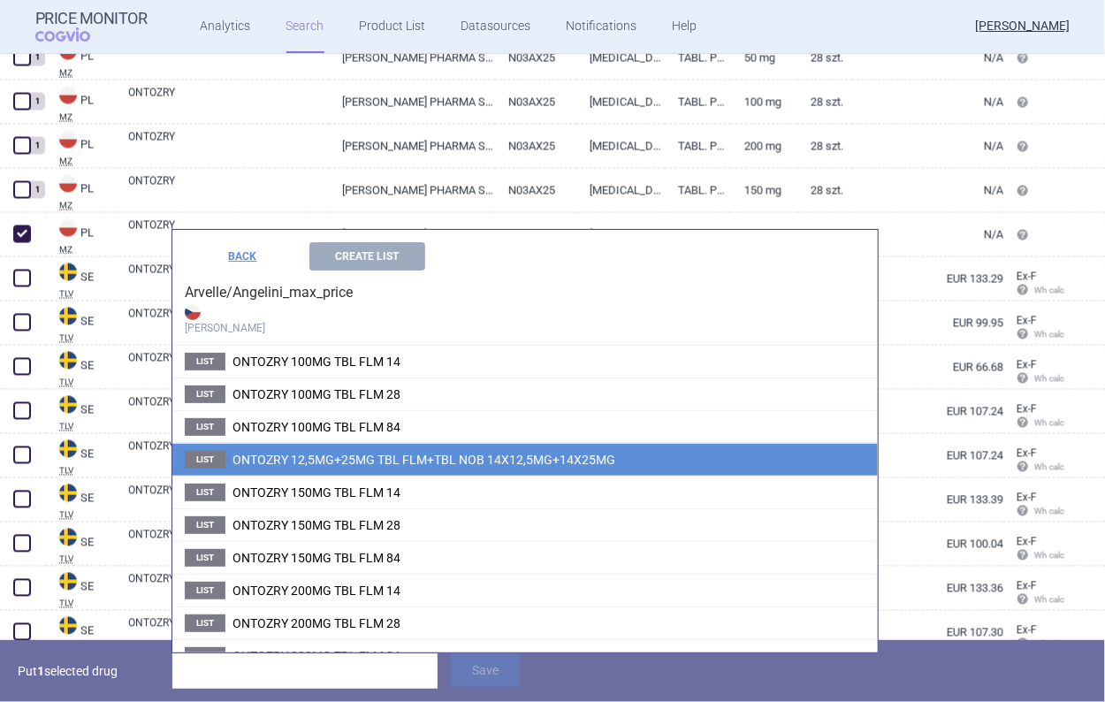
click at [349, 455] on span "ONTOZRY 12,5MG+25MG TBL FLM+TBL NOB 14X12,5MG+14X25MG" at bounding box center [424, 460] width 383 height 14
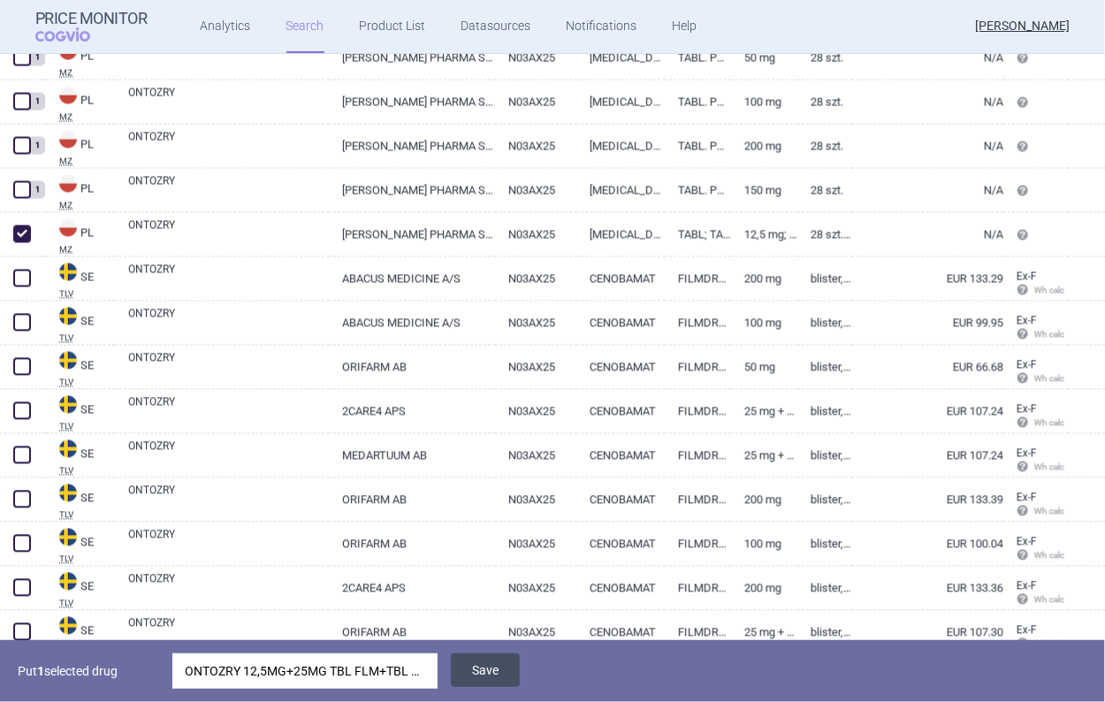
click at [471, 660] on button "Save" at bounding box center [485, 670] width 69 height 34
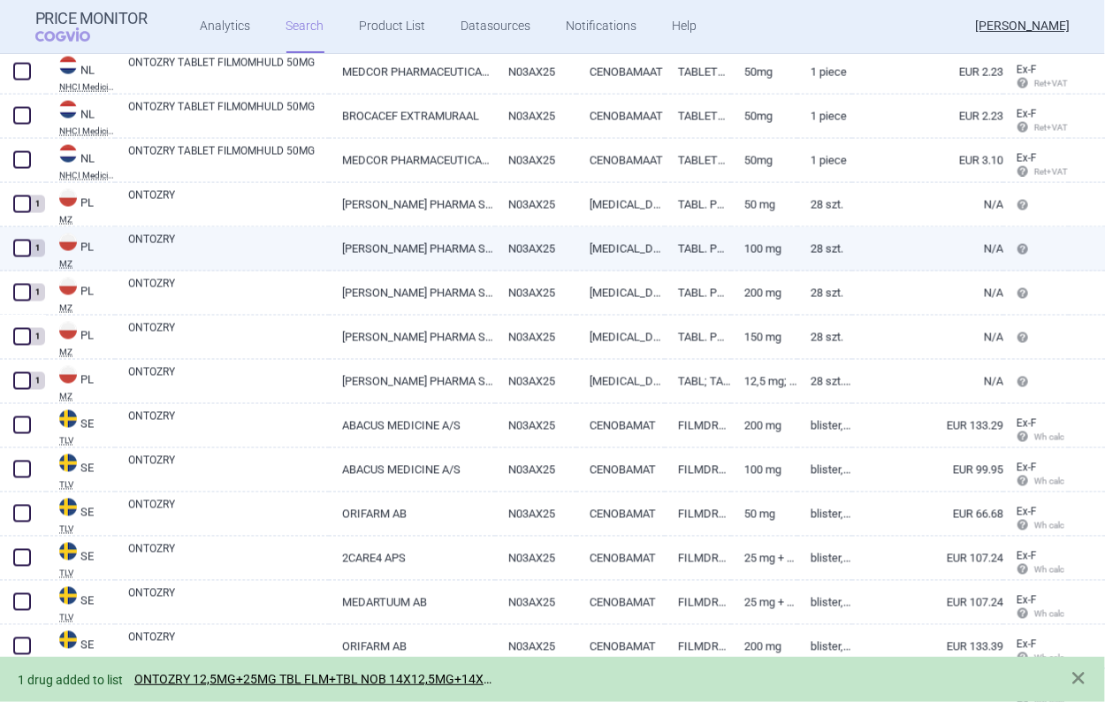
scroll to position [3890, 0]
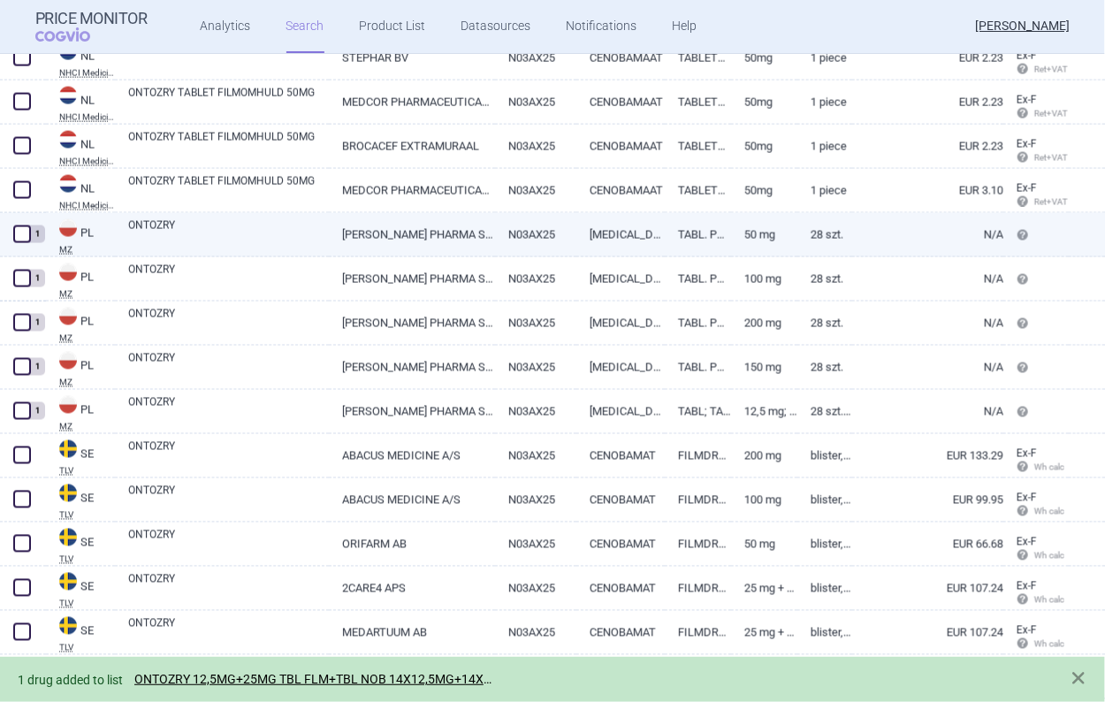
click at [13, 232] on span at bounding box center [22, 234] width 18 height 18
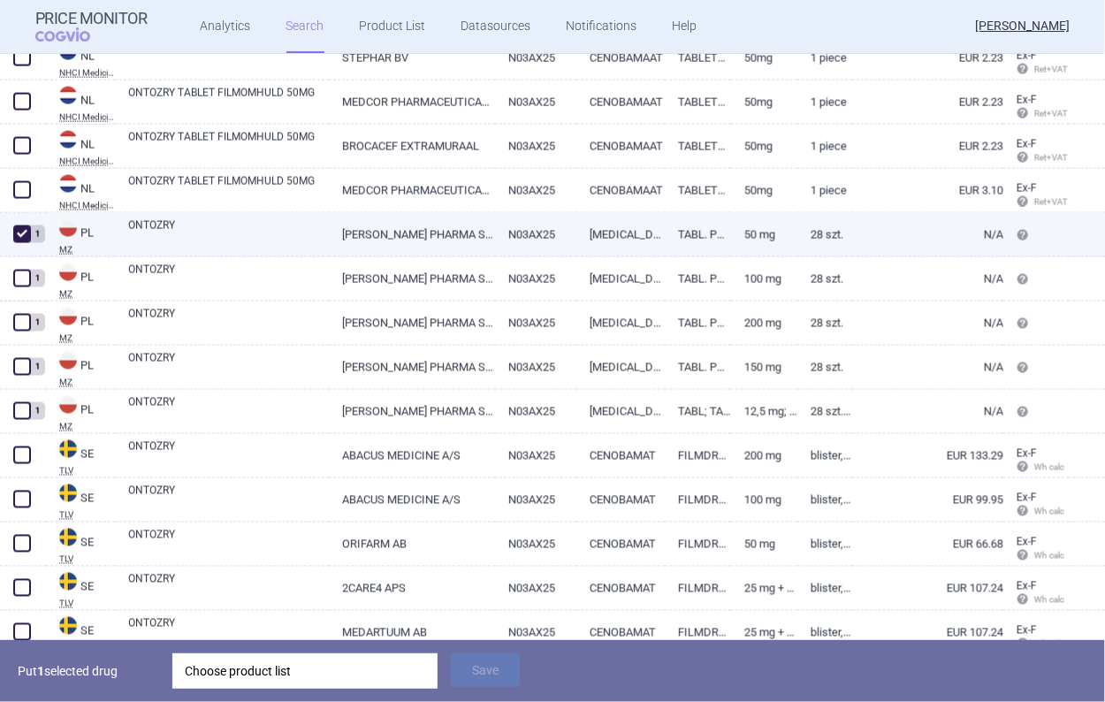
click at [18, 235] on span at bounding box center [22, 234] width 18 height 18
checkbox input "false"
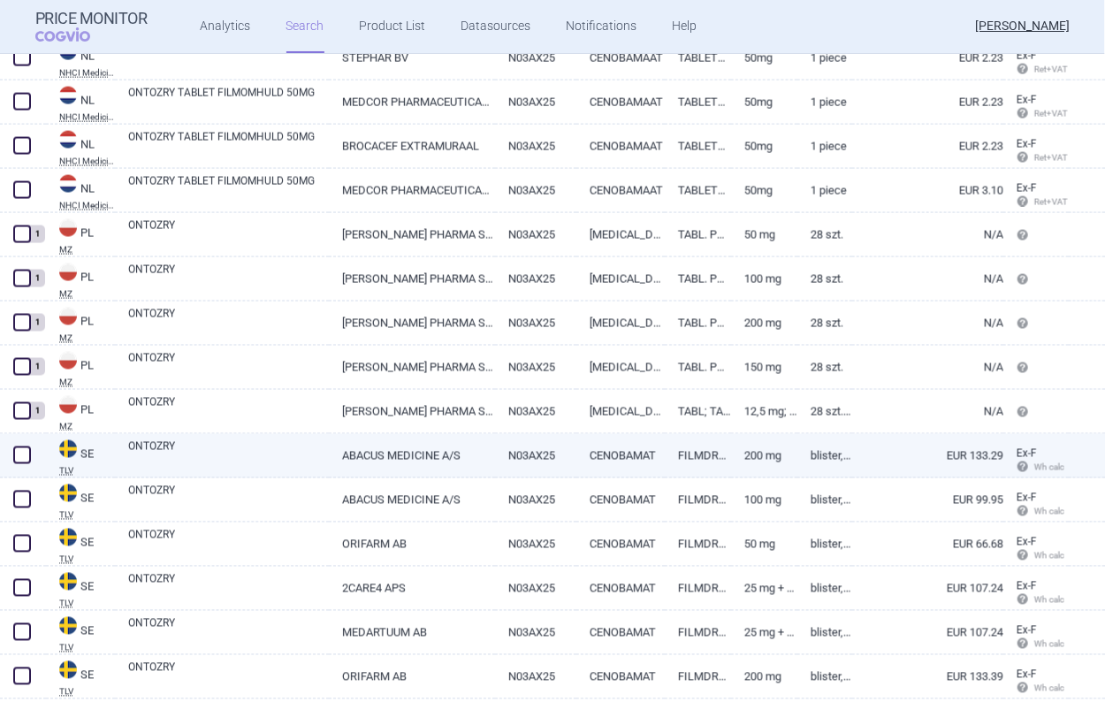
click at [27, 457] on span at bounding box center [22, 456] width 18 height 18
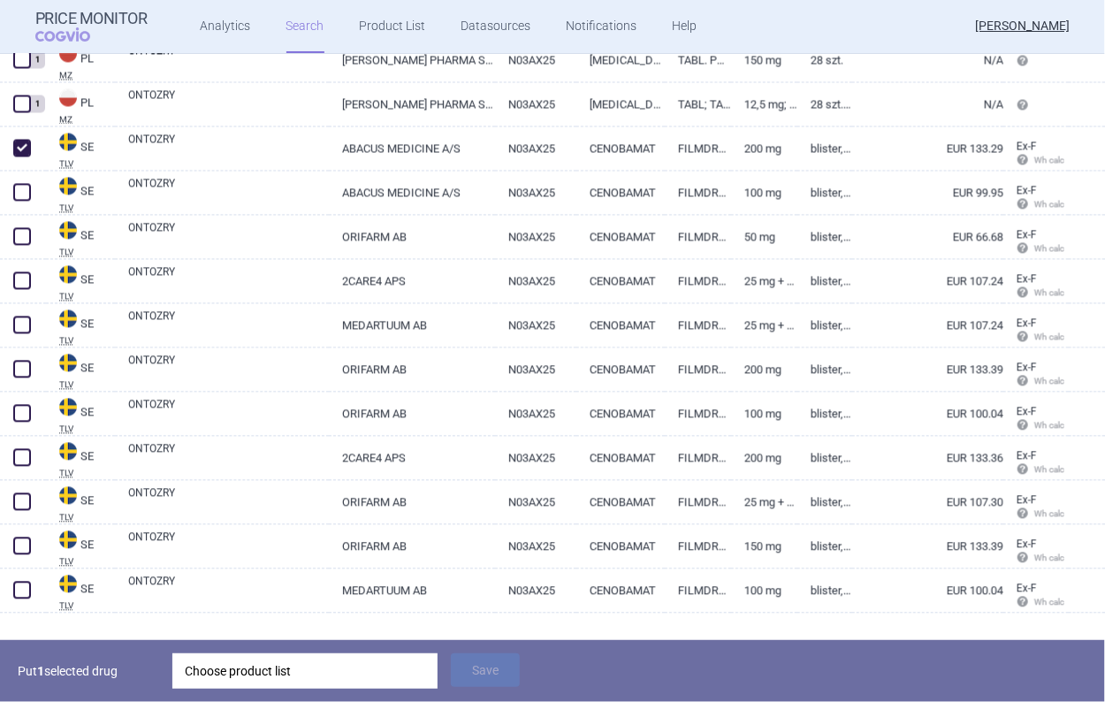
scroll to position [4227, 0]
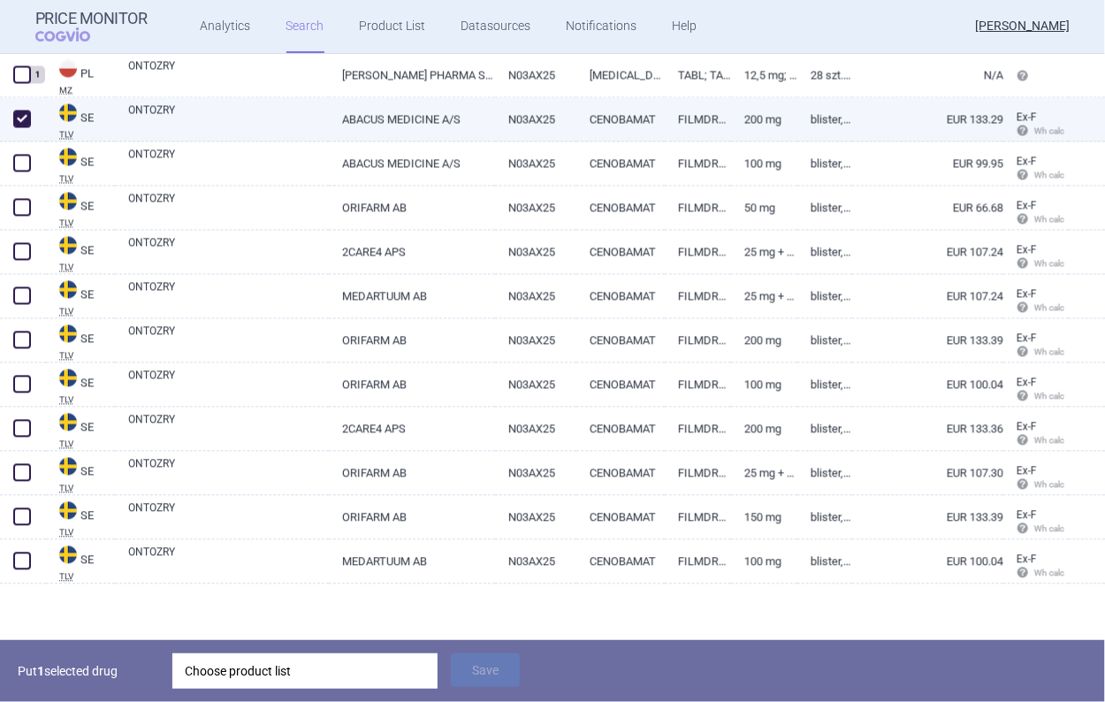
click at [14, 119] on span at bounding box center [22, 119] width 18 height 18
checkbox input "false"
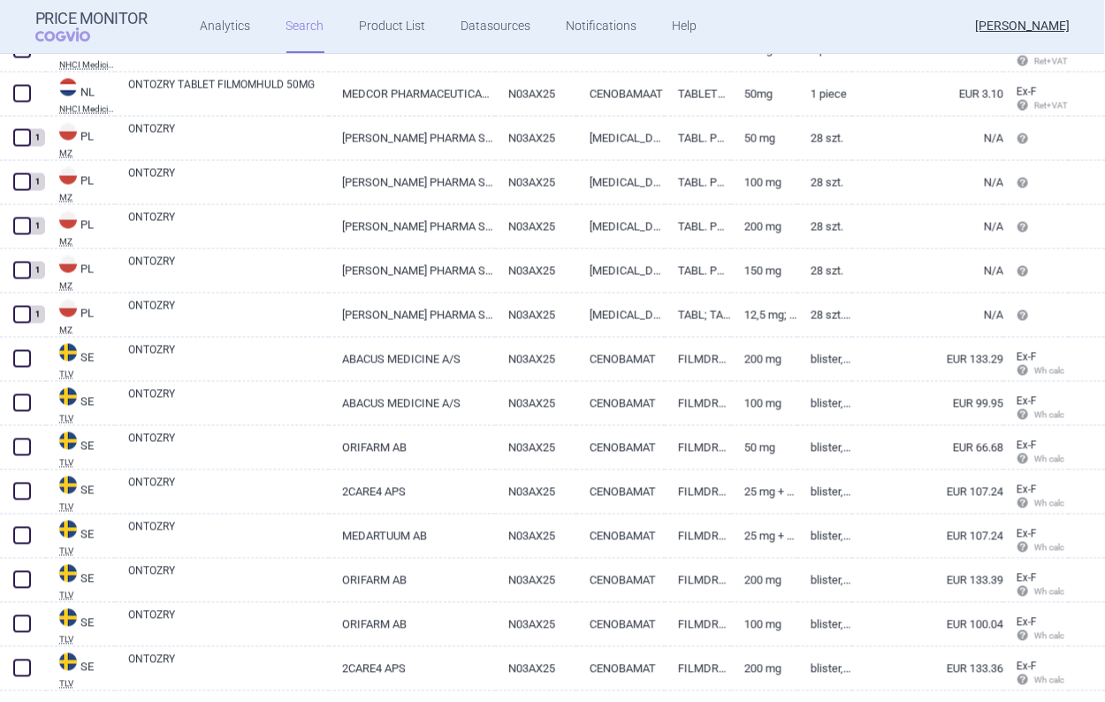
scroll to position [3901, 0]
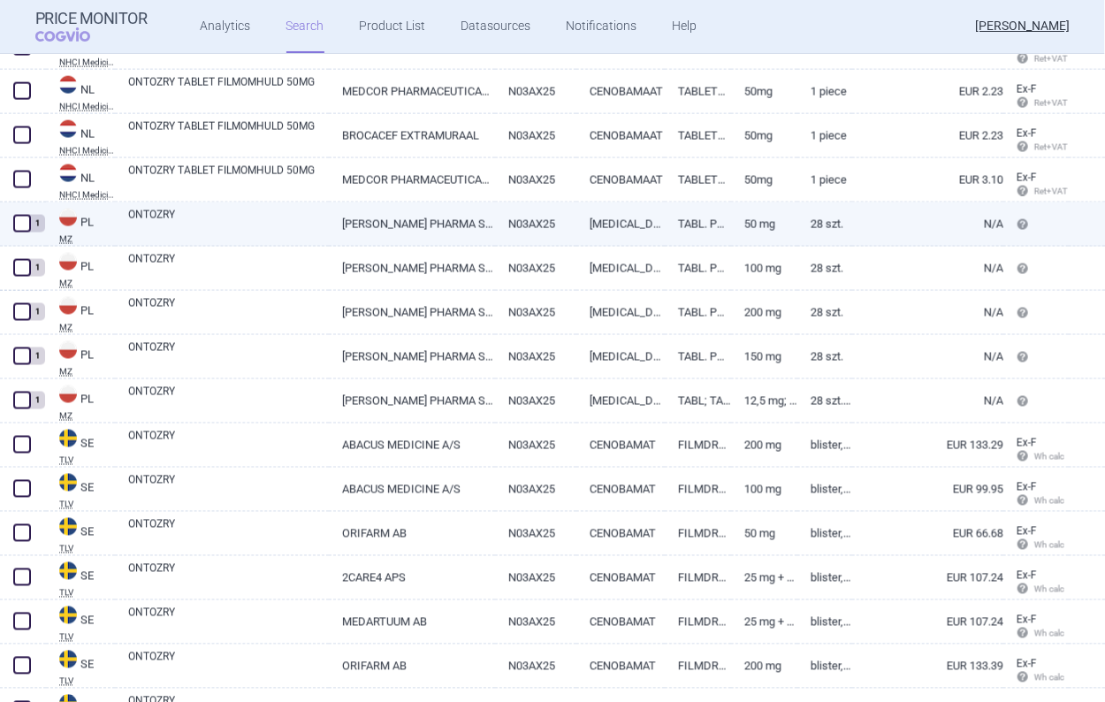
click at [24, 232] on span at bounding box center [22, 223] width 27 height 27
checkbox input "true"
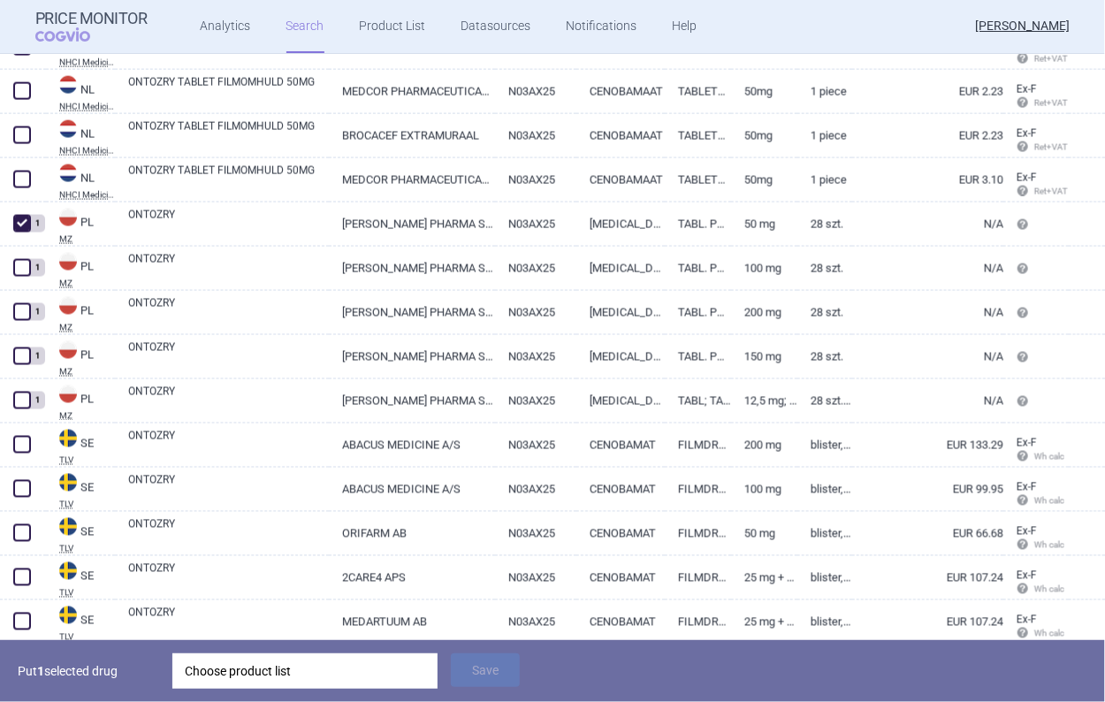
click at [233, 663] on div "Choose product list" at bounding box center [305, 670] width 241 height 35
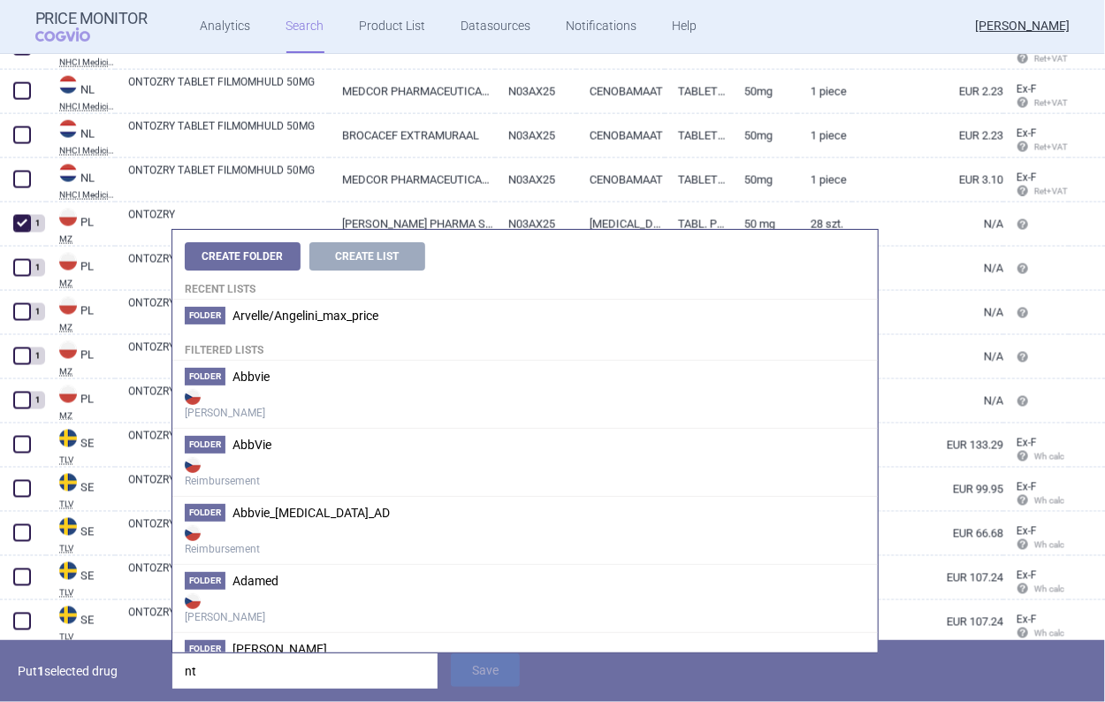
type input "n"
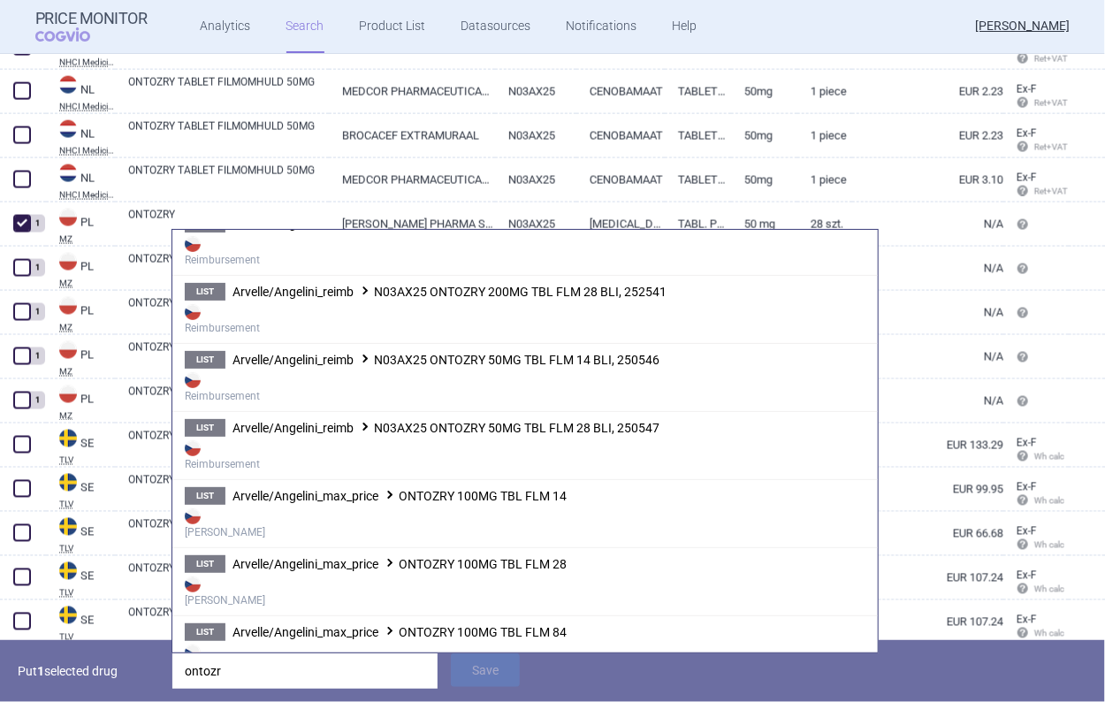
scroll to position [531, 0]
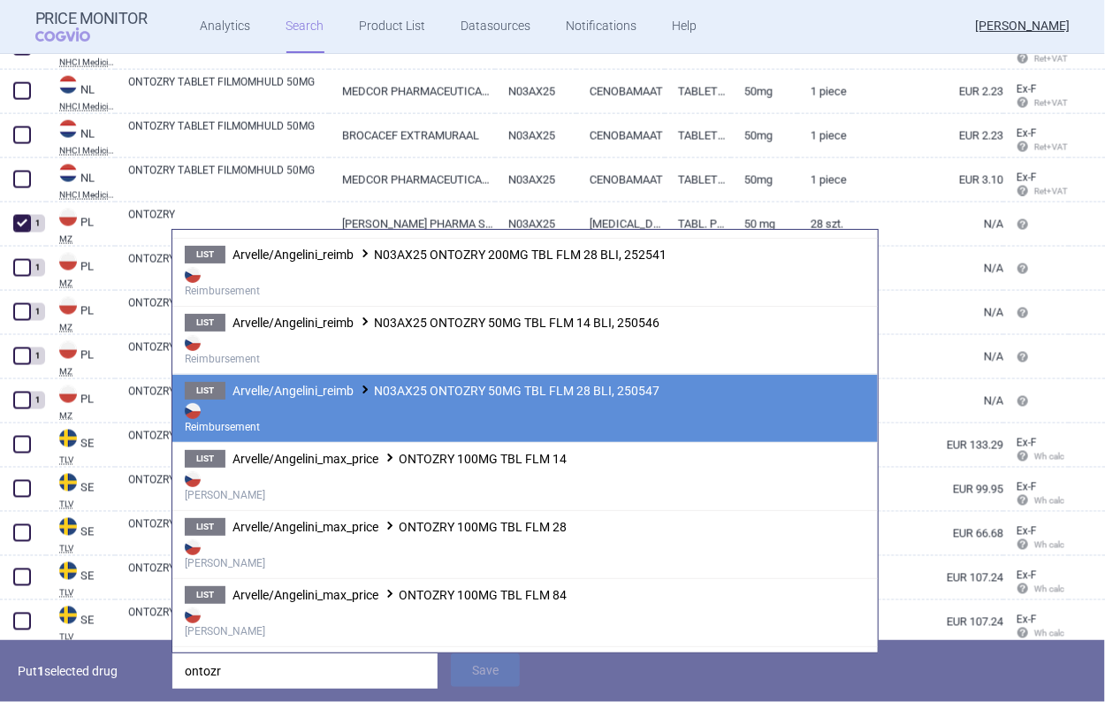
type input "ontozr"
click at [359, 412] on strong "Reimbursement" at bounding box center [525, 417] width 681 height 35
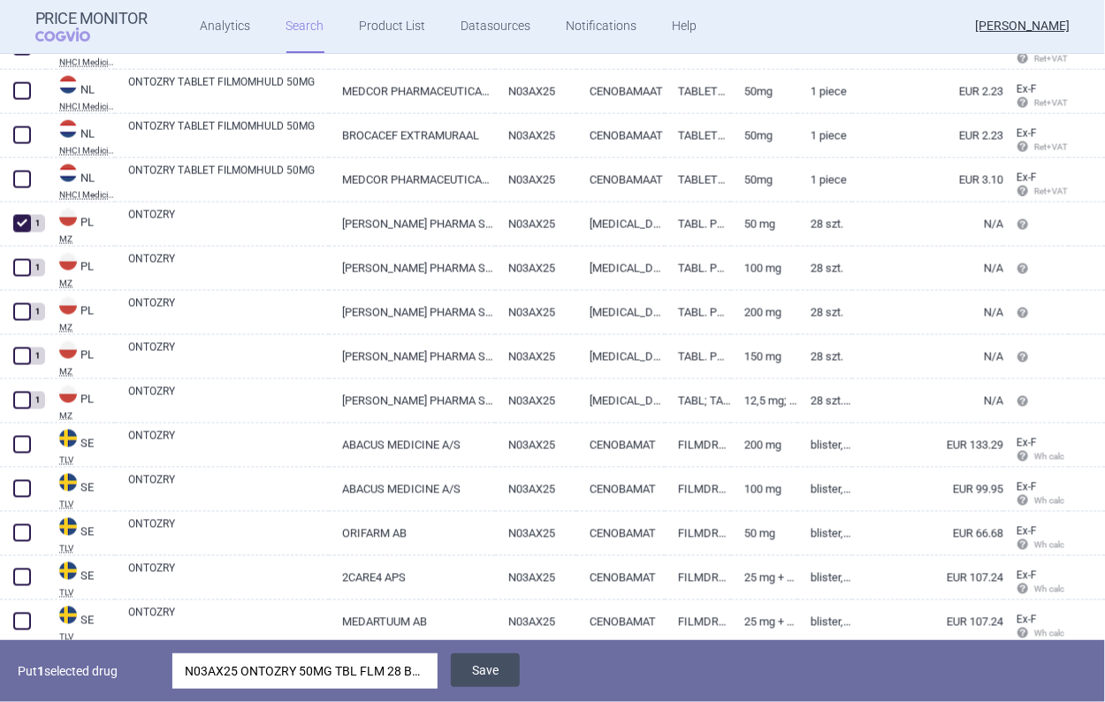
click at [458, 686] on button "Save" at bounding box center [485, 670] width 69 height 34
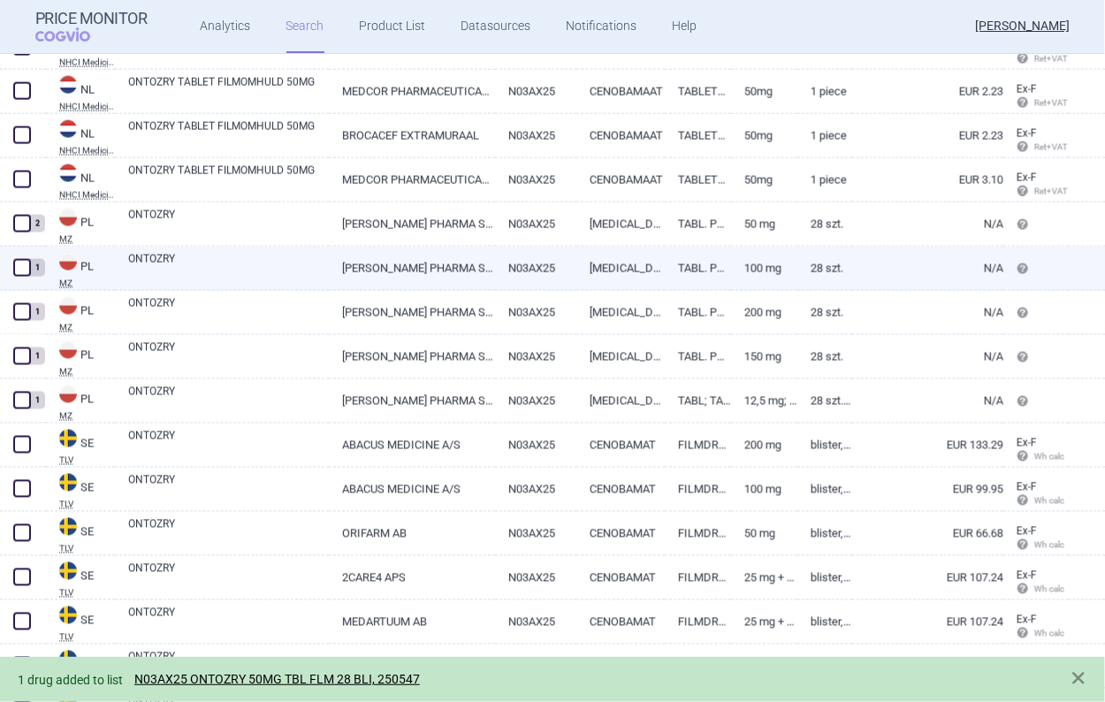
click at [19, 270] on span at bounding box center [22, 268] width 18 height 18
checkbox input "true"
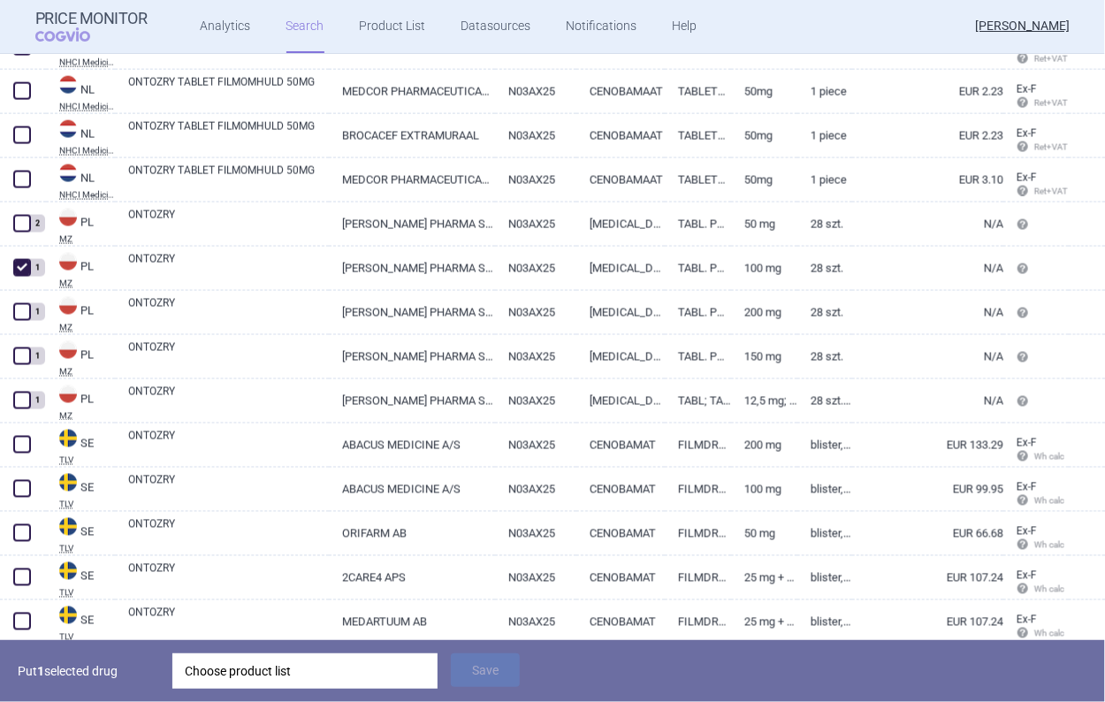
click at [304, 679] on div "Choose product list" at bounding box center [305, 670] width 241 height 35
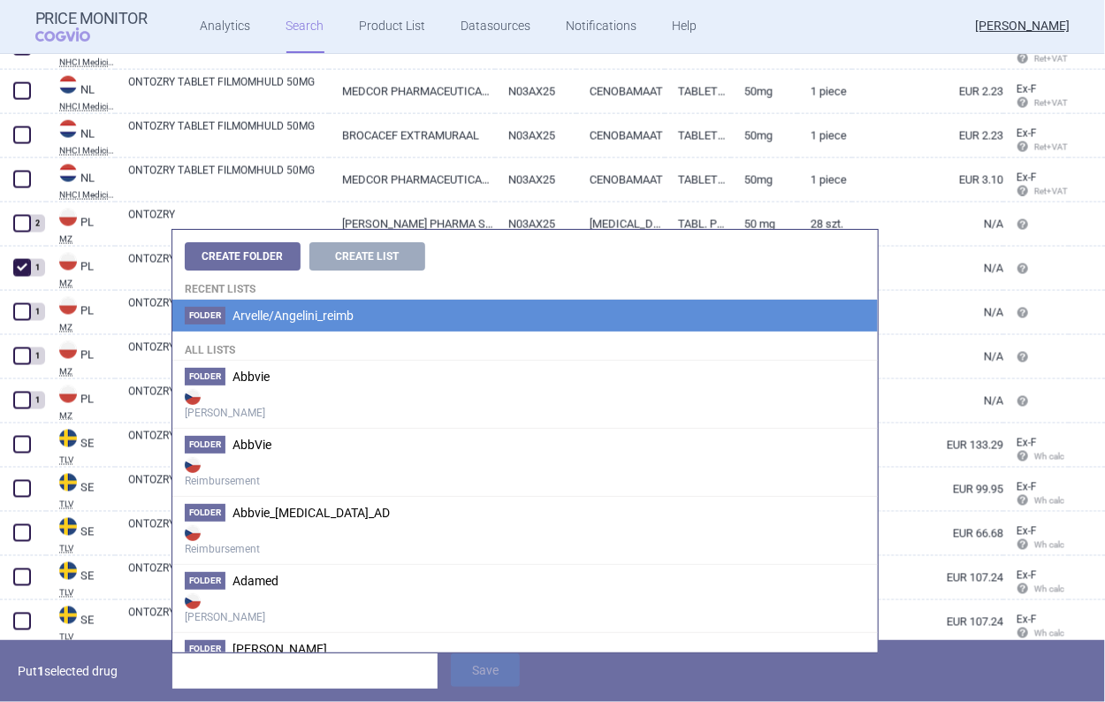
click at [270, 309] on span "Arvelle/Angelini_reimb" at bounding box center [293, 316] width 121 height 14
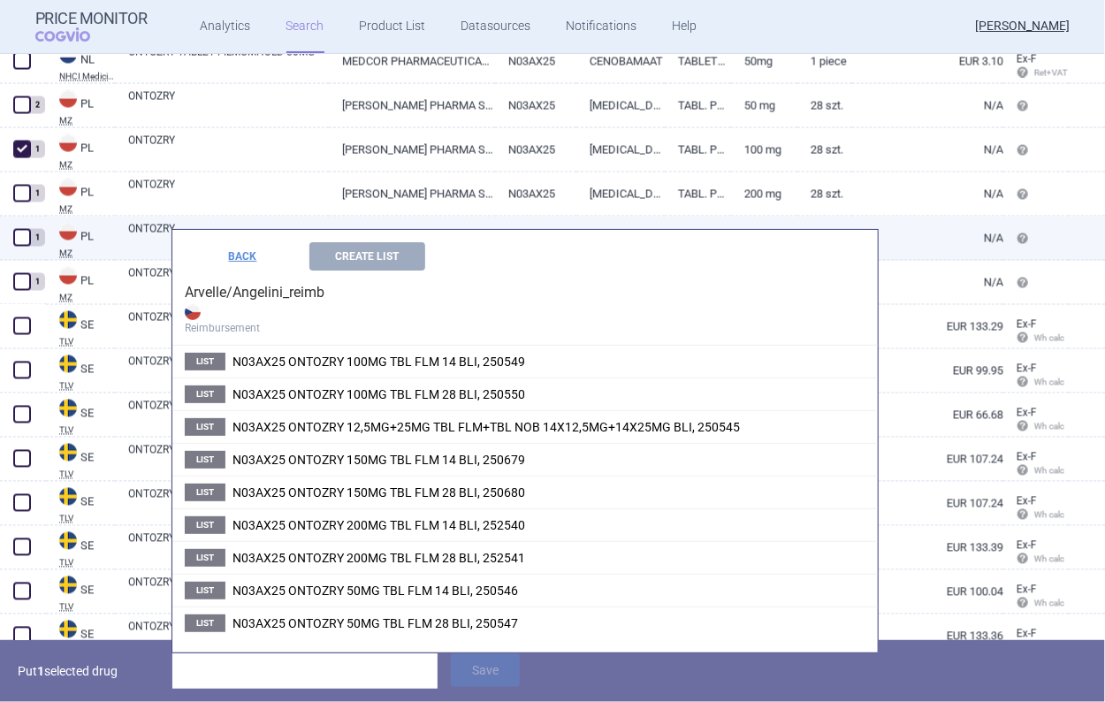
scroll to position [3989, 0]
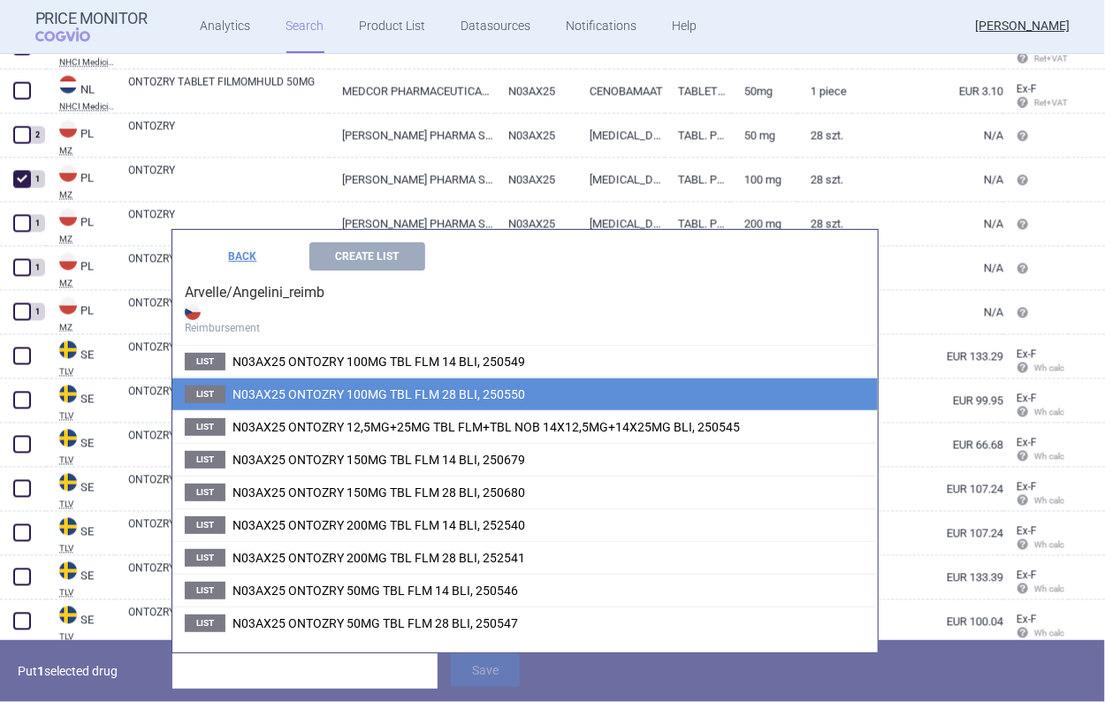
click at [329, 399] on span "N03AX25 ONTOZRY 100MG TBL FLM 28 BLI, 250550" at bounding box center [379, 394] width 293 height 14
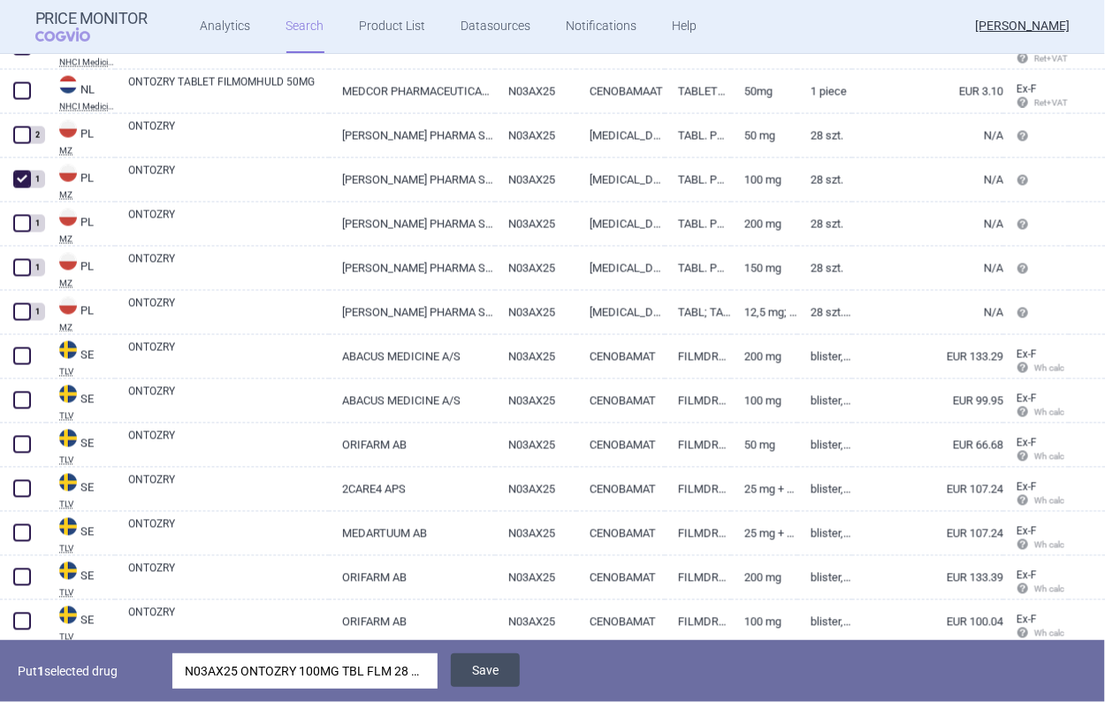
click at [497, 669] on button "Save" at bounding box center [485, 670] width 69 height 34
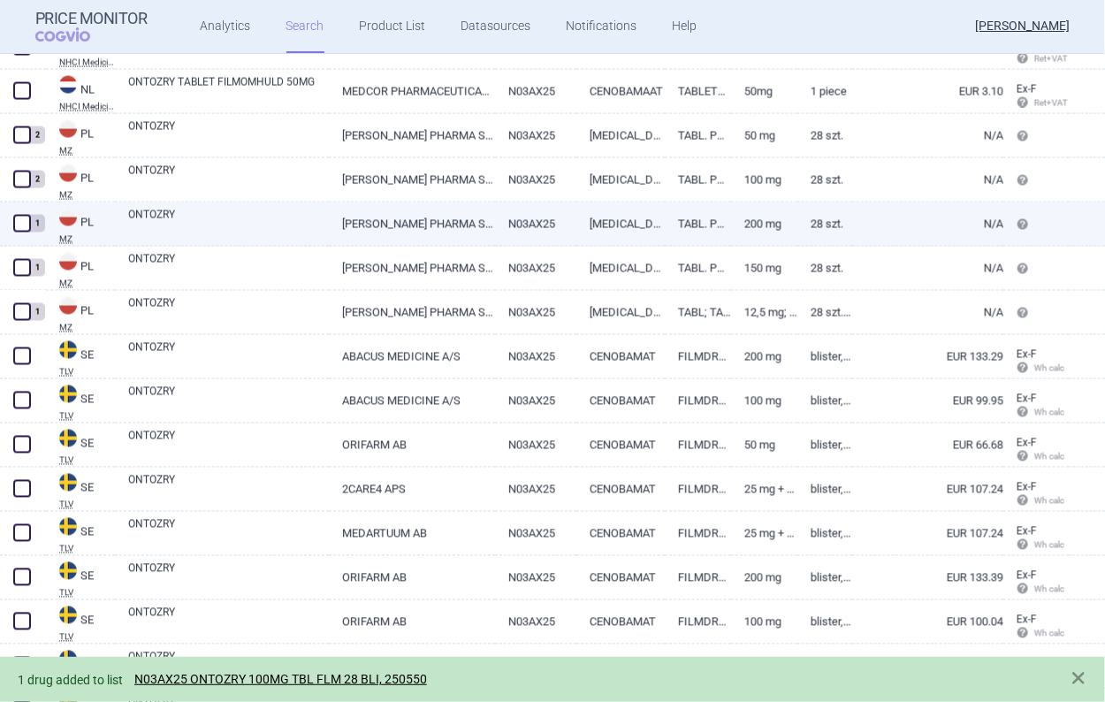
click at [18, 222] on span at bounding box center [22, 224] width 18 height 18
checkbox input "true"
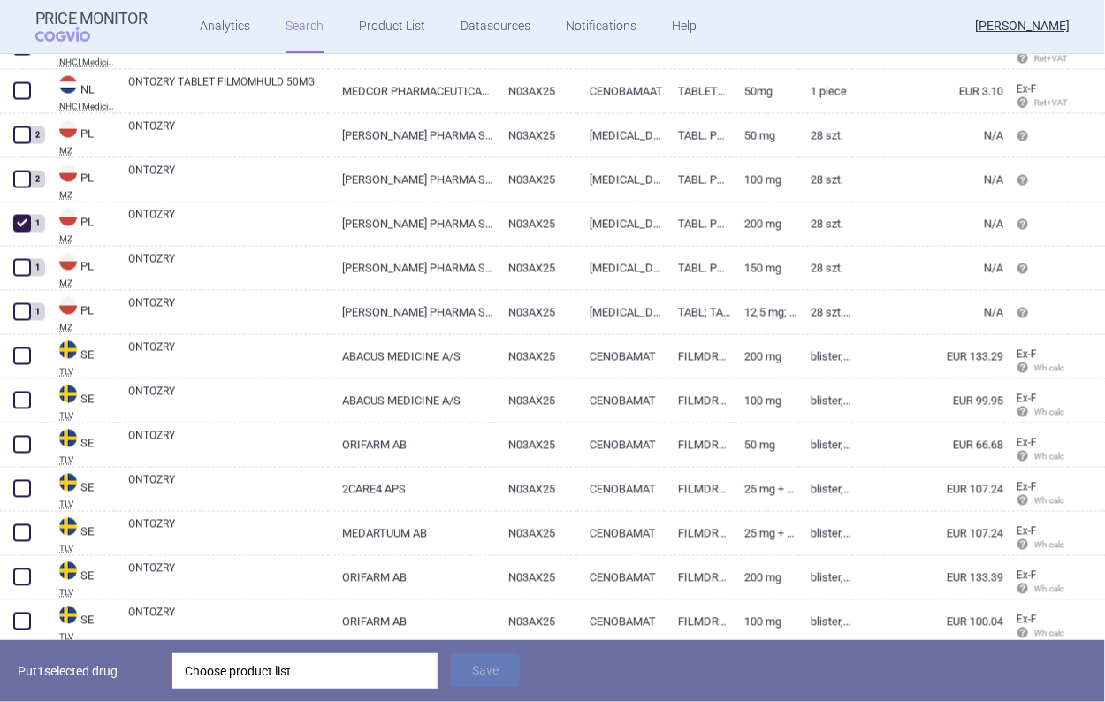
click at [275, 673] on div "Choose product list" at bounding box center [305, 670] width 241 height 35
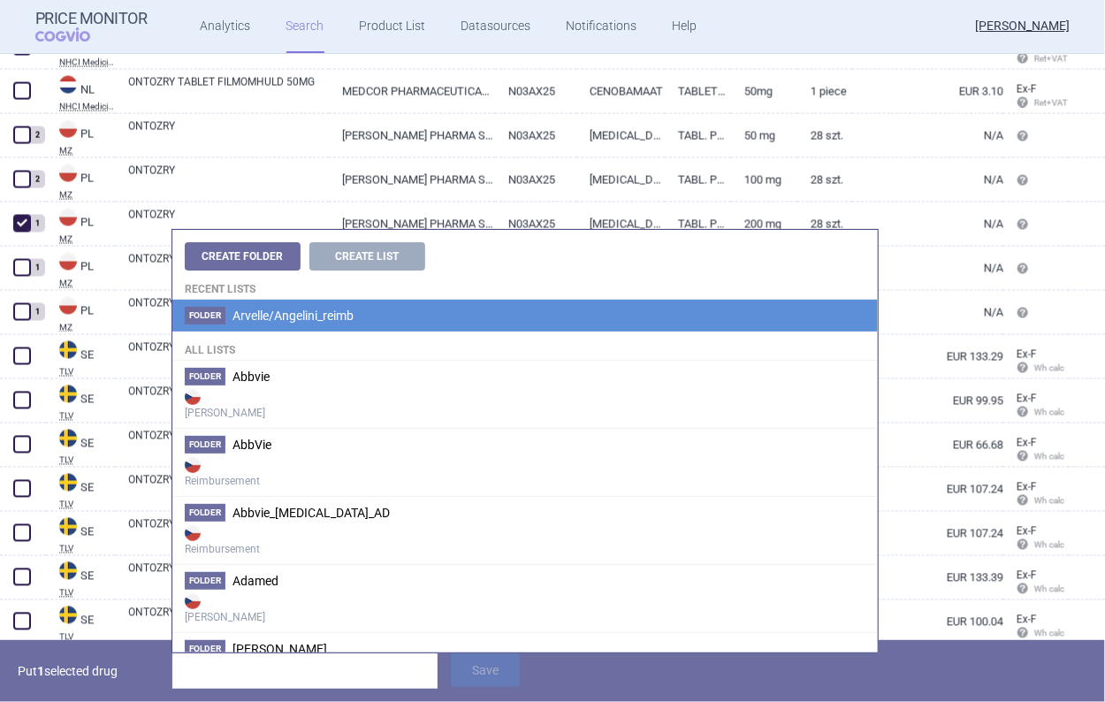
click at [272, 322] on span "Arvelle/Angelini_reimb" at bounding box center [293, 316] width 121 height 14
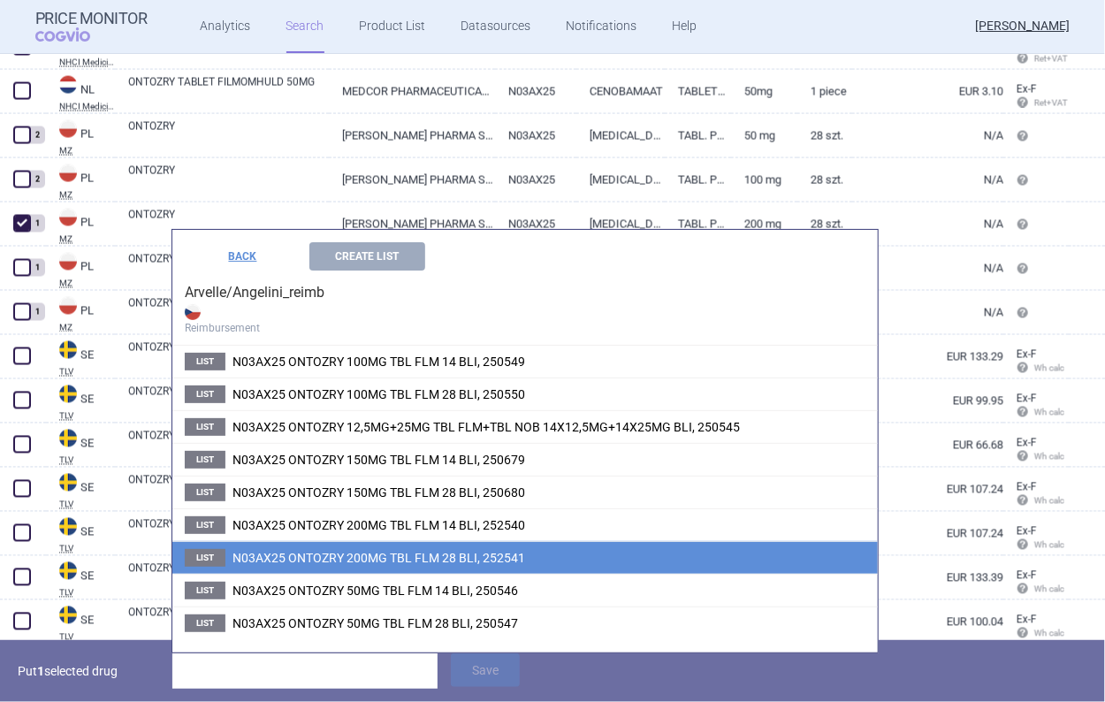
click at [304, 554] on span "N03AX25 ONTOZRY 200MG TBL FLM 28 BLI, 252541" at bounding box center [379, 558] width 293 height 14
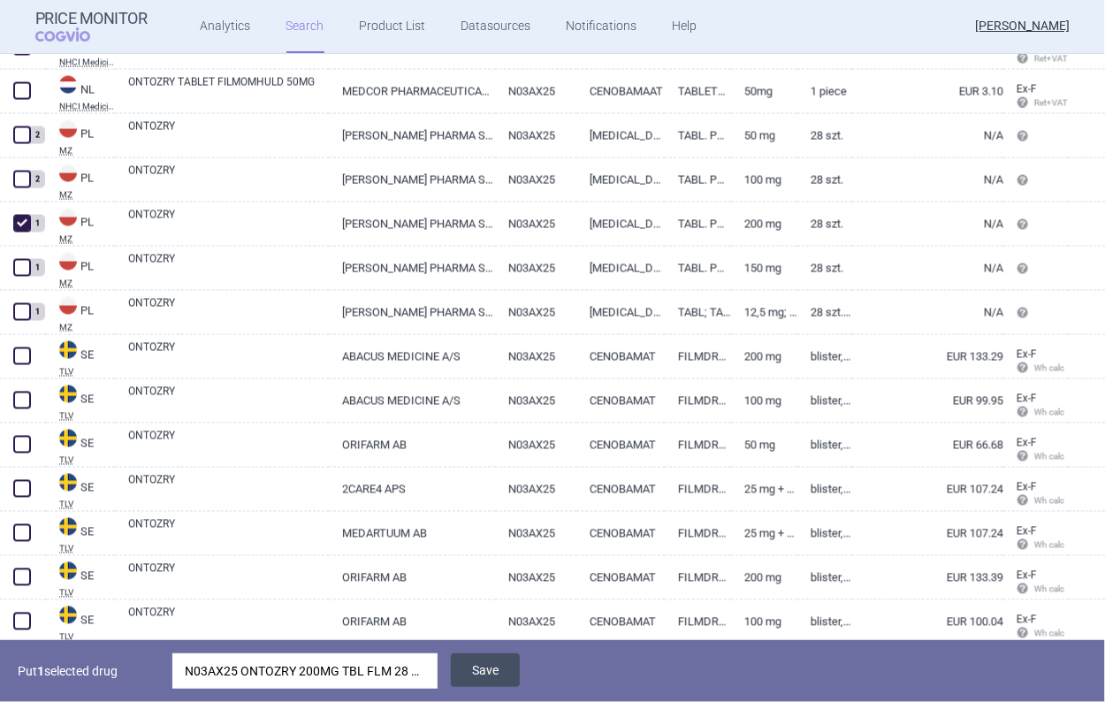
click at [477, 681] on button "Save" at bounding box center [485, 670] width 69 height 34
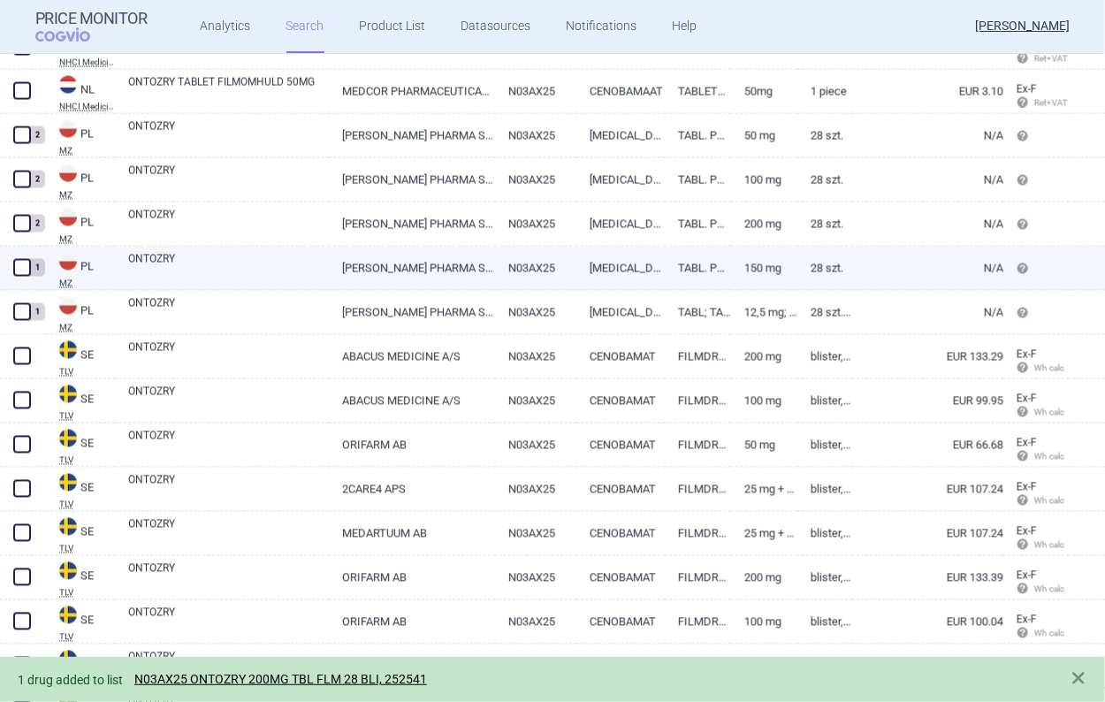
click at [17, 266] on span at bounding box center [22, 268] width 18 height 18
checkbox input "true"
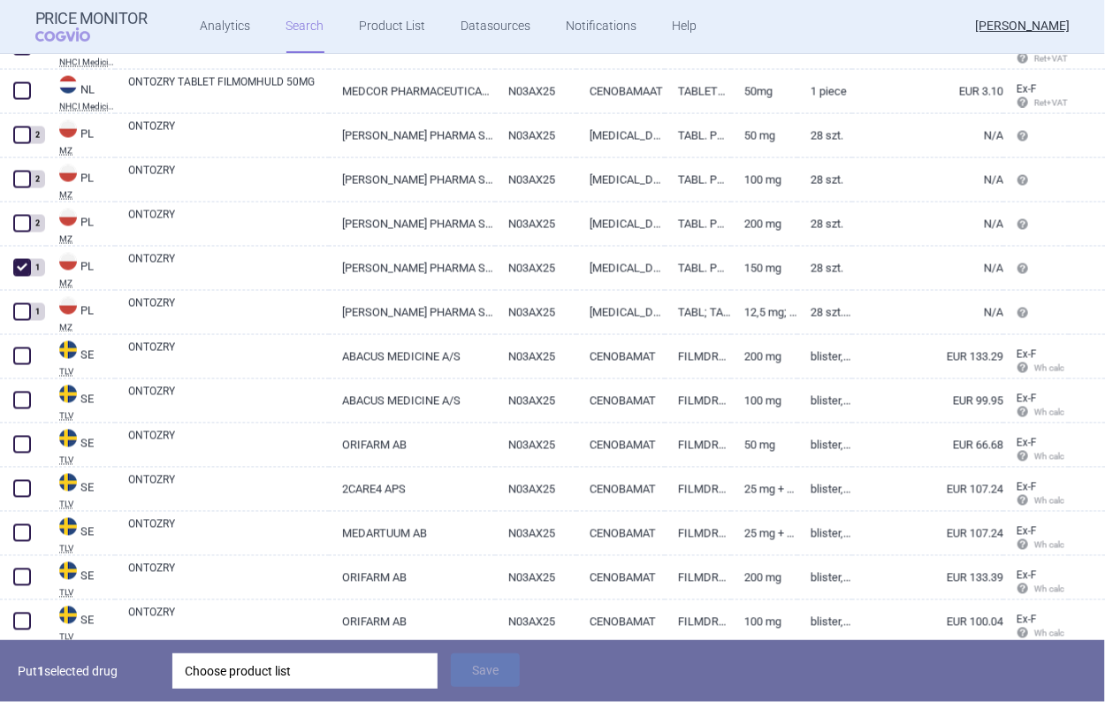
click at [296, 668] on div "Choose product list" at bounding box center [305, 670] width 241 height 35
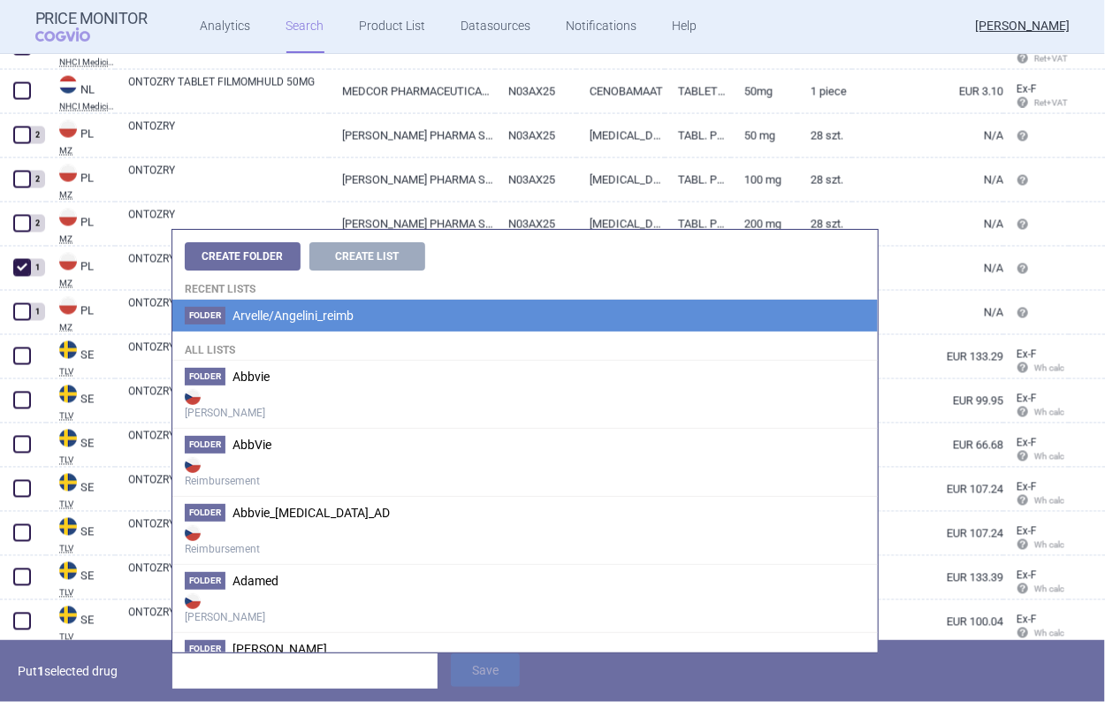
click at [305, 309] on span "Arvelle/Angelini_reimb" at bounding box center [293, 316] width 121 height 14
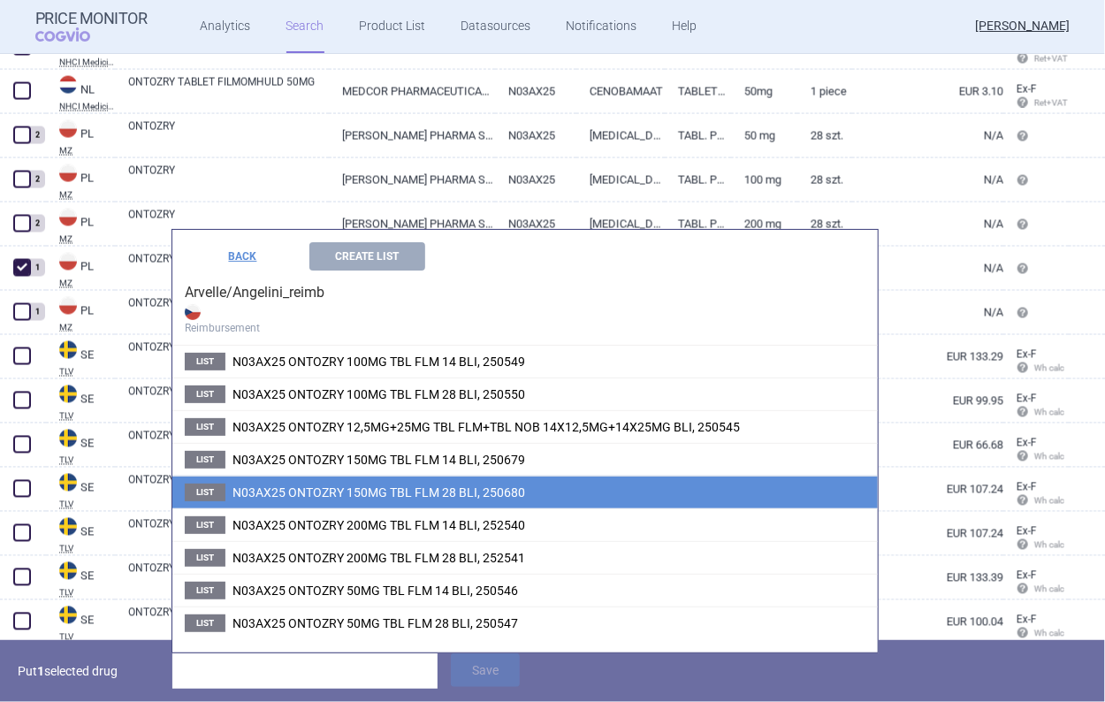
click at [354, 498] on span "N03AX25 ONTOZRY 150MG TBL FLM 28 BLI, 250680" at bounding box center [379, 492] width 293 height 14
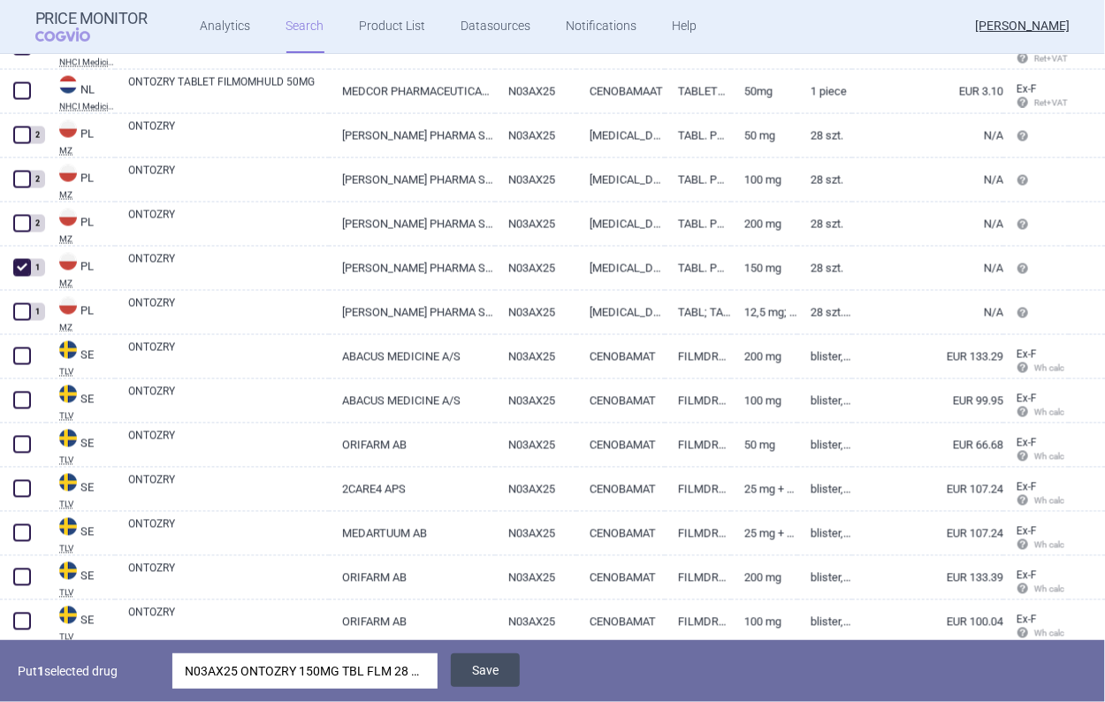
click at [466, 674] on button "Save" at bounding box center [485, 670] width 69 height 34
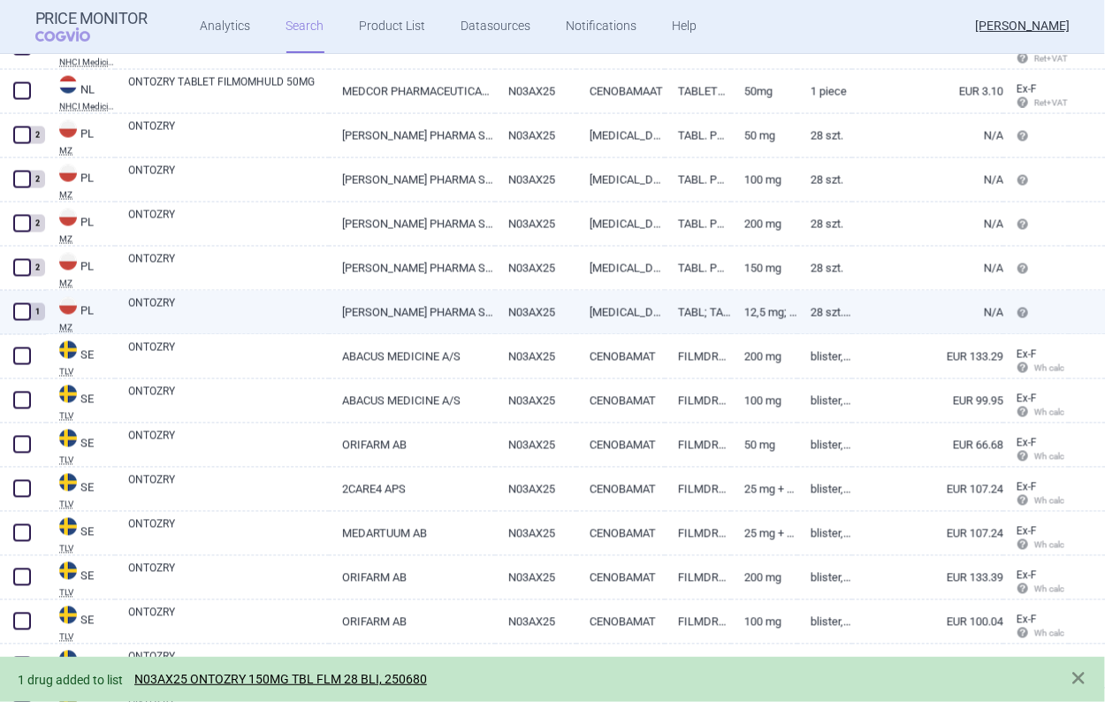
click at [21, 316] on span at bounding box center [22, 312] width 18 height 18
checkbox input "true"
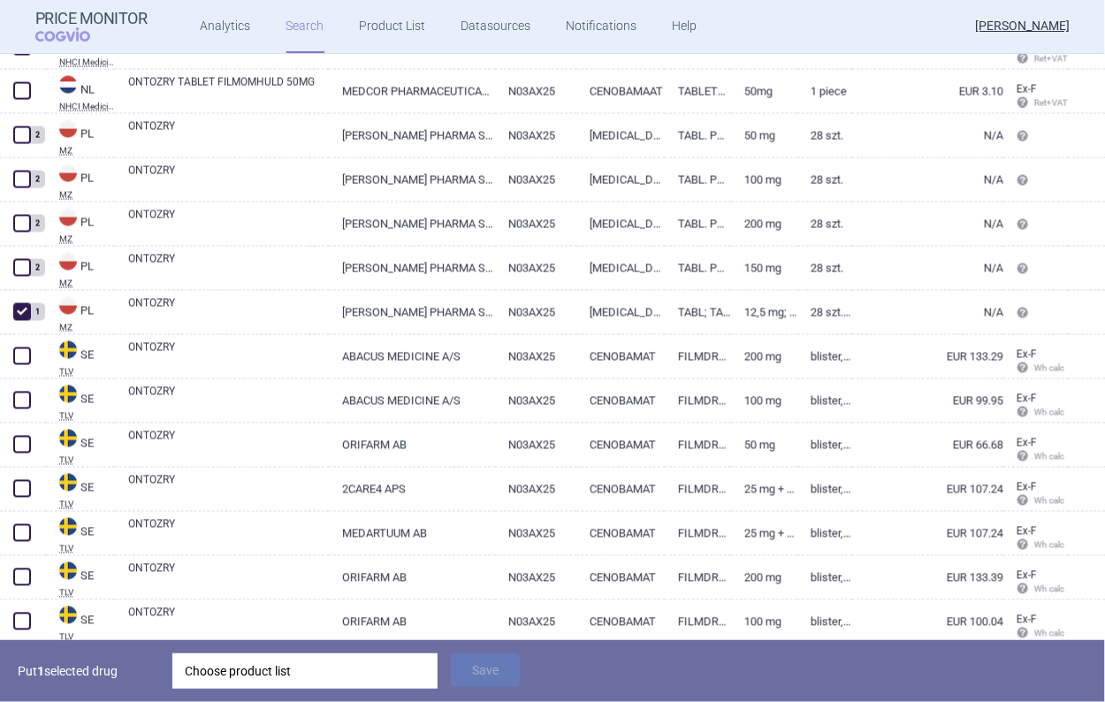
click at [281, 685] on div "Choose product list" at bounding box center [305, 670] width 241 height 35
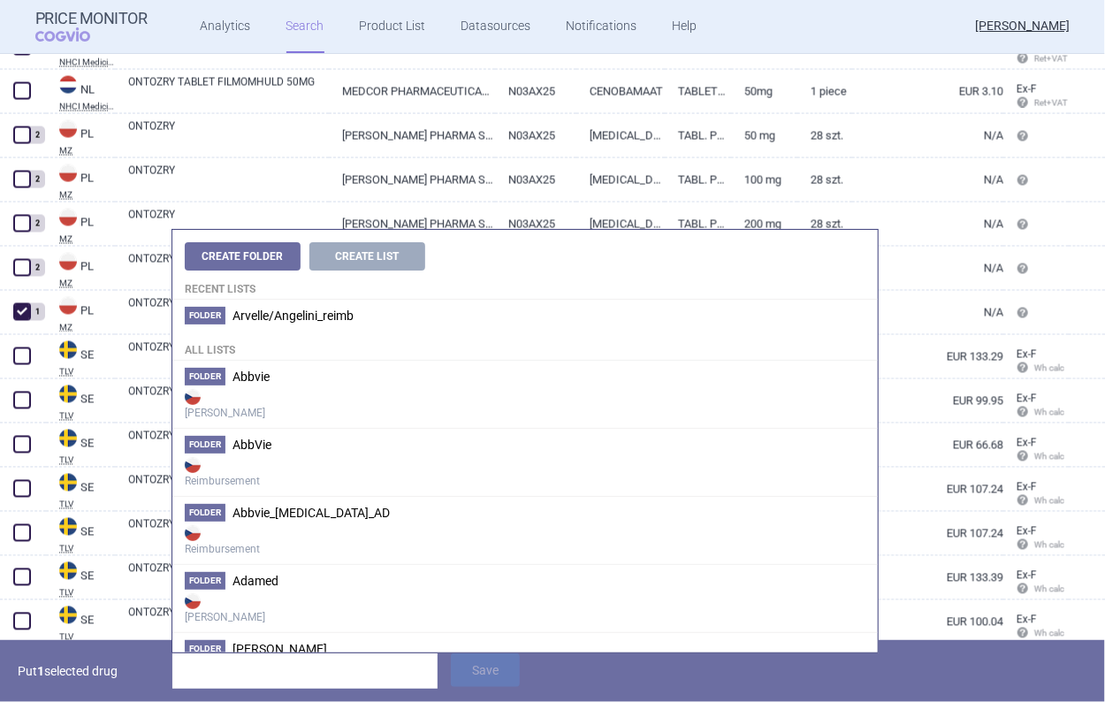
click at [327, 298] on h4 "Recent lists" at bounding box center [525, 285] width 706 height 29
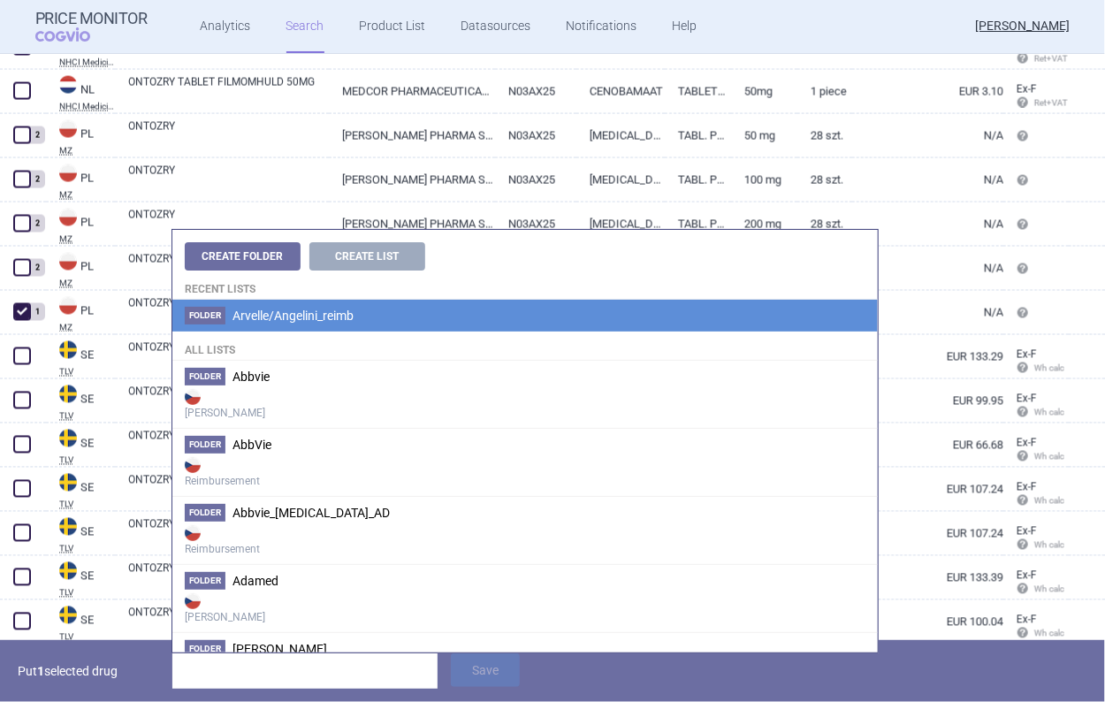
click at [327, 303] on li "[PERSON_NAME]/Angelini_reimb" at bounding box center [525, 316] width 706 height 32
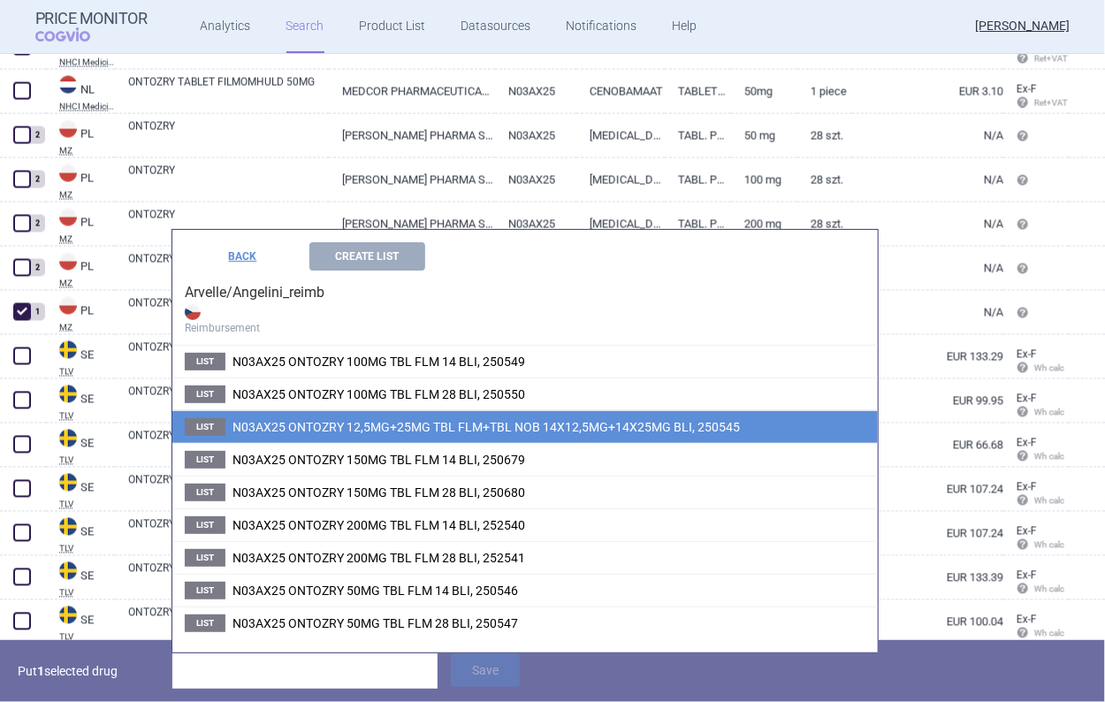
click at [375, 416] on li "List N03AX25 ONTOZRY 12,5MG+25MG TBL FLM+TBL NOB 14X12,5MG+14X25MG BLI, 250545" at bounding box center [525, 426] width 706 height 33
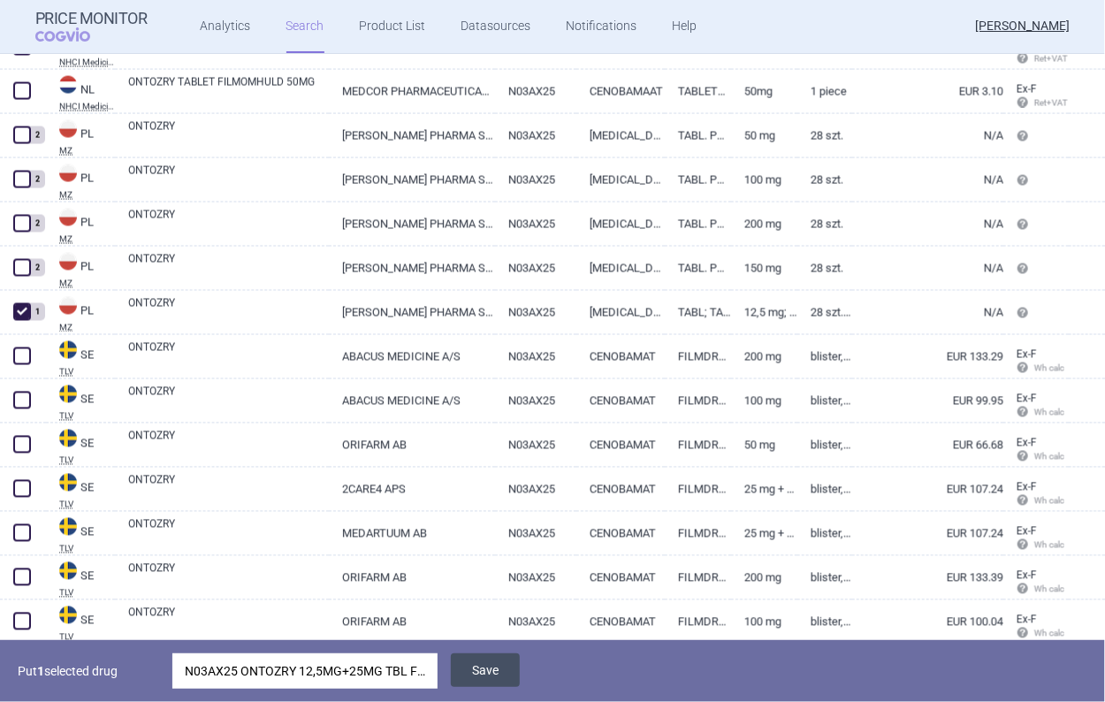
click at [455, 668] on button "Save" at bounding box center [485, 670] width 69 height 34
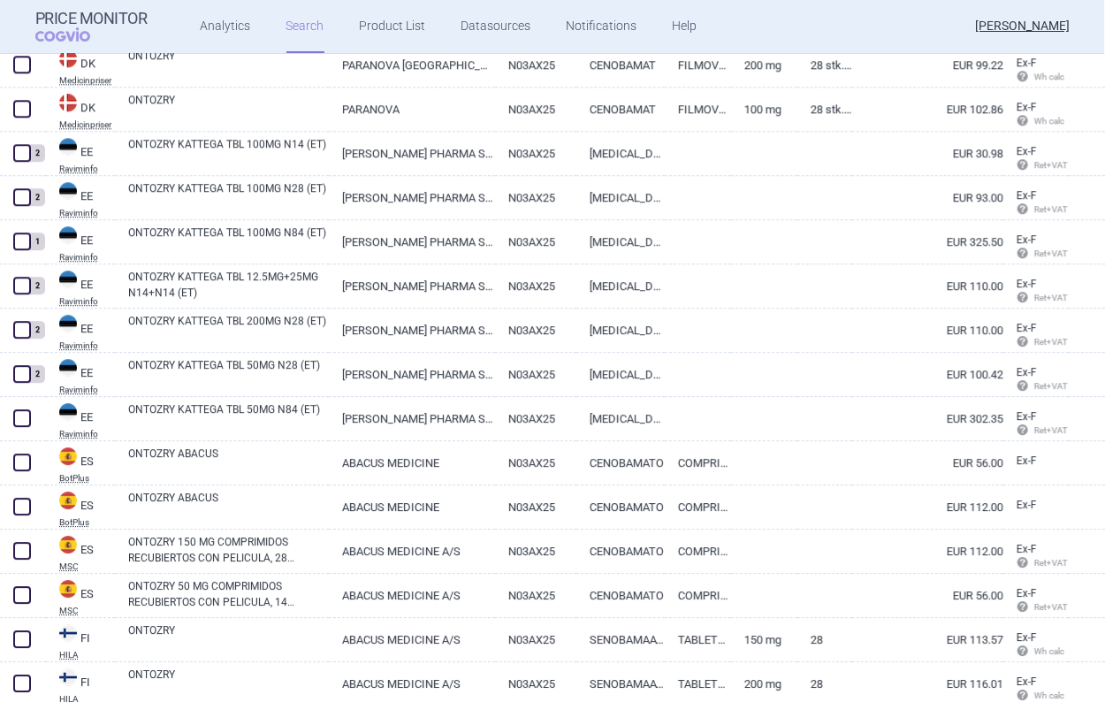
scroll to position [1956, 0]
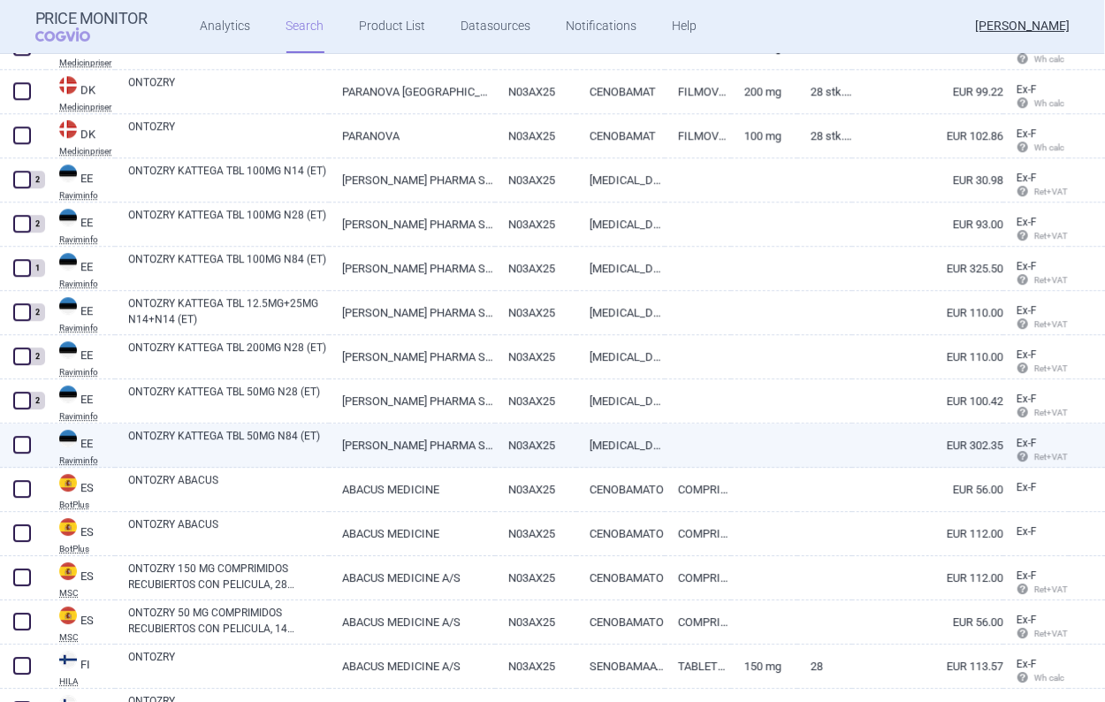
click at [32, 436] on span at bounding box center [22, 444] width 27 height 27
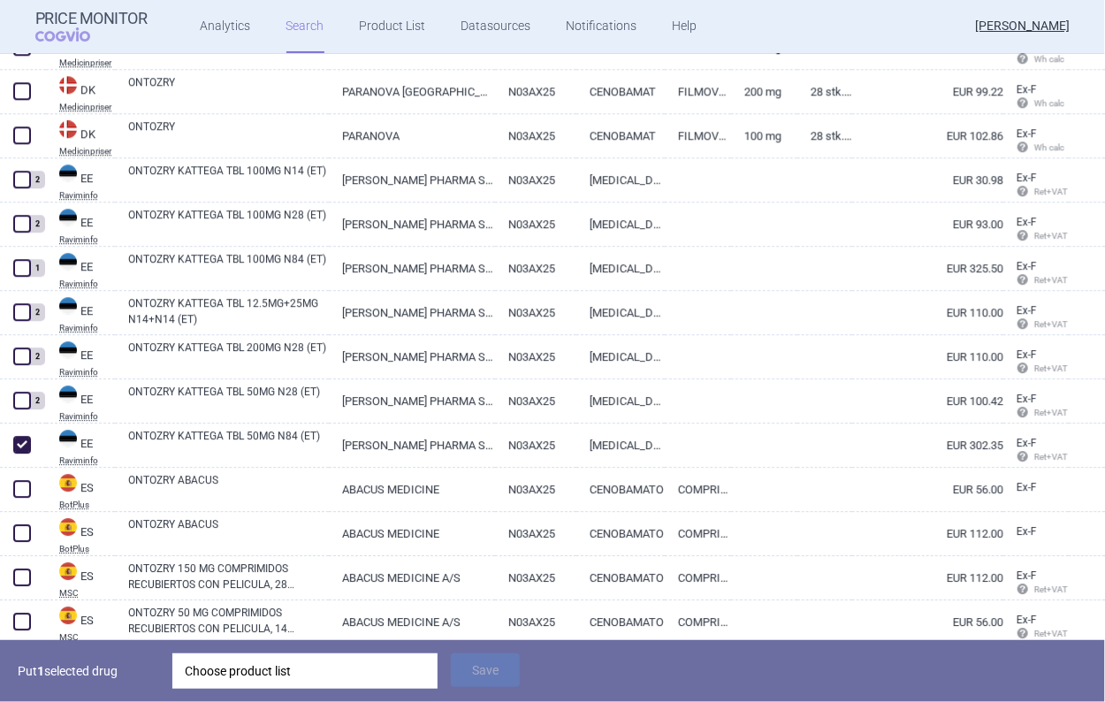
click at [237, 691] on div "Put 1 selected drug Choose product list Save" at bounding box center [552, 671] width 1105 height 62
click at [235, 683] on div "Choose product list" at bounding box center [305, 670] width 241 height 35
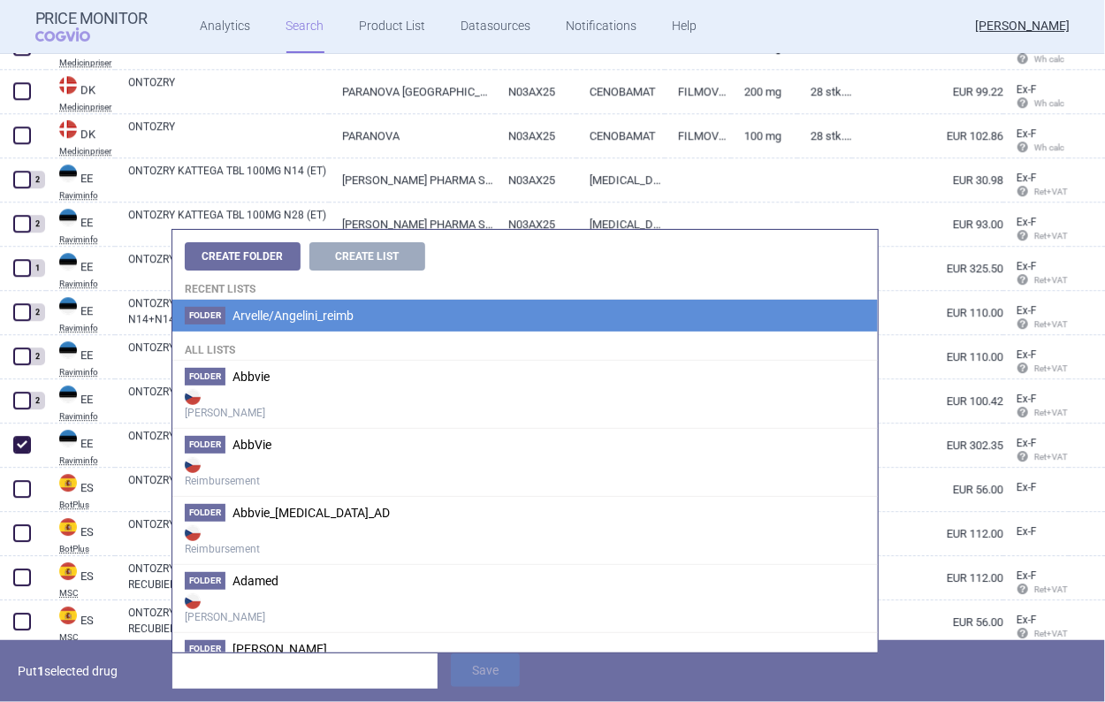
click at [279, 323] on li "[PERSON_NAME]/Angelini_reimb" at bounding box center [525, 316] width 706 height 32
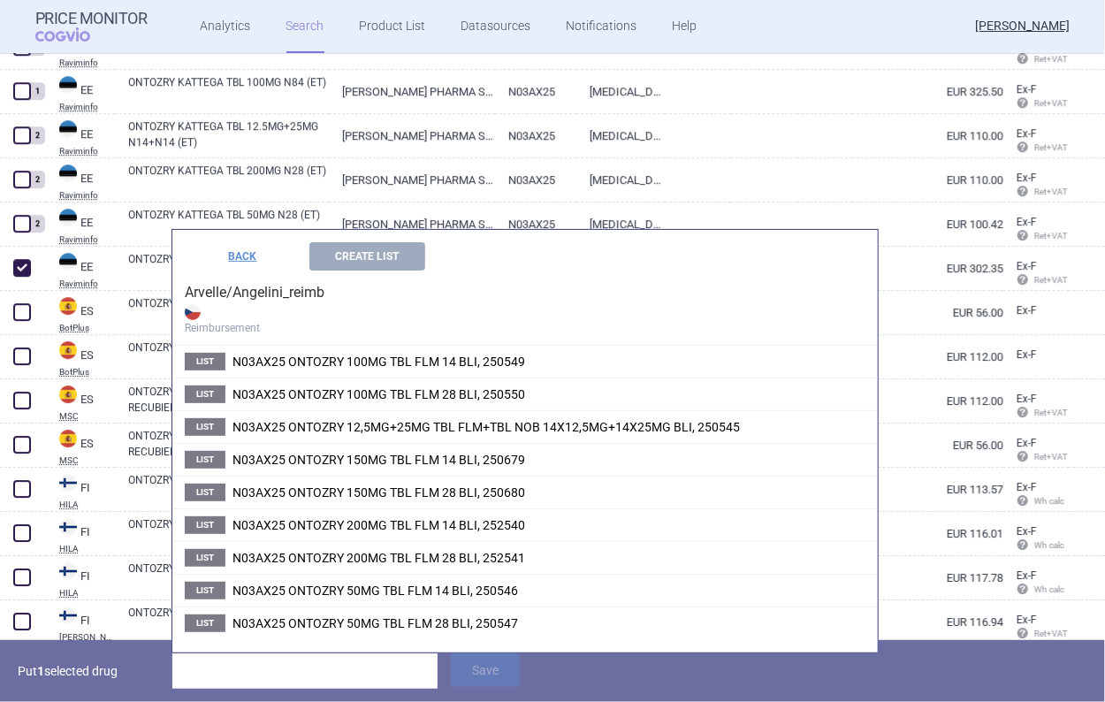
scroll to position [2221, 0]
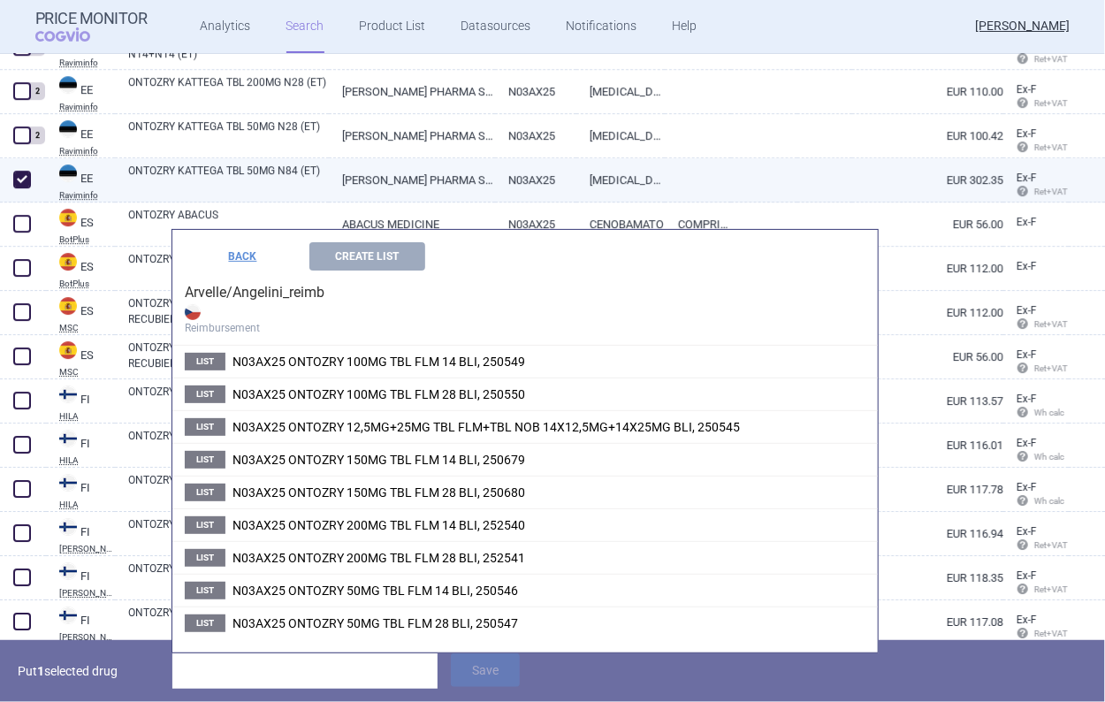
click at [32, 180] on span at bounding box center [22, 179] width 27 height 27
checkbox input "false"
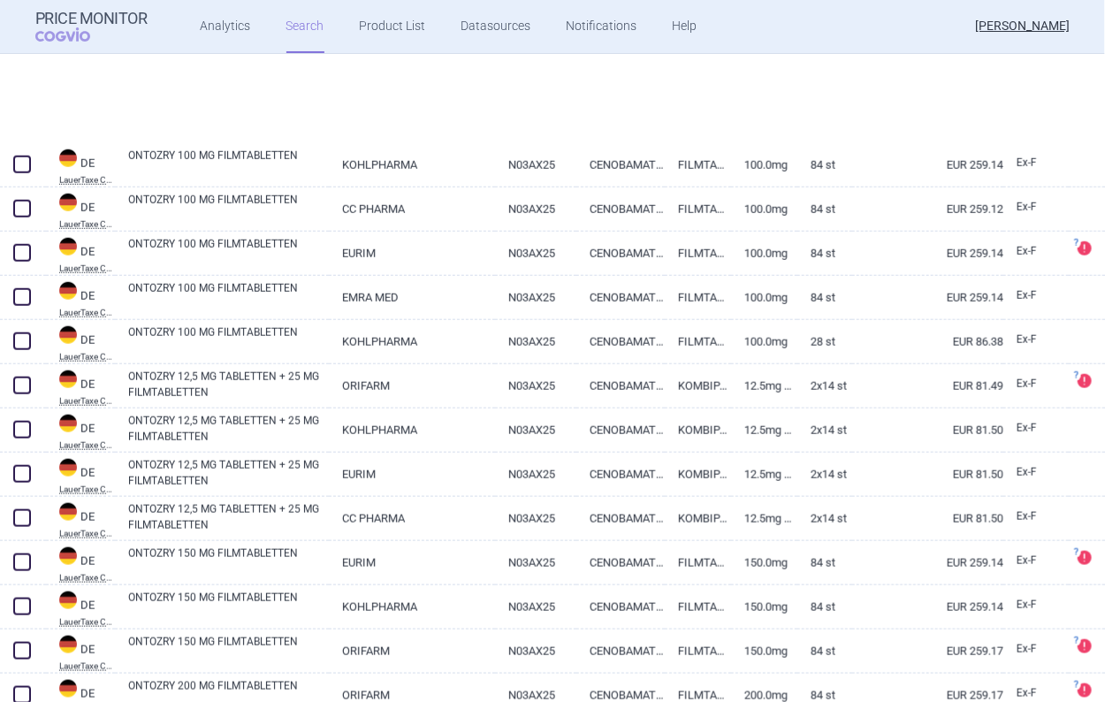
select select "newerThan"
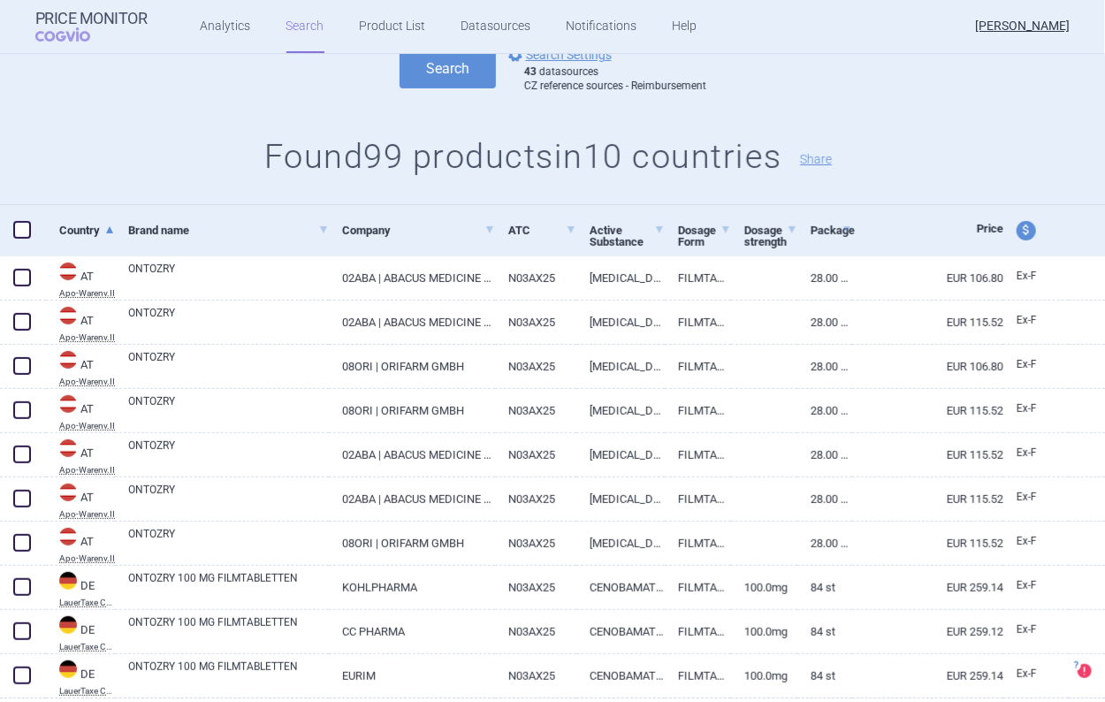
scroll to position [0, 0]
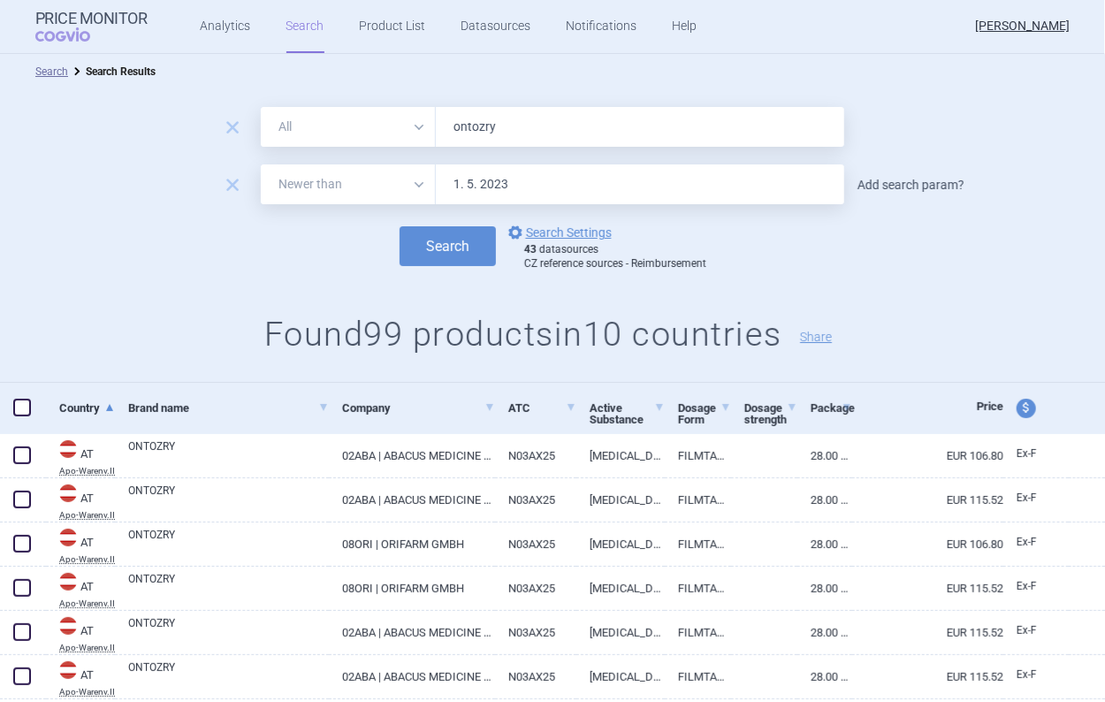
click at [868, 186] on link "Add search param?" at bounding box center [911, 185] width 107 height 12
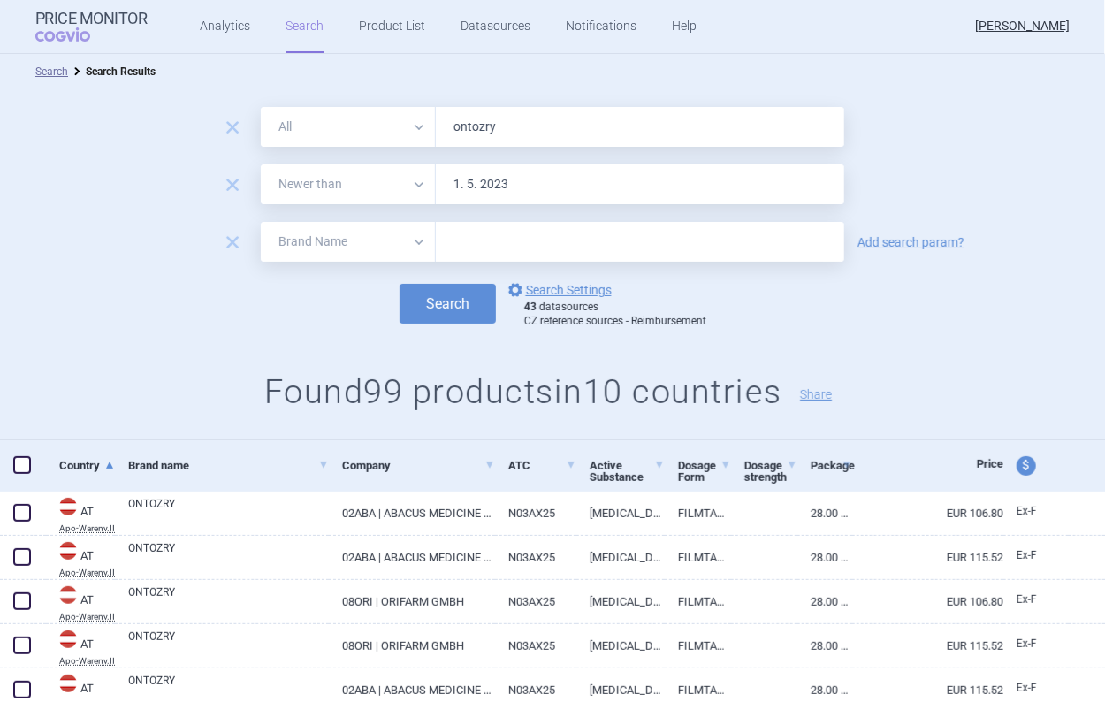
click at [363, 225] on select "All Brand Name ATC Company Active Substance Country Newer than" at bounding box center [348, 242] width 175 height 40
select select "mah"
click at [261, 222] on select "All Brand Name ATC Company Active Substance Country Newer than" at bounding box center [348, 242] width 175 height 40
click at [502, 275] on form "remove All Brand Name ATC Company Active Substance Country Newer than ontozry r…" at bounding box center [552, 217] width 1105 height 221
click at [492, 233] on input "text" at bounding box center [640, 242] width 408 height 40
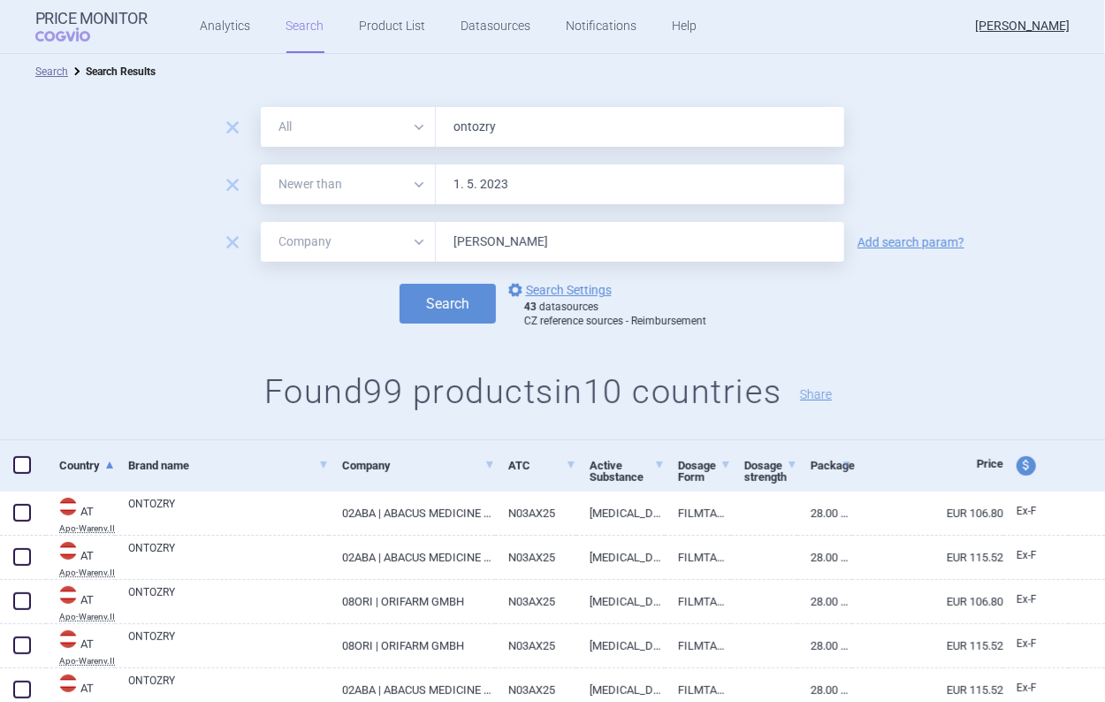
type input "[PERSON_NAME]"
click at [400, 284] on button "Search" at bounding box center [448, 304] width 96 height 40
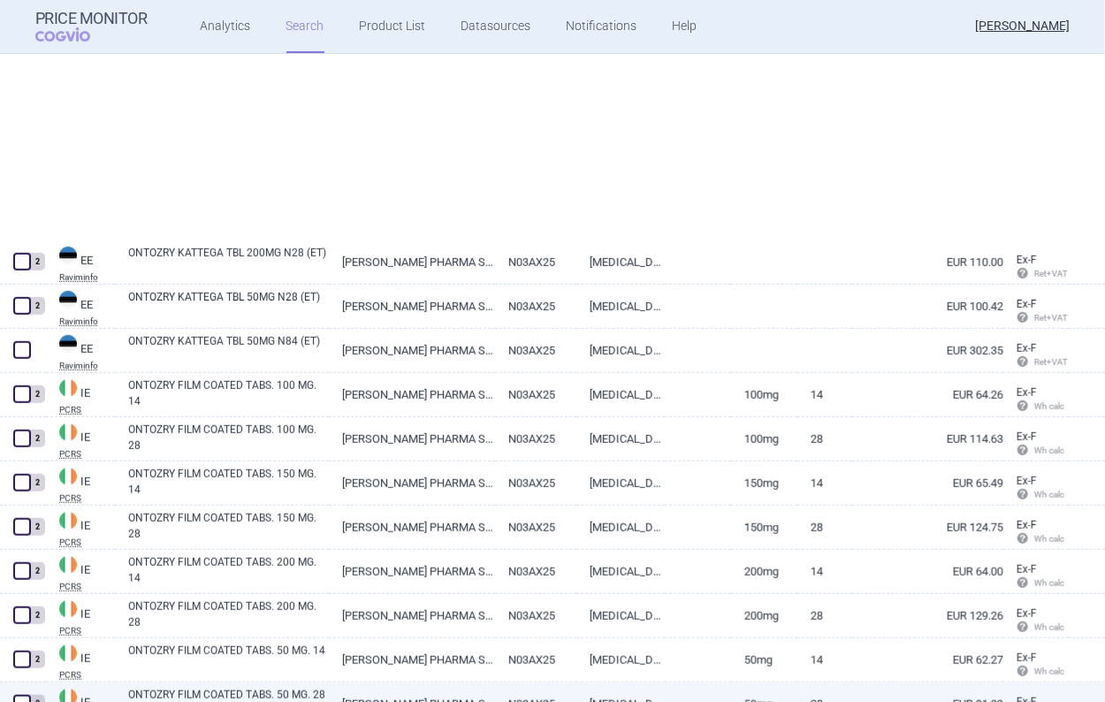
select select "newerThan"
select select "mah"
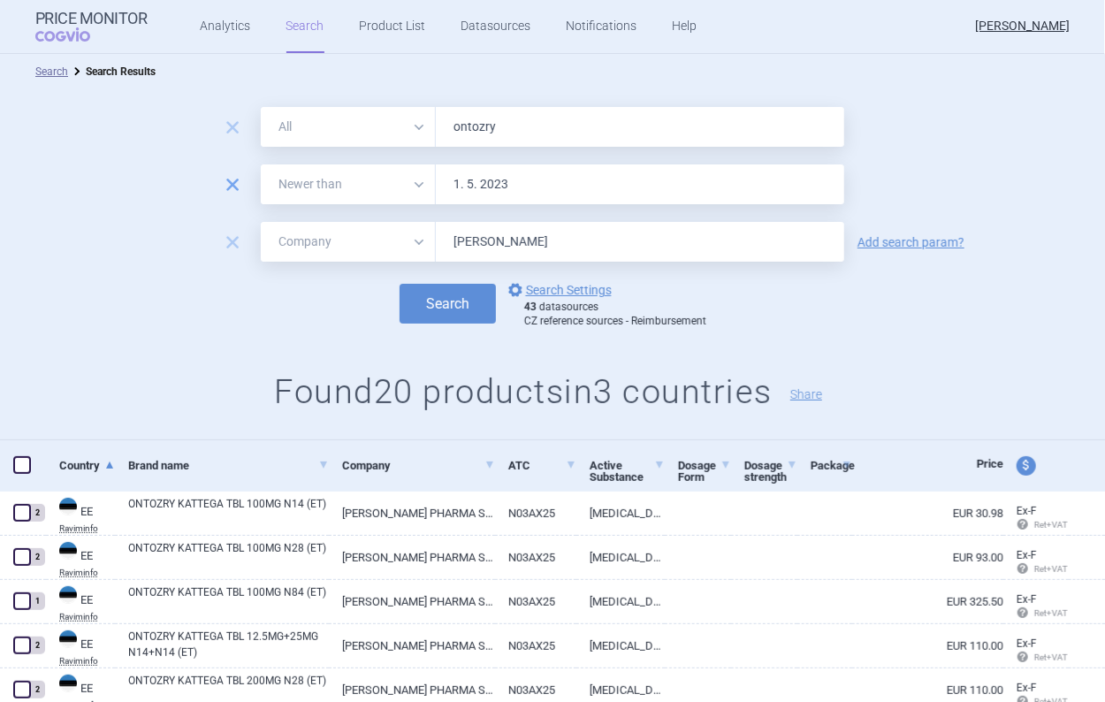
click at [237, 179] on div "remove" at bounding box center [232, 185] width 49 height 27
click at [223, 179] on span "remove" at bounding box center [232, 184] width 25 height 25
select select "mah"
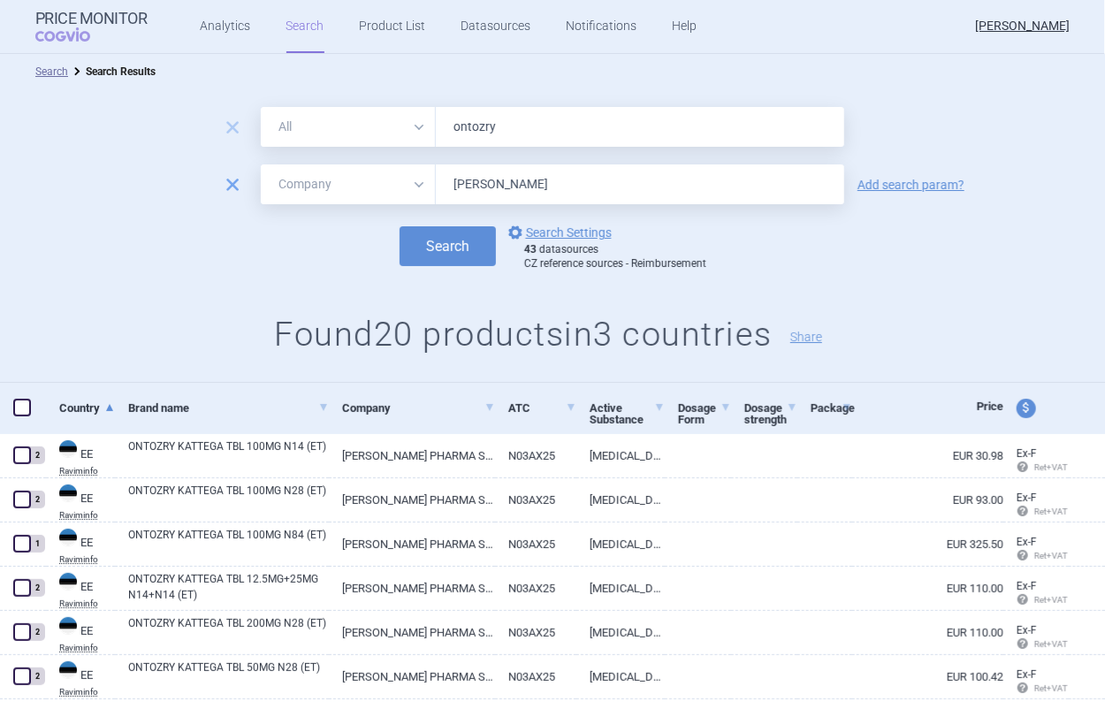
click at [223, 185] on span "remove" at bounding box center [232, 184] width 25 height 25
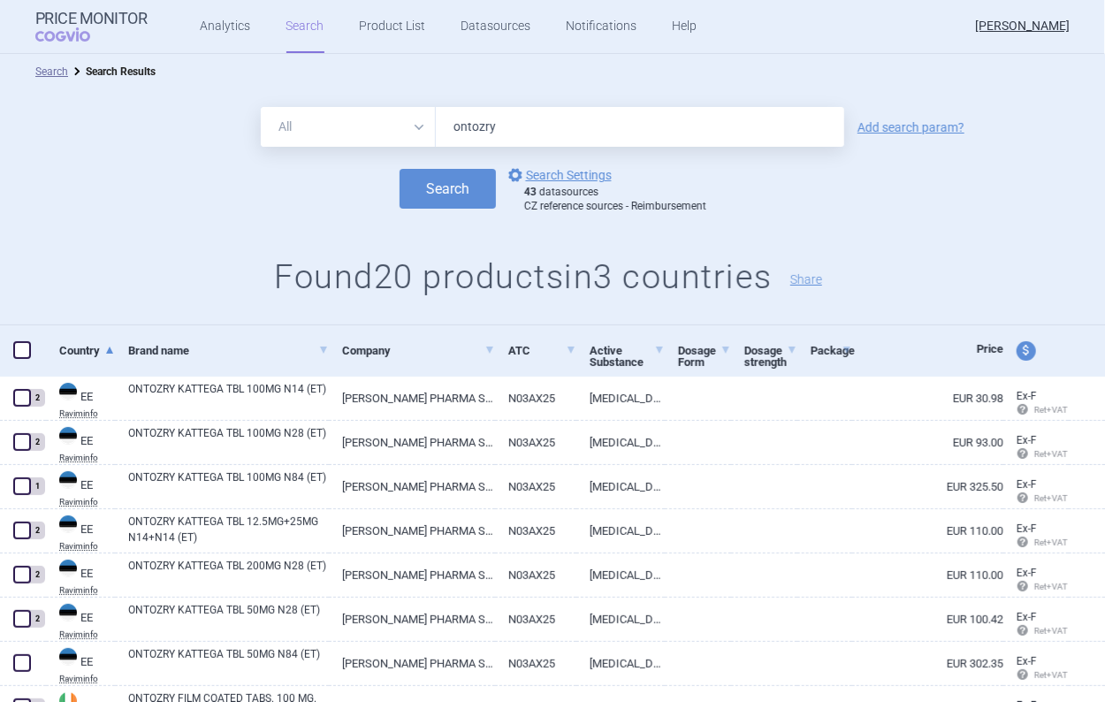
click at [904, 121] on link "Add search param?" at bounding box center [911, 127] width 107 height 12
select select "brandName"
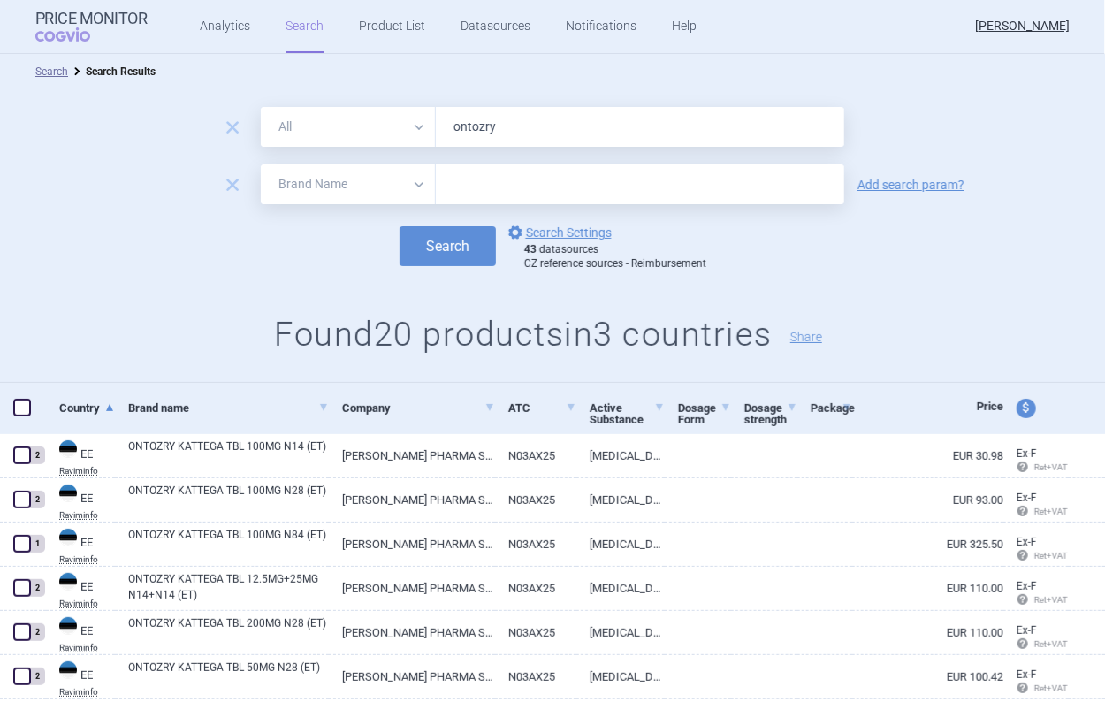
click at [325, 211] on form "remove All Brand Name ATC Company Active Substance Country Newer than ontozry r…" at bounding box center [552, 189] width 1105 height 164
click at [231, 185] on span "remove" at bounding box center [232, 184] width 25 height 25
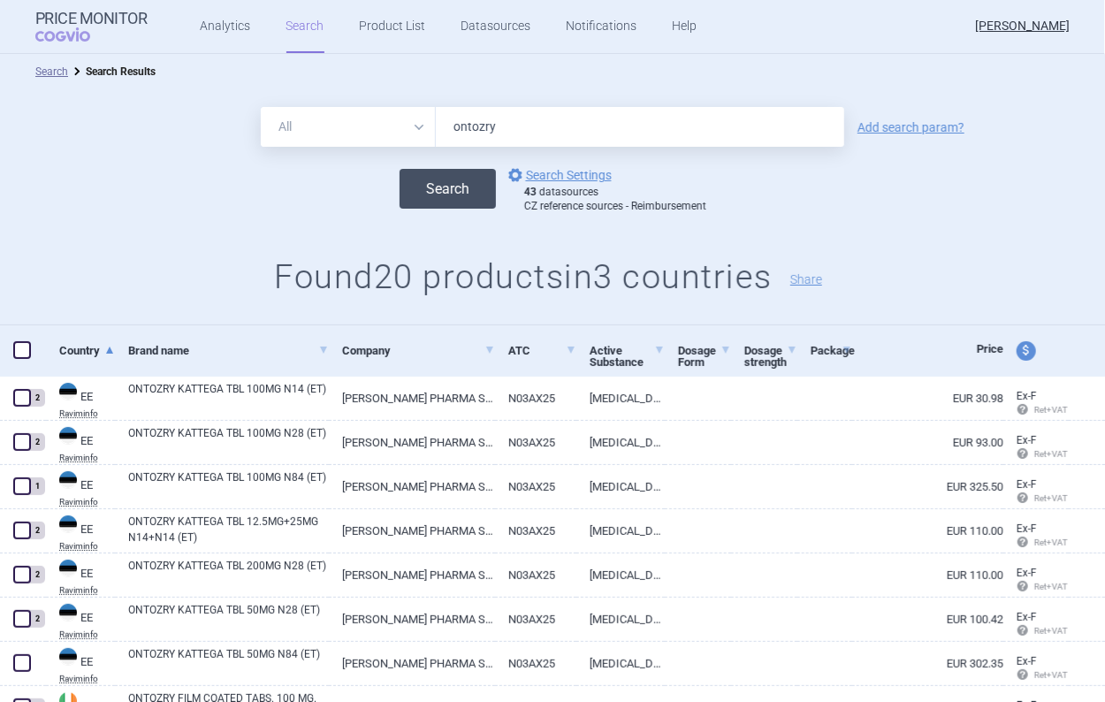
click at [443, 192] on button "Search" at bounding box center [448, 189] width 96 height 40
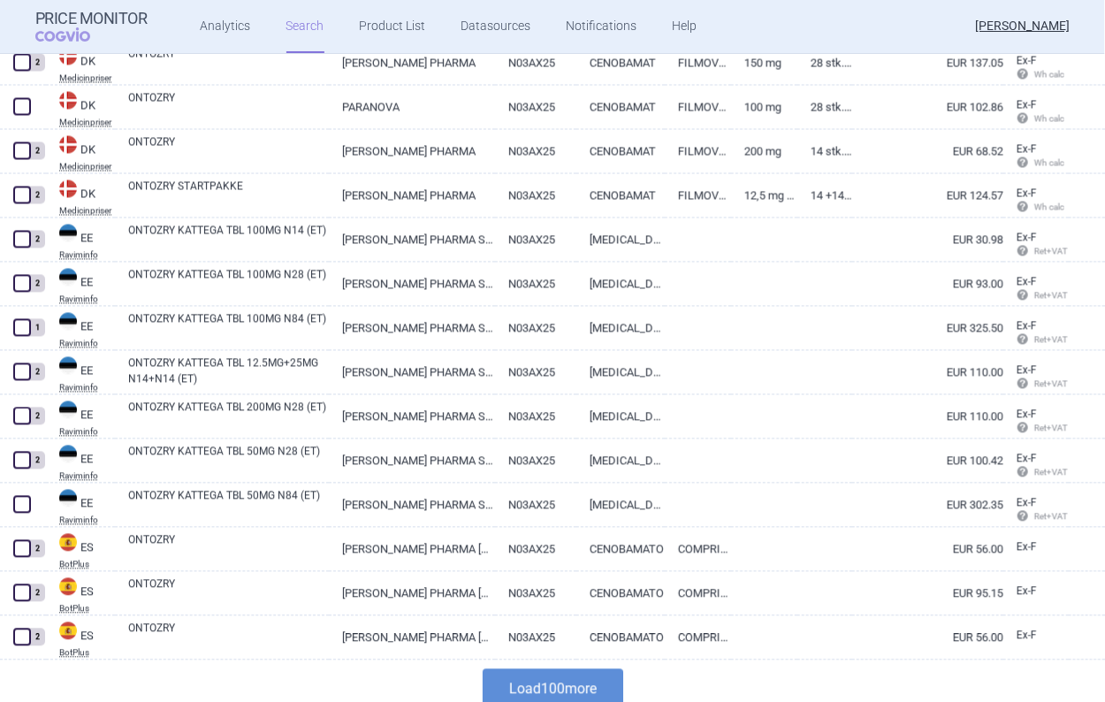
scroll to position [4152, 0]
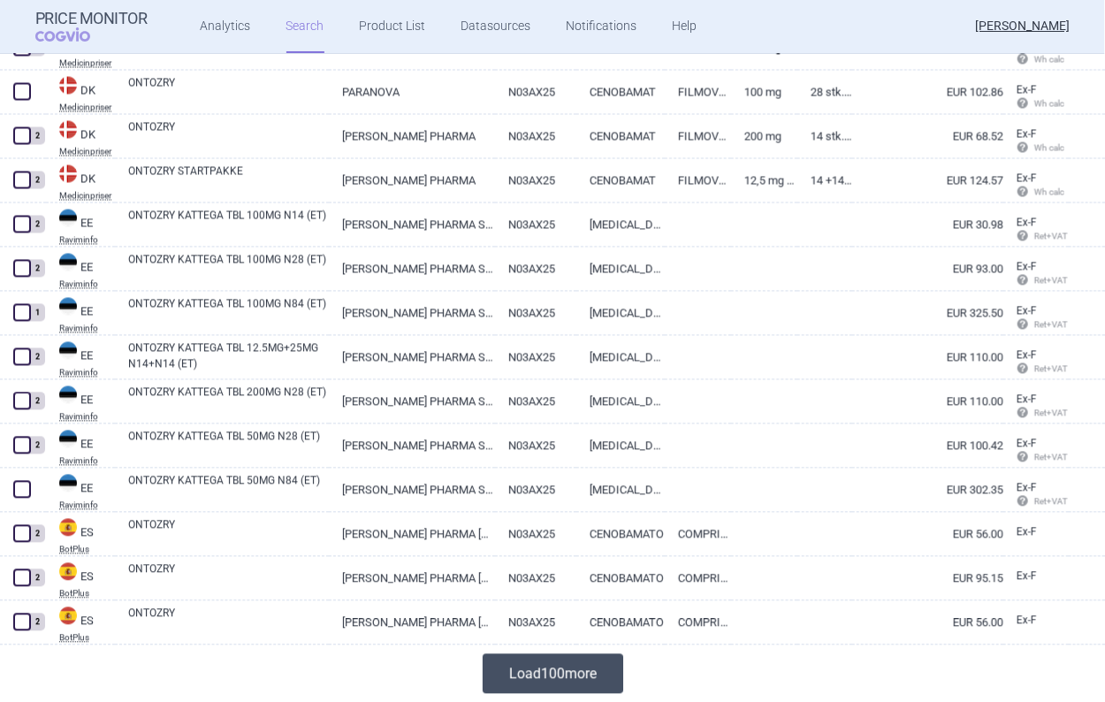
click at [501, 680] on button "Load 100 more" at bounding box center [553, 674] width 141 height 40
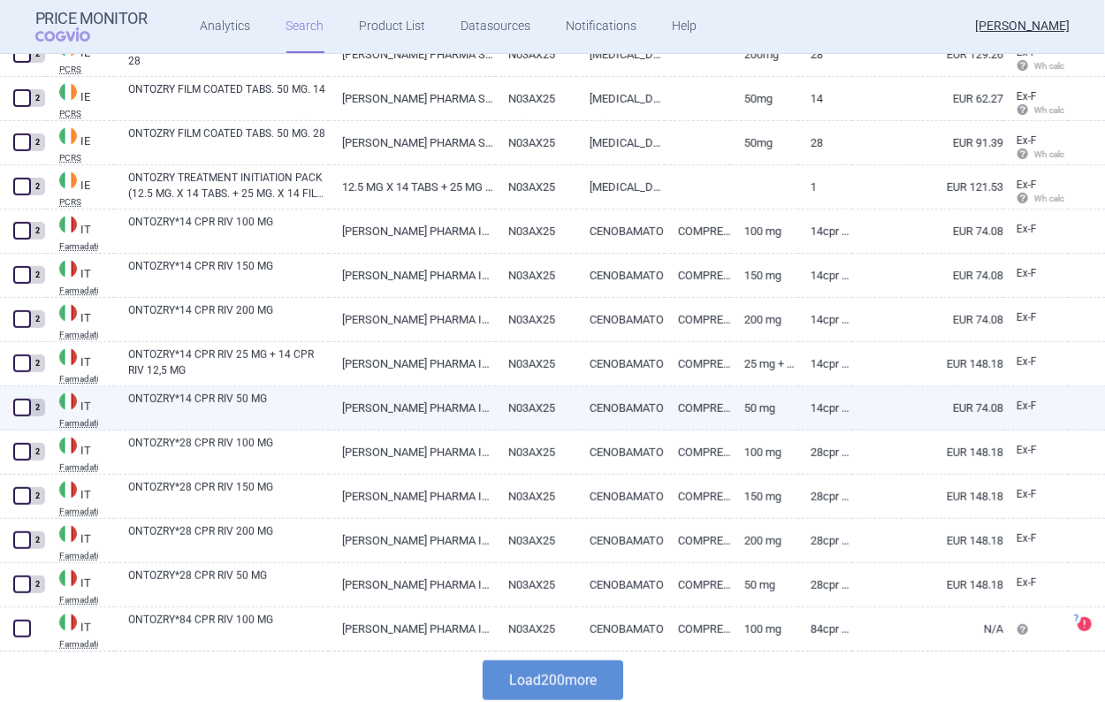
scroll to position [8573, 0]
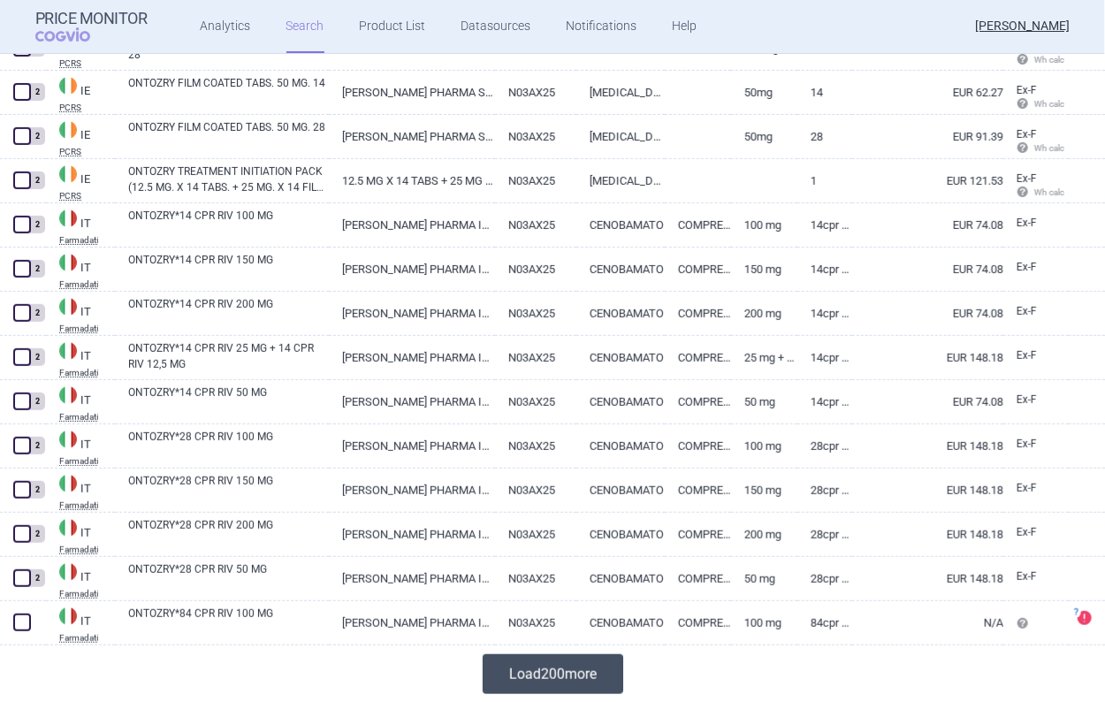
click at [519, 660] on button "Load 200 more" at bounding box center [553, 674] width 141 height 40
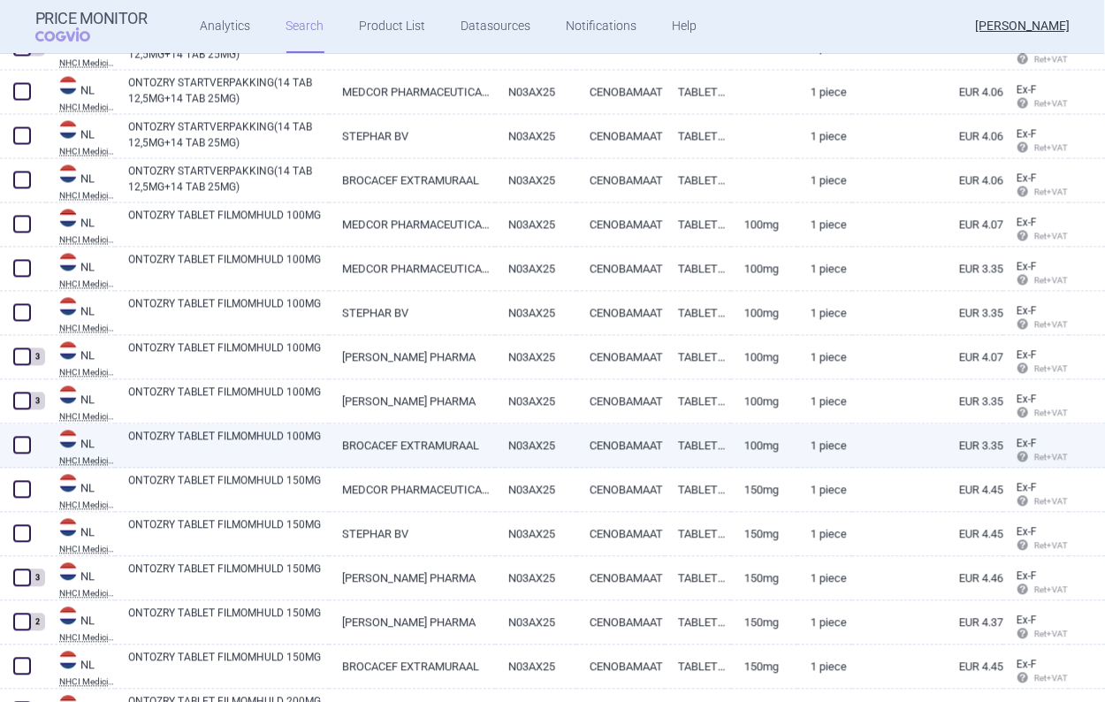
scroll to position [9811, 0]
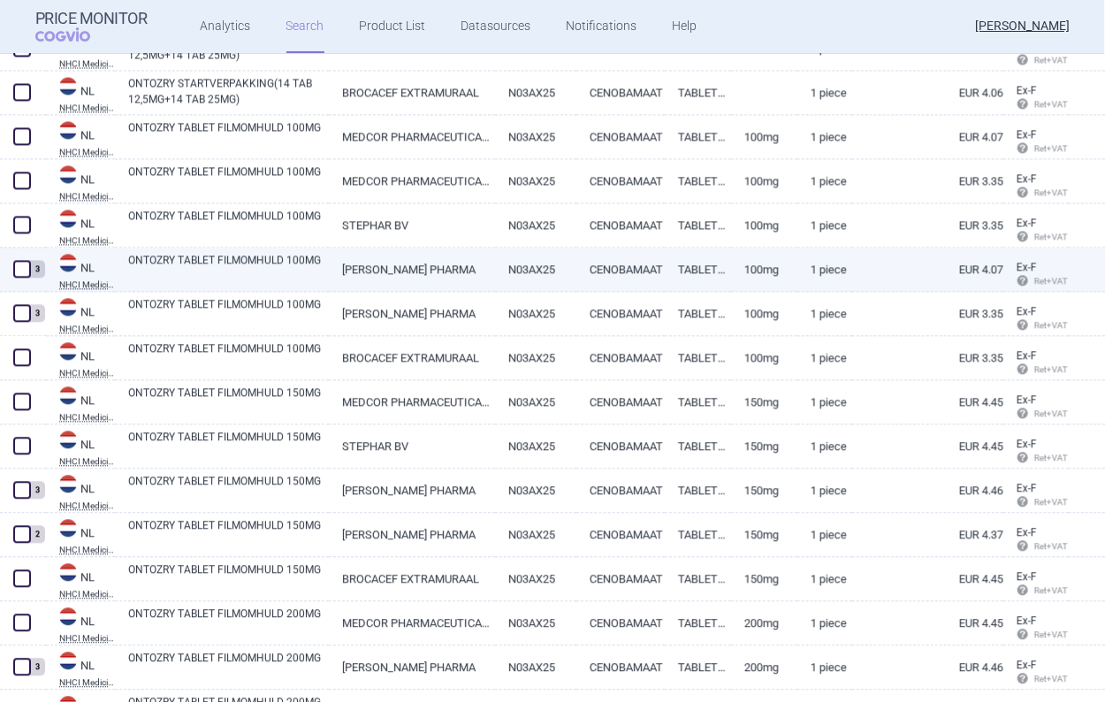
click at [219, 278] on link "ONTOZRY TABLET FILMOMHULD 100MG" at bounding box center [228, 268] width 201 height 32
select select "EUR"
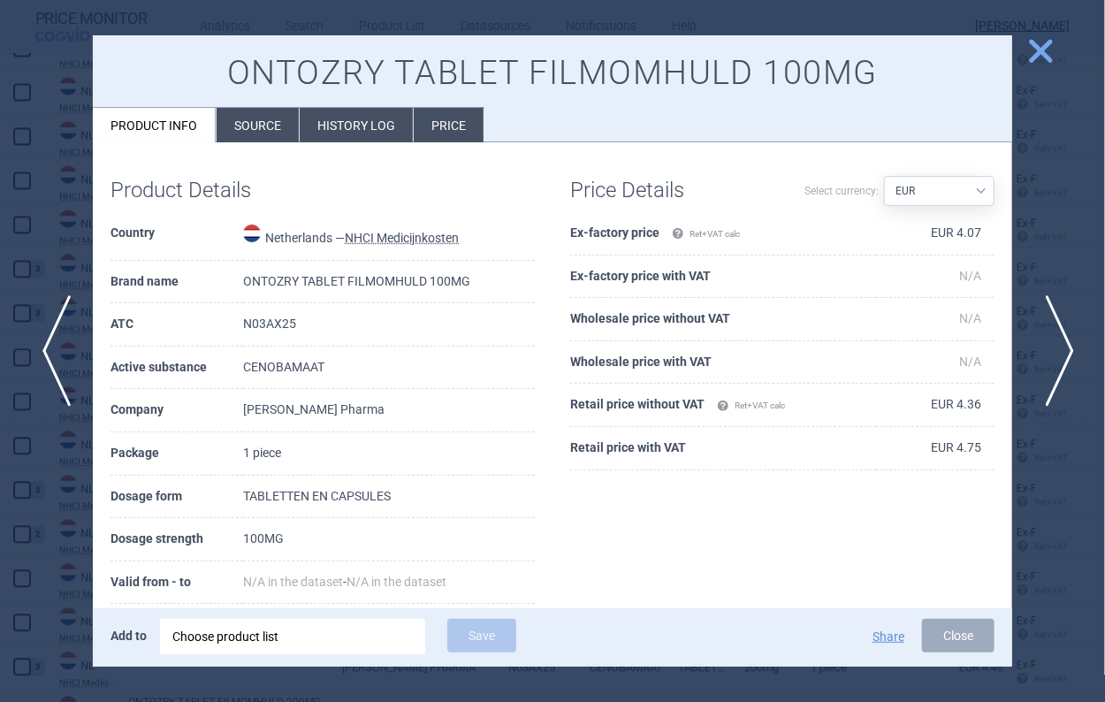
click at [1050, 346] on span "next" at bounding box center [1055, 350] width 40 height 111
click at [43, 341] on span "previous" at bounding box center [51, 350] width 40 height 111
click at [1059, 369] on span "next" at bounding box center [1055, 350] width 40 height 111
click at [1027, 58] on span "close" at bounding box center [1041, 50] width 31 height 31
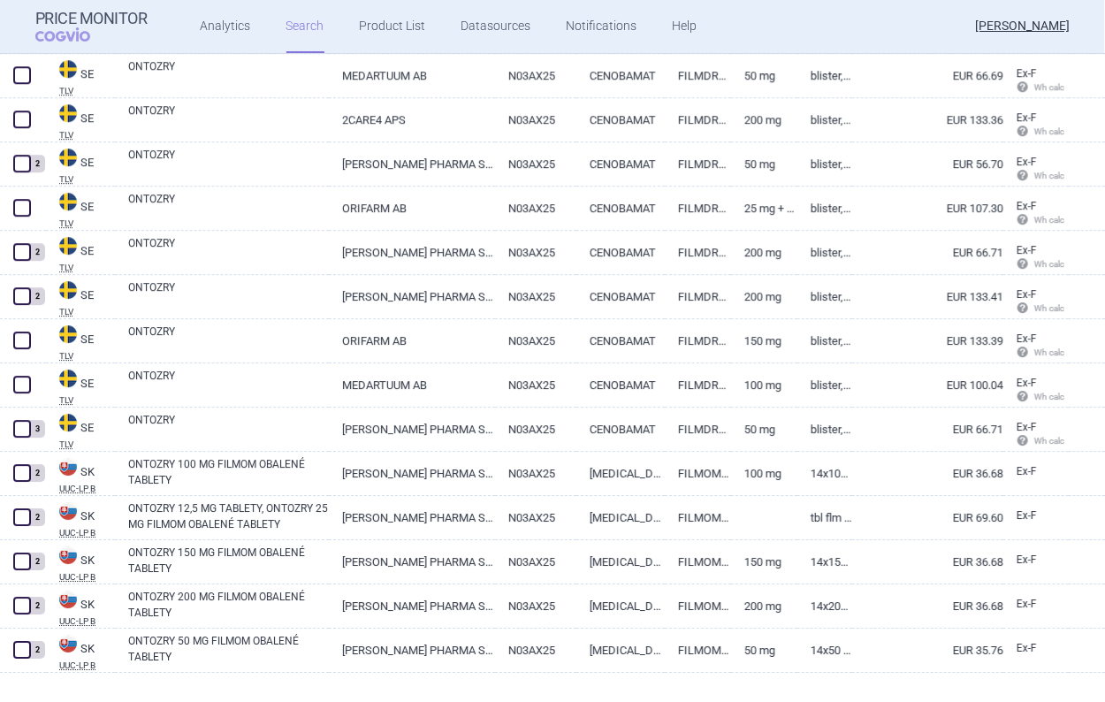
scroll to position [13259, 0]
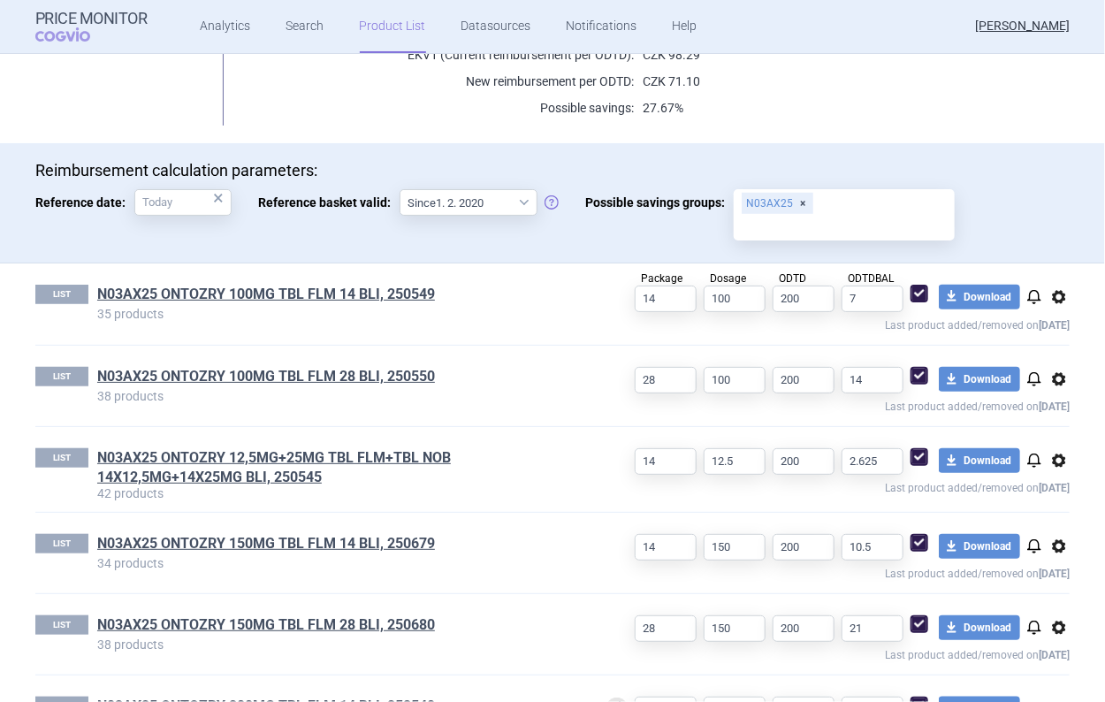
scroll to position [442, 0]
